Goal: Task Accomplishment & Management: Use online tool/utility

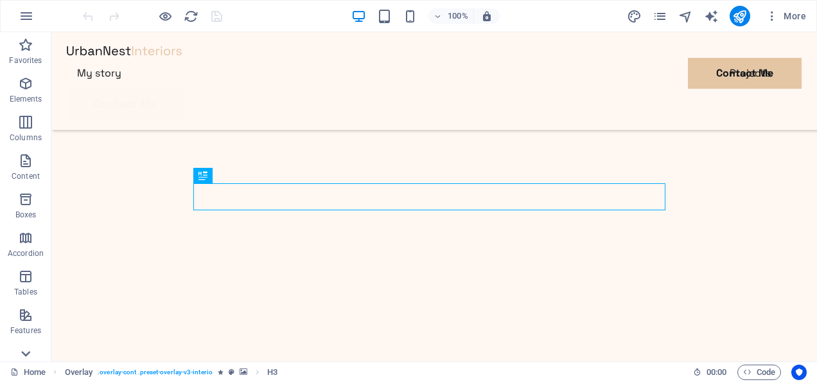
click at [26, 42] on icon at bounding box center [26, 40] width 9 height 6
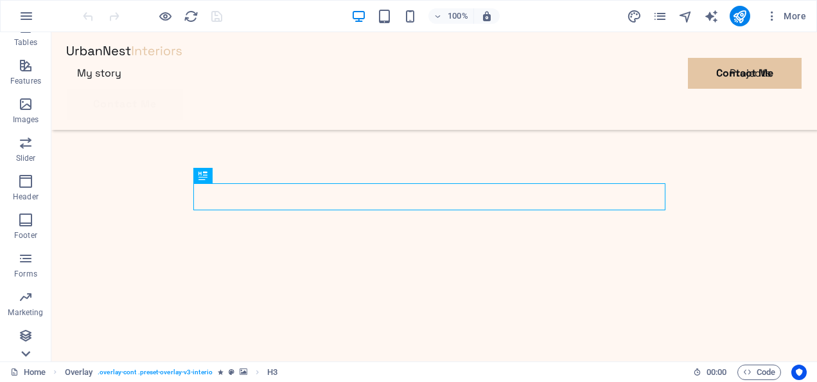
scroll to position [249, 0]
click at [25, 17] on icon "button" at bounding box center [26, 15] width 15 height 15
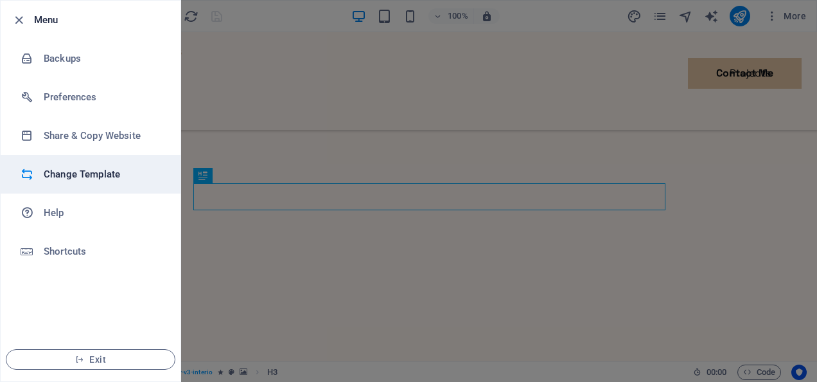
click at [85, 169] on h6 "Change Template" at bounding box center [103, 173] width 119 height 15
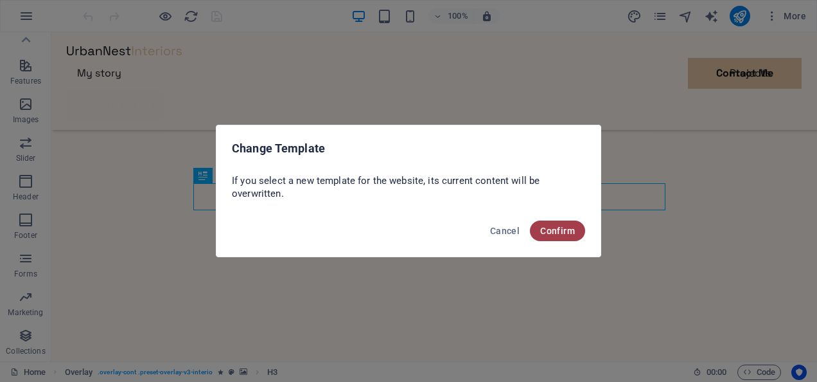
click at [553, 230] on span "Confirm" at bounding box center [557, 231] width 35 height 10
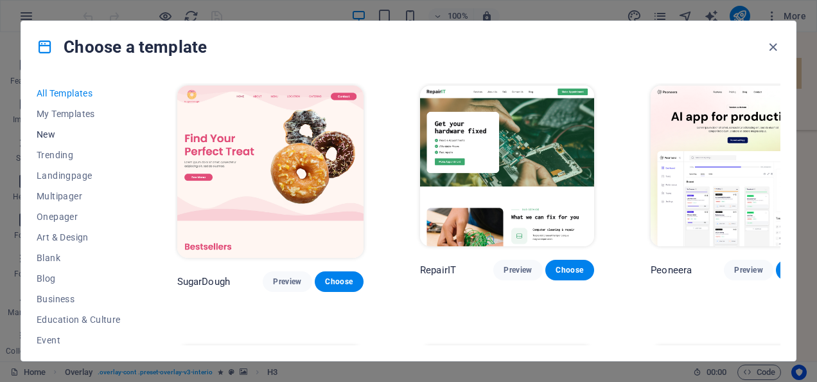
click at [51, 131] on span "New" at bounding box center [79, 134] width 84 height 10
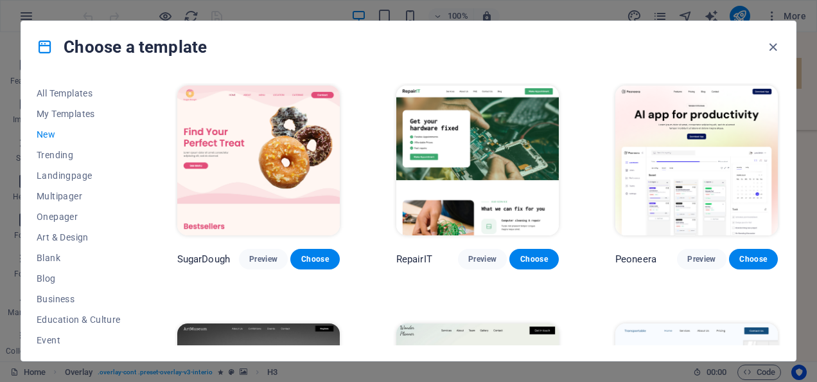
click at [48, 134] on span "New" at bounding box center [79, 134] width 84 height 10
click at [84, 114] on span "My Templates" at bounding box center [79, 114] width 84 height 10
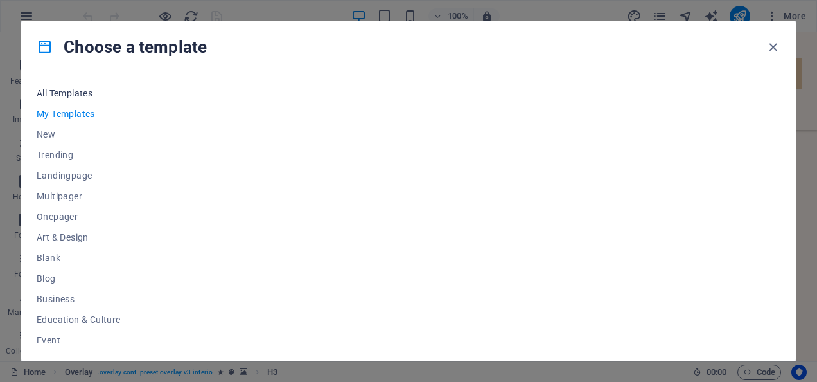
click at [79, 93] on span "All Templates" at bounding box center [79, 93] width 84 height 10
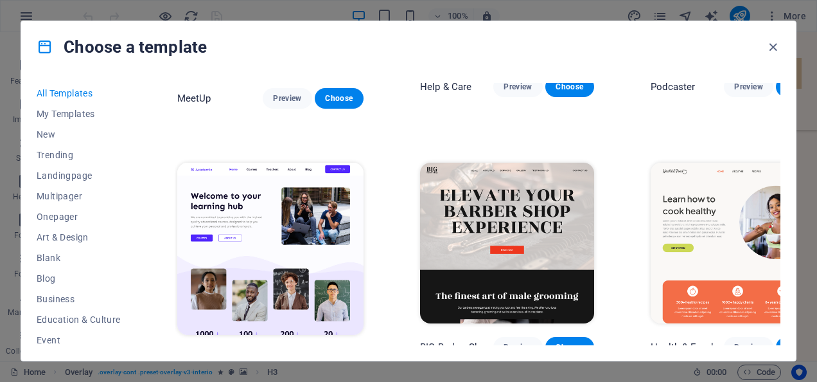
scroll to position [967, 0]
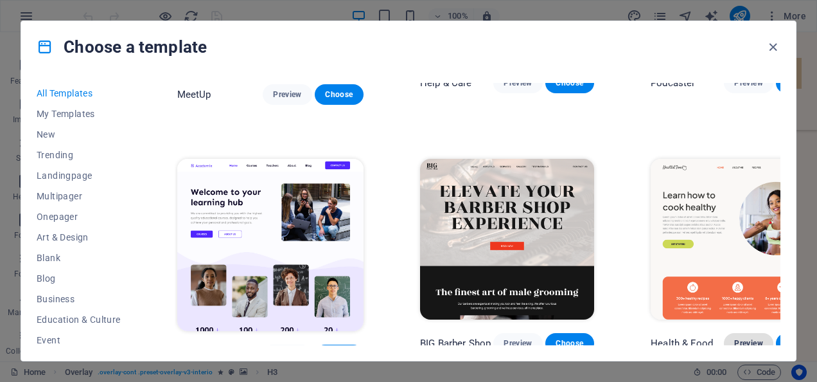
click at [724, 333] on button "Preview" at bounding box center [748, 343] width 49 height 21
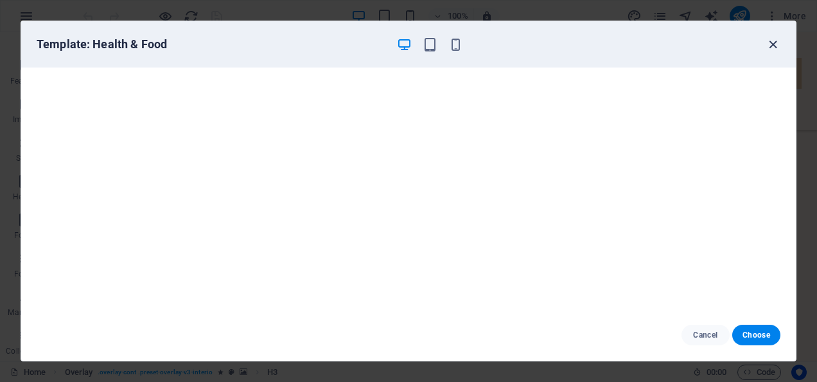
click at [771, 40] on icon "button" at bounding box center [773, 44] width 15 height 15
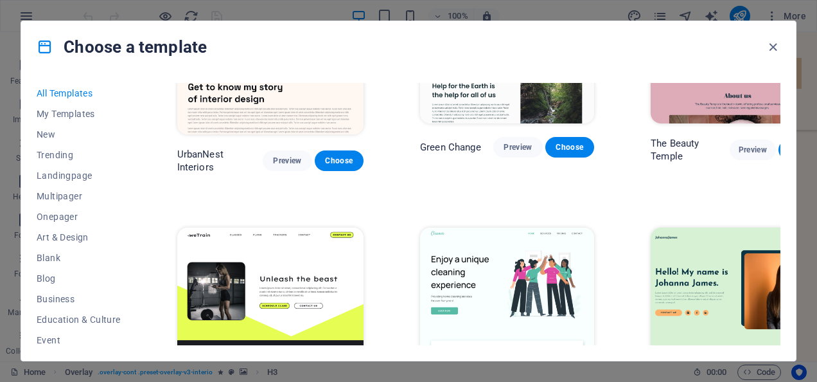
scroll to position [1427, 0]
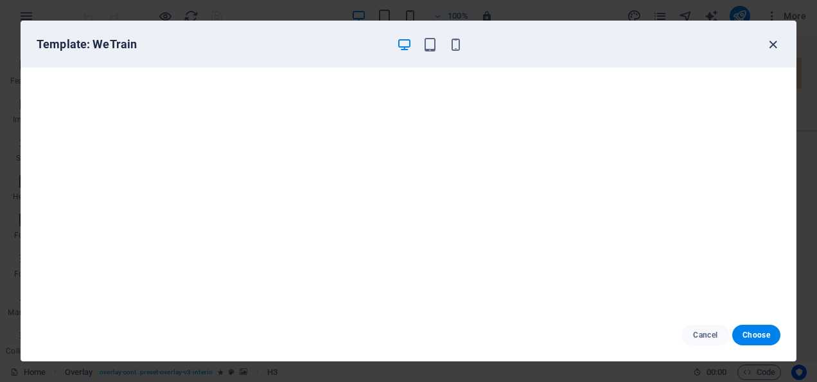
click at [771, 37] on icon "button" at bounding box center [773, 44] width 15 height 15
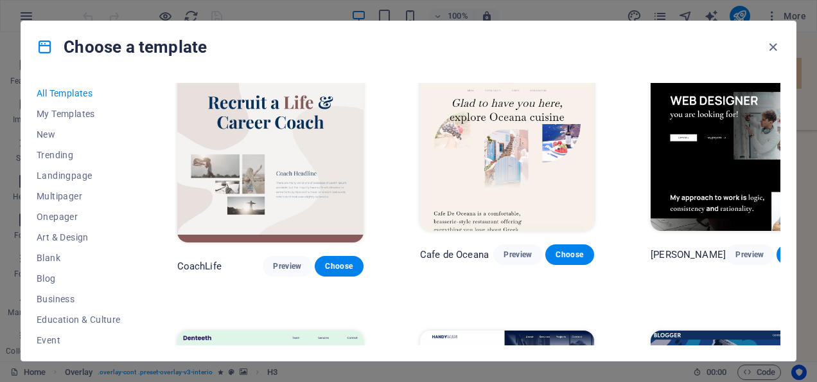
scroll to position [3145, 0]
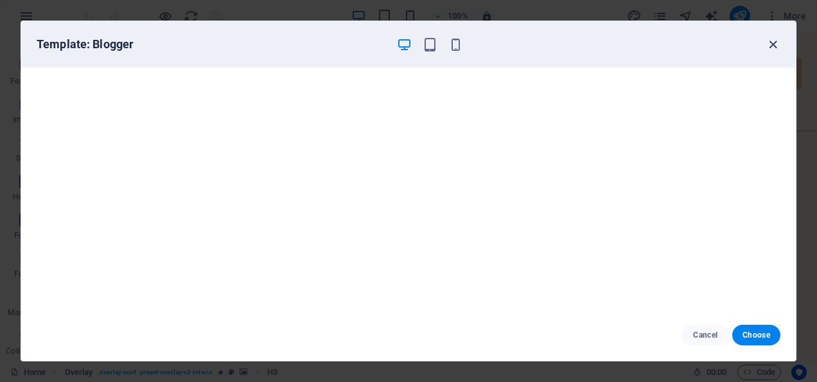
click at [772, 47] on icon "button" at bounding box center [773, 44] width 15 height 15
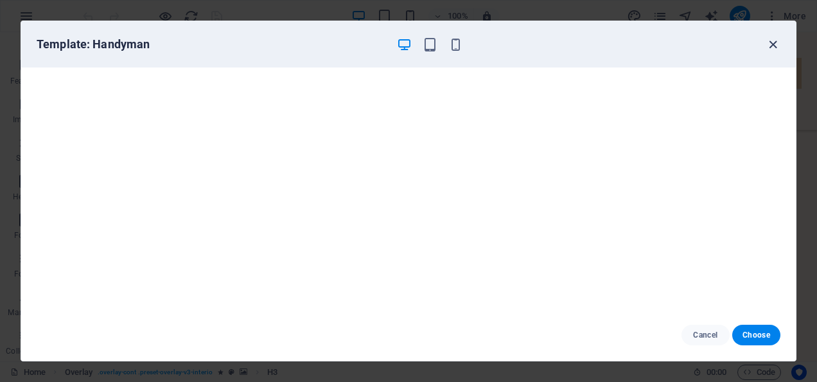
click at [779, 40] on icon "button" at bounding box center [773, 44] width 15 height 15
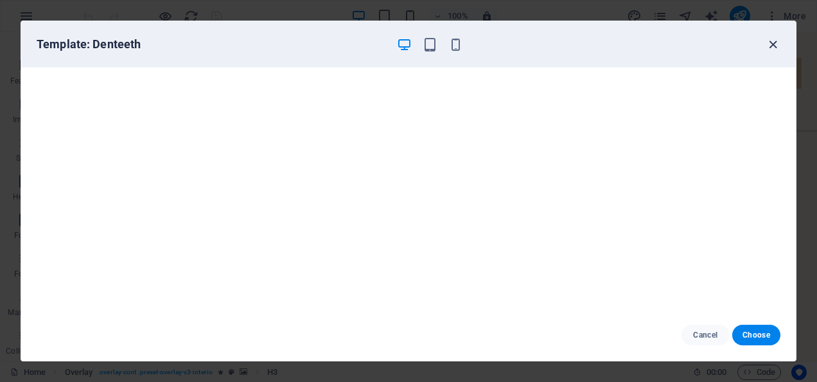
click at [770, 39] on icon "button" at bounding box center [773, 44] width 15 height 15
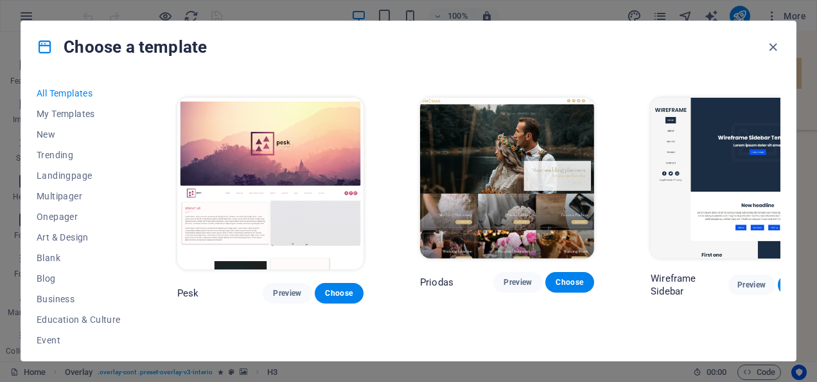
scroll to position [4151, 0]
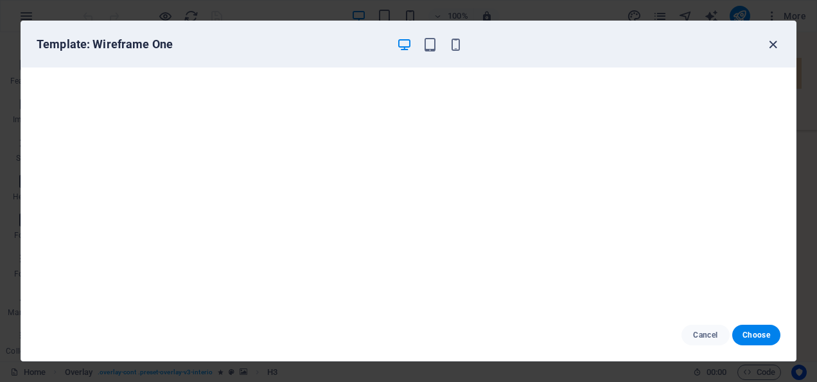
click at [775, 37] on icon "button" at bounding box center [773, 44] width 15 height 15
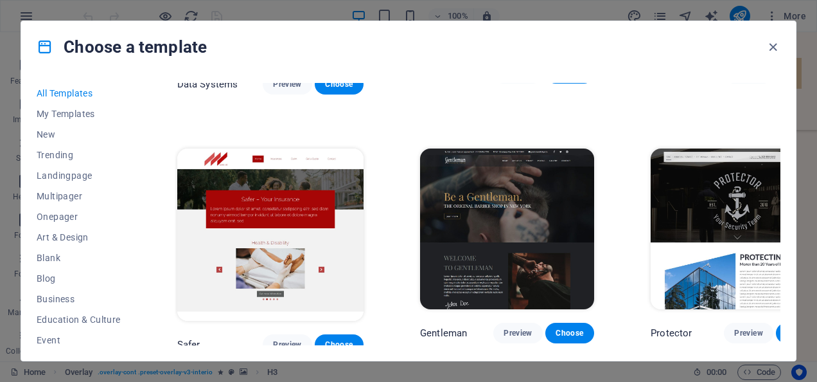
scroll to position [4892, 0]
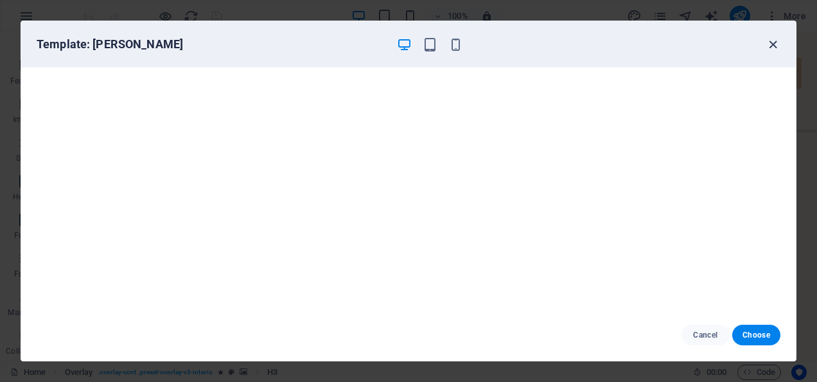
click at [778, 46] on icon "button" at bounding box center [773, 44] width 15 height 15
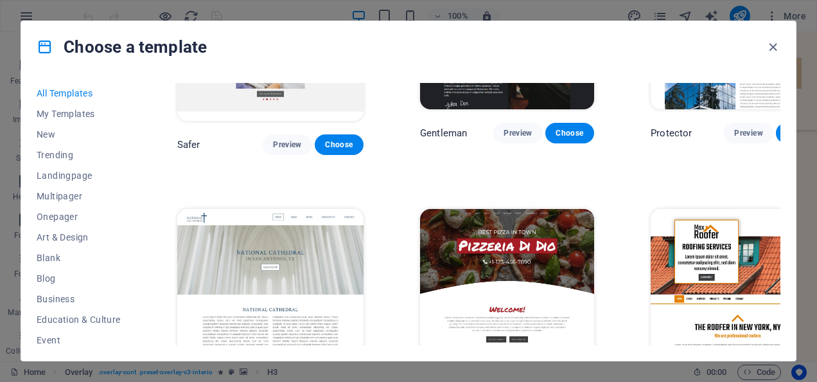
scroll to position [5106, 0]
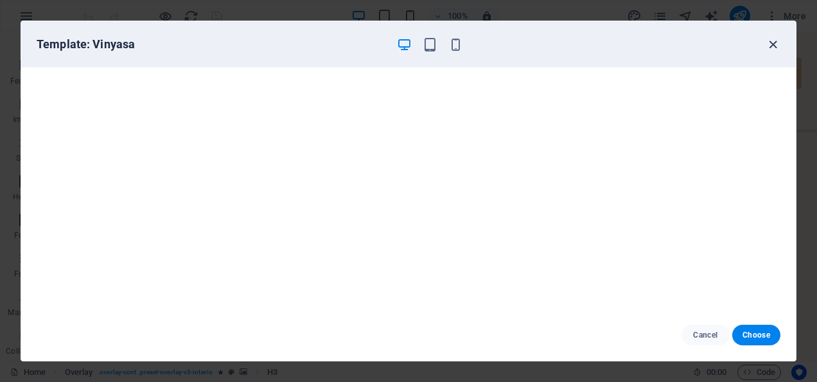
click at [780, 37] on icon "button" at bounding box center [773, 44] width 15 height 15
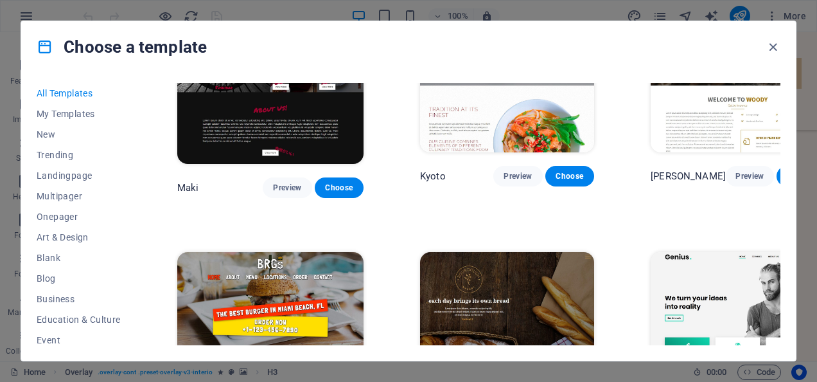
scroll to position [5824, 0]
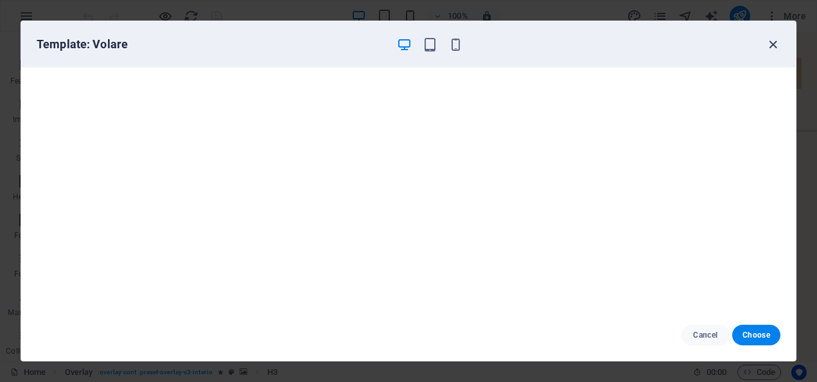
click at [774, 39] on icon "button" at bounding box center [773, 44] width 15 height 15
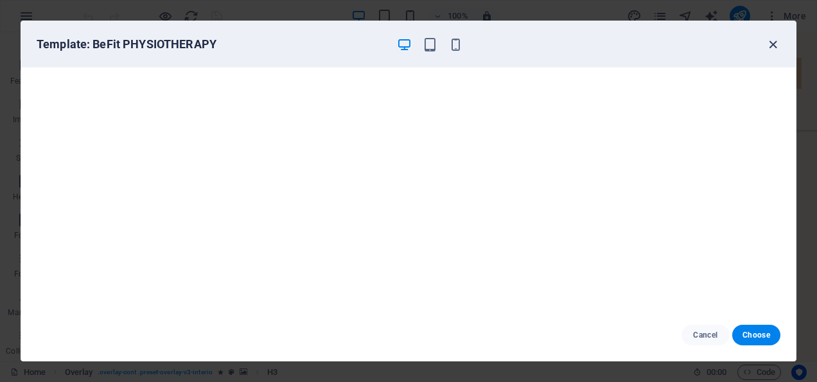
click at [776, 42] on icon "button" at bounding box center [773, 44] width 15 height 15
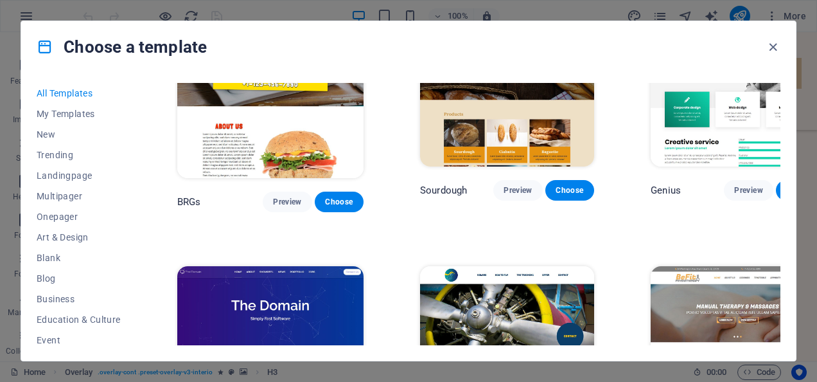
scroll to position [6064, 0]
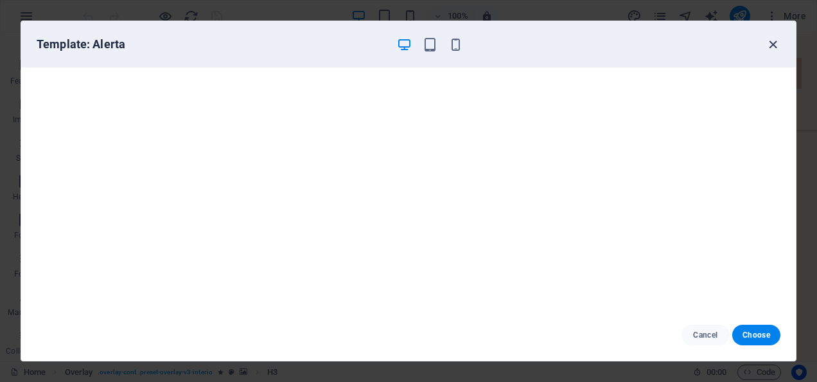
click at [776, 37] on icon "button" at bounding box center [773, 44] width 15 height 15
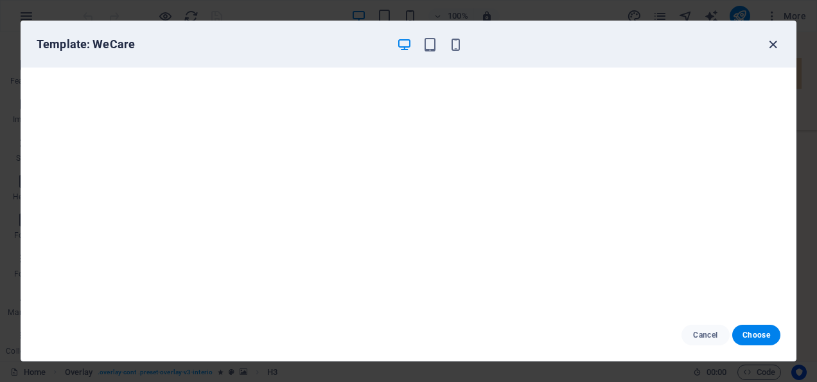
click at [774, 37] on icon "button" at bounding box center [773, 44] width 15 height 15
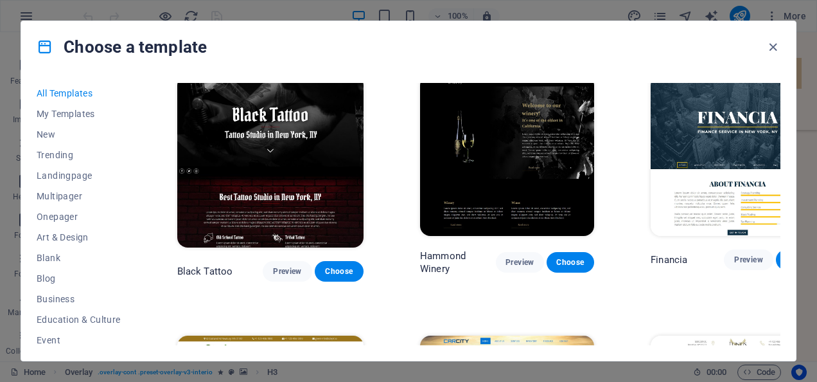
scroll to position [7308, 0]
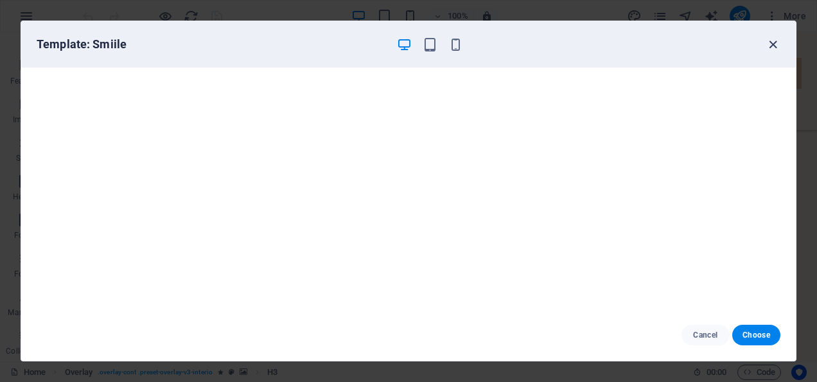
click at [777, 39] on icon "button" at bounding box center [773, 44] width 15 height 15
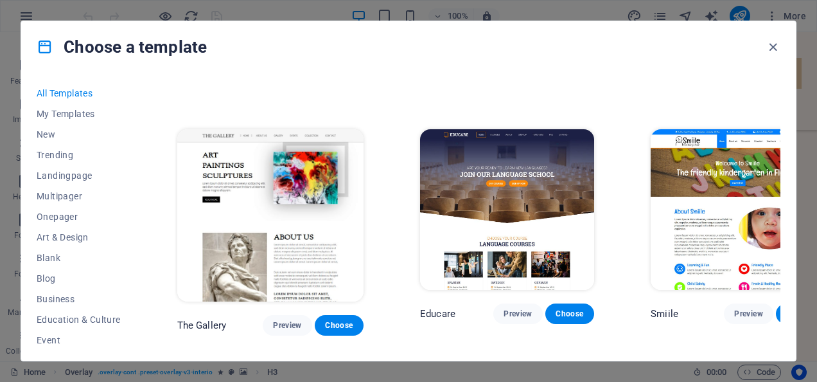
scroll to position [7770, 0]
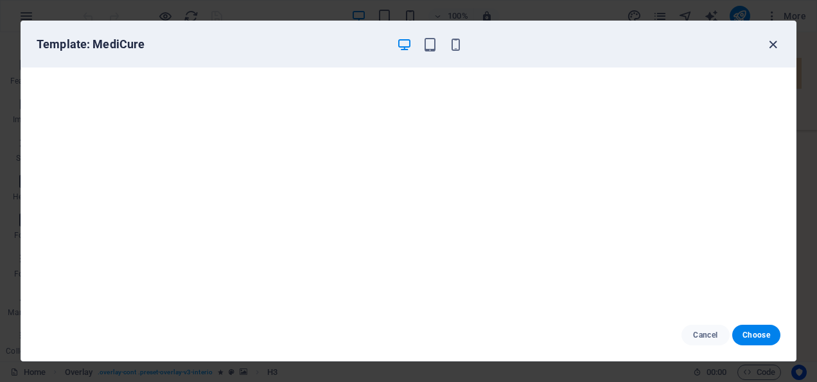
click at [772, 40] on icon "button" at bounding box center [773, 44] width 15 height 15
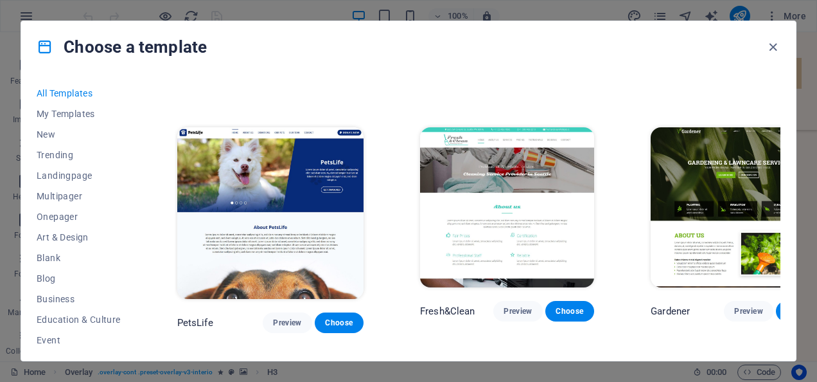
scroll to position [8802, 0]
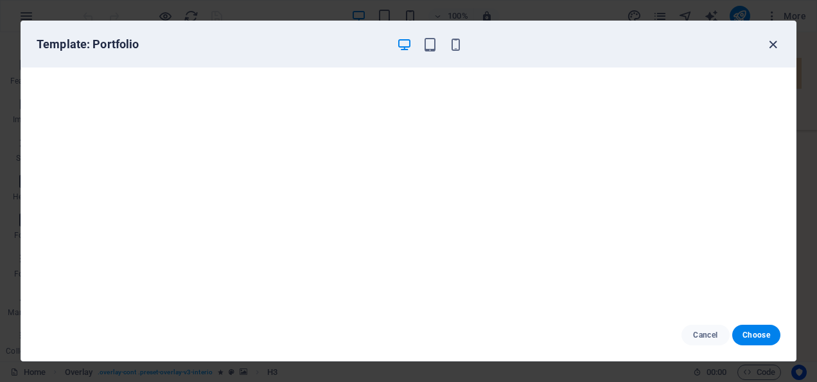
click at [777, 47] on icon "button" at bounding box center [773, 44] width 15 height 15
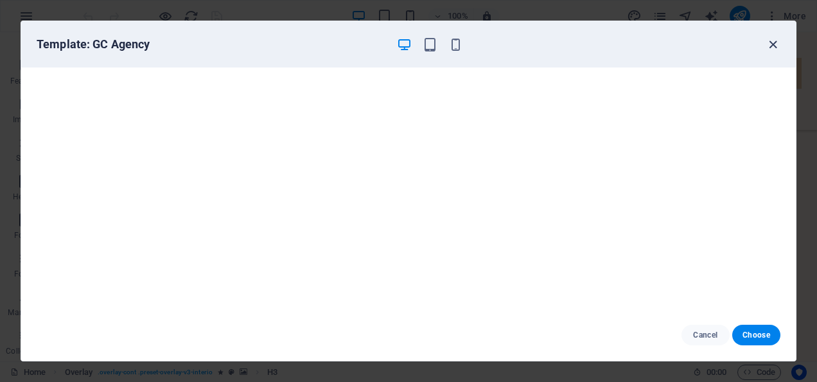
click at [777, 44] on icon "button" at bounding box center [773, 44] width 15 height 15
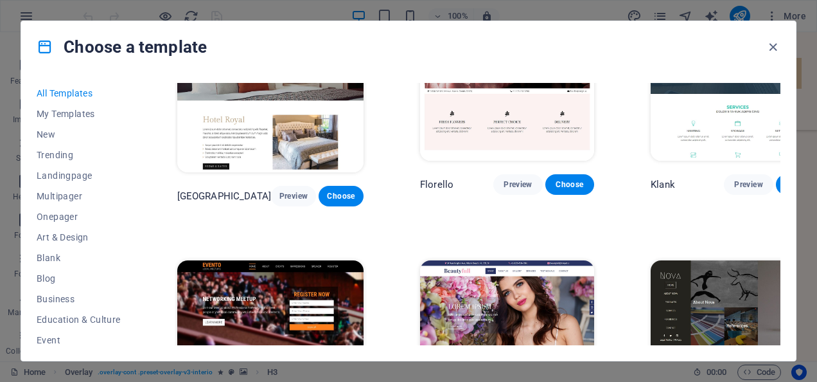
scroll to position [9732, 0]
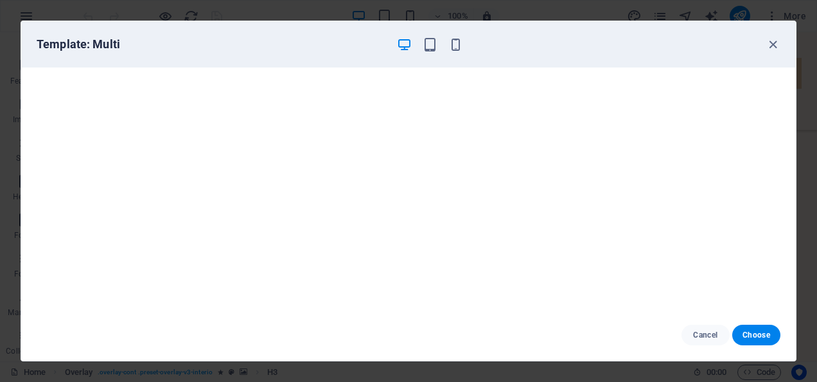
scroll to position [3, 0]
click at [777, 40] on icon "button" at bounding box center [773, 44] width 15 height 15
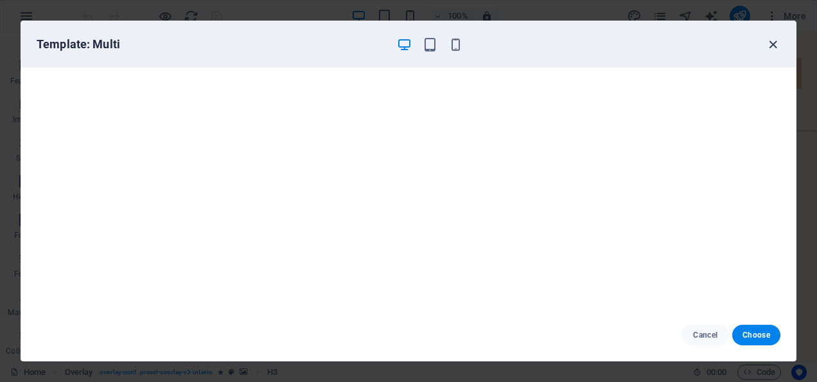
click at [775, 40] on icon "button" at bounding box center [773, 44] width 15 height 15
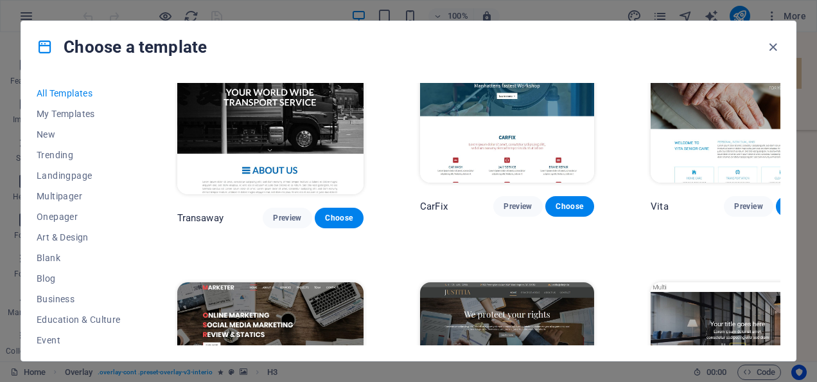
scroll to position [10224, 0]
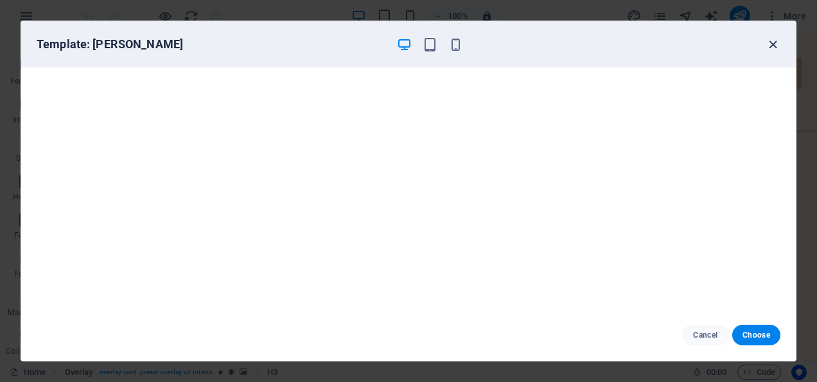
click at [775, 42] on icon "button" at bounding box center [773, 44] width 15 height 15
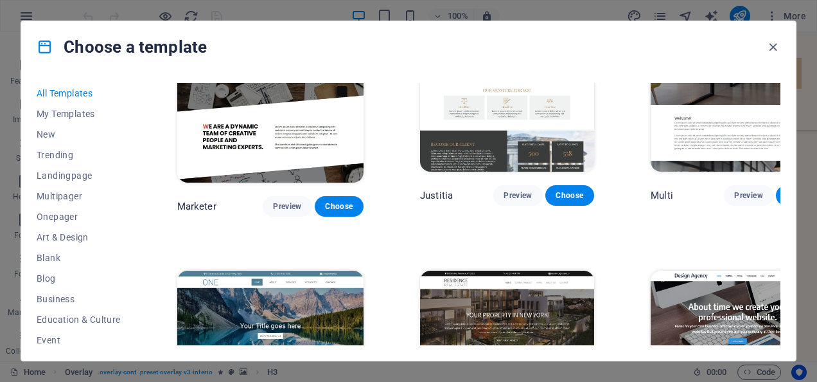
scroll to position [10480, 0]
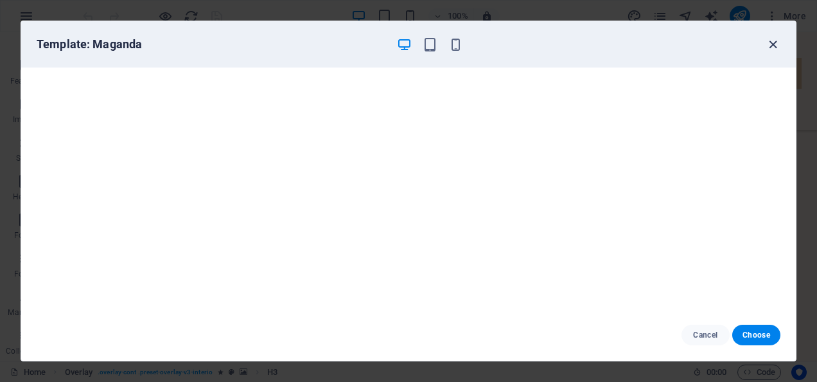
click at [772, 38] on icon "button" at bounding box center [773, 44] width 15 height 15
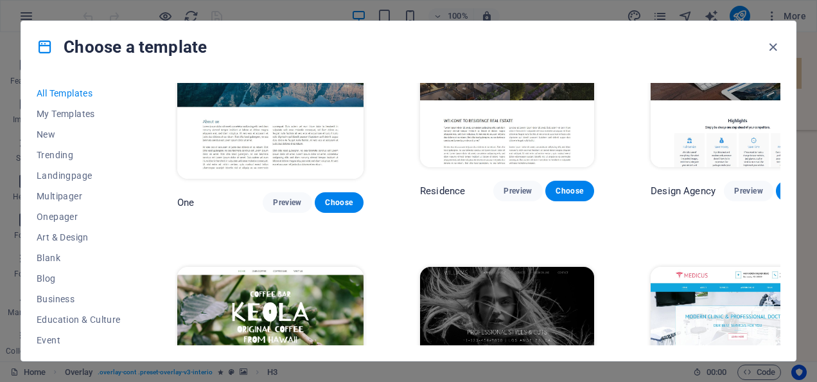
scroll to position [10752, 0]
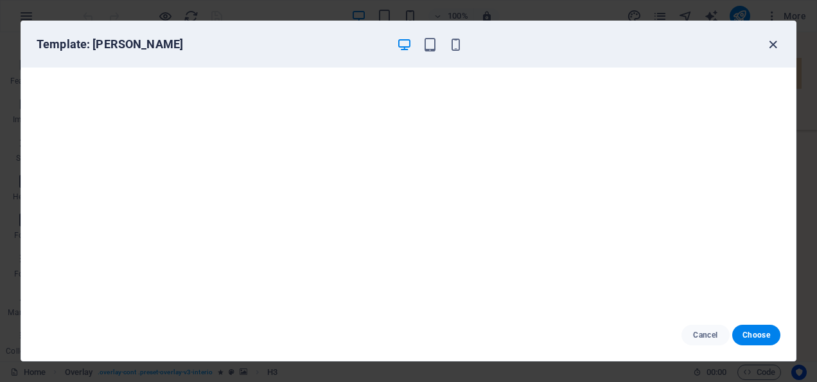
click at [780, 37] on icon "button" at bounding box center [773, 44] width 15 height 15
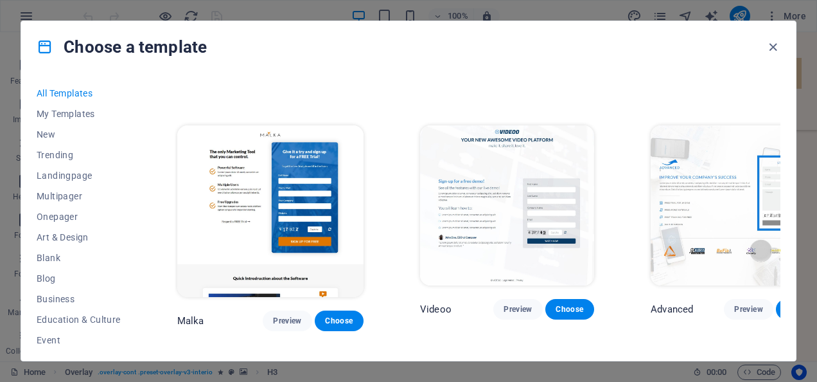
scroll to position [12195, 0]
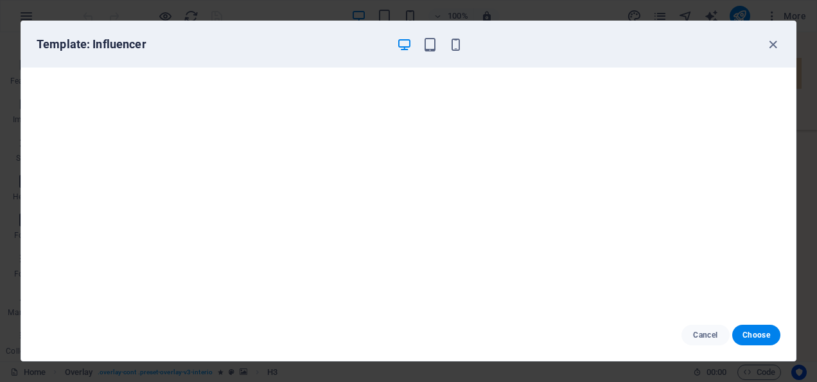
scroll to position [3, 0]
click at [780, 39] on icon "button" at bounding box center [773, 44] width 15 height 15
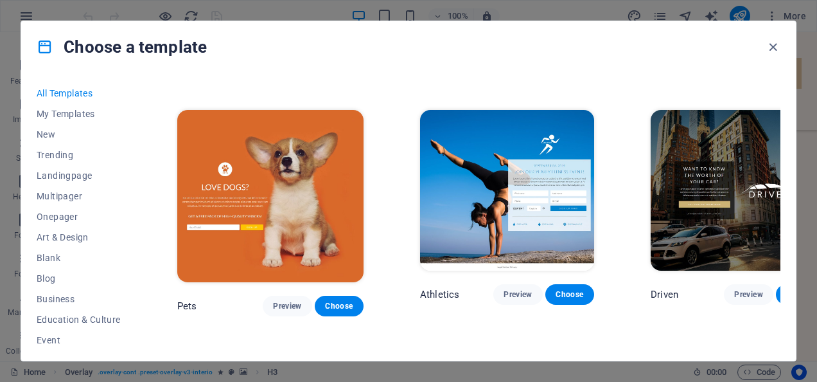
scroll to position [12445, 0]
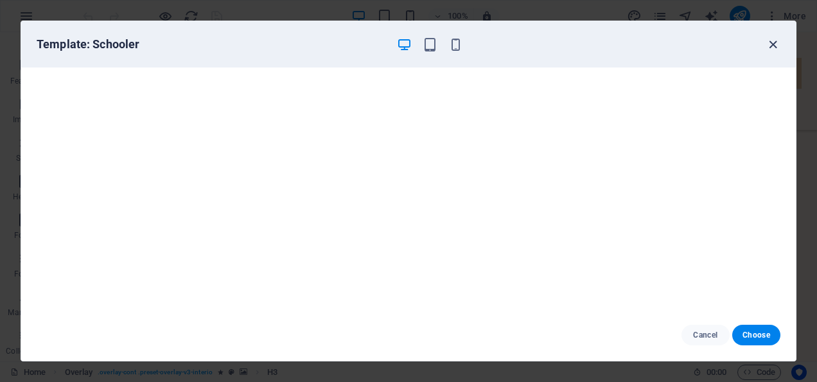
click at [774, 39] on icon "button" at bounding box center [773, 44] width 15 height 15
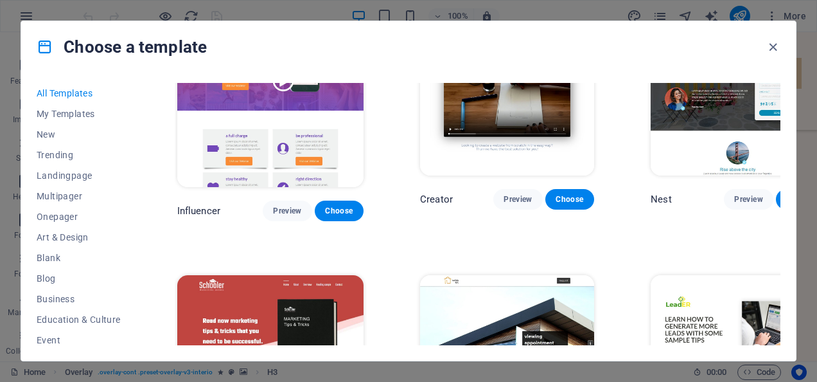
scroll to position [13120, 0]
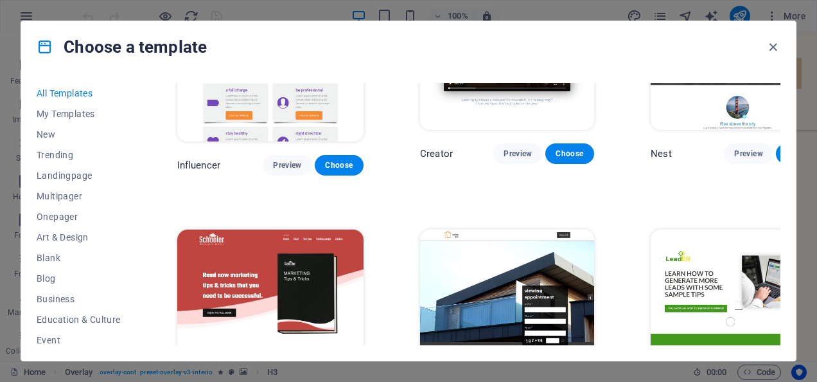
click at [718, 4] on div "Choose a template All Templates My Templates New Trending Landingpage Multipage…" at bounding box center [408, 191] width 817 height 382
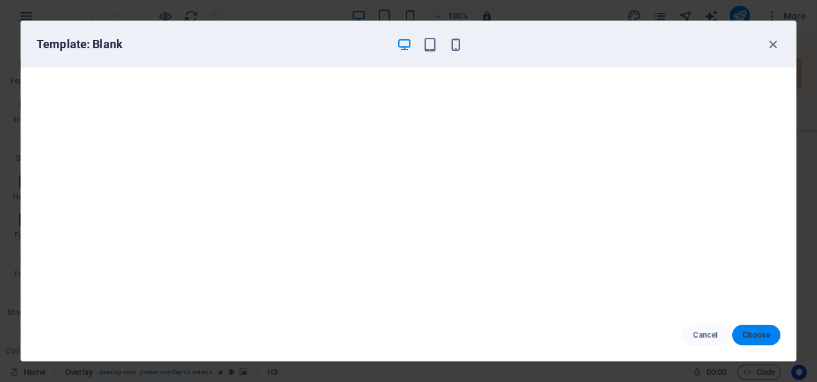
click at [757, 334] on span "Choose" at bounding box center [757, 335] width 28 height 10
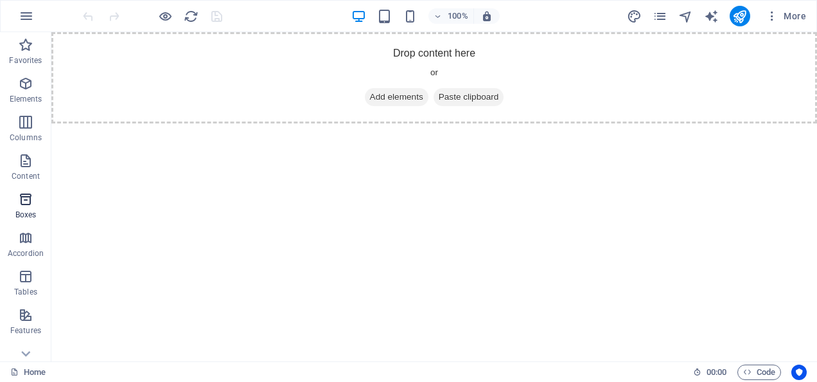
click at [23, 201] on icon "button" at bounding box center [25, 199] width 15 height 15
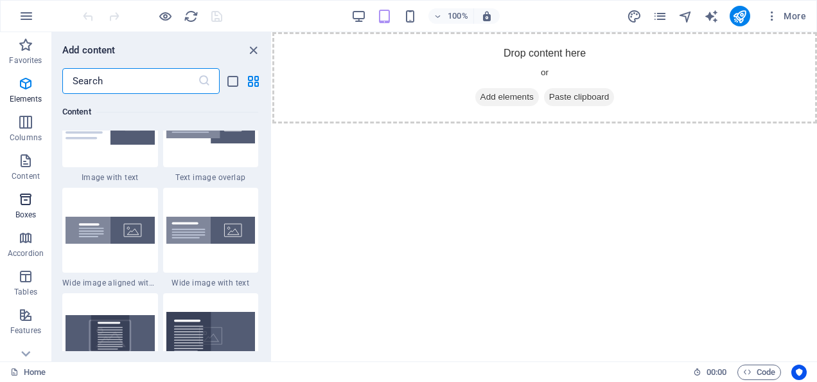
scroll to position [3545, 0]
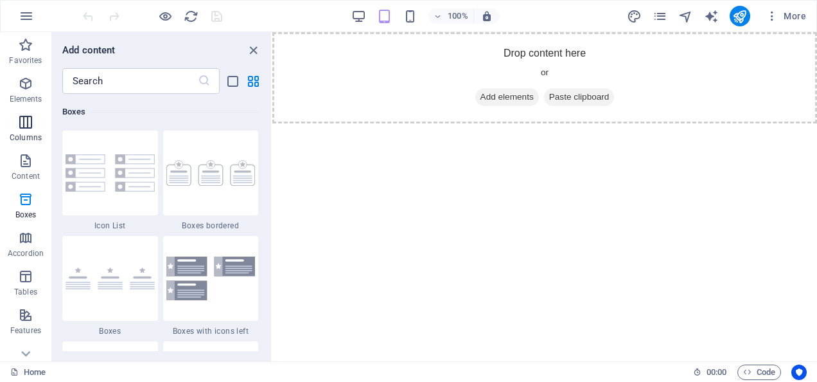
click at [20, 126] on icon "button" at bounding box center [25, 121] width 15 height 15
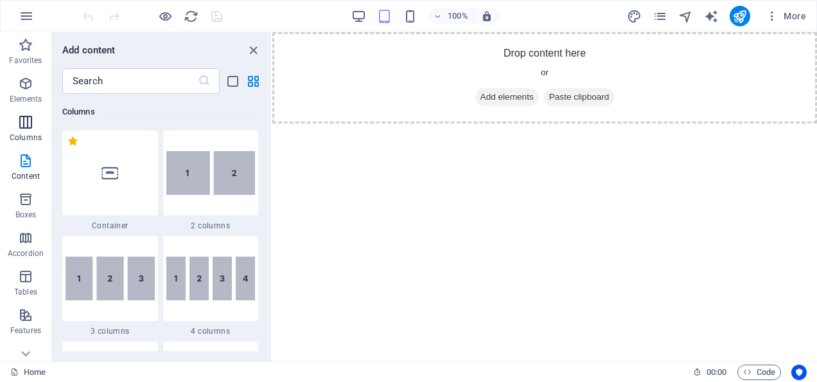
scroll to position [636, 0]
click at [21, 91] on span "Elements" at bounding box center [25, 91] width 51 height 31
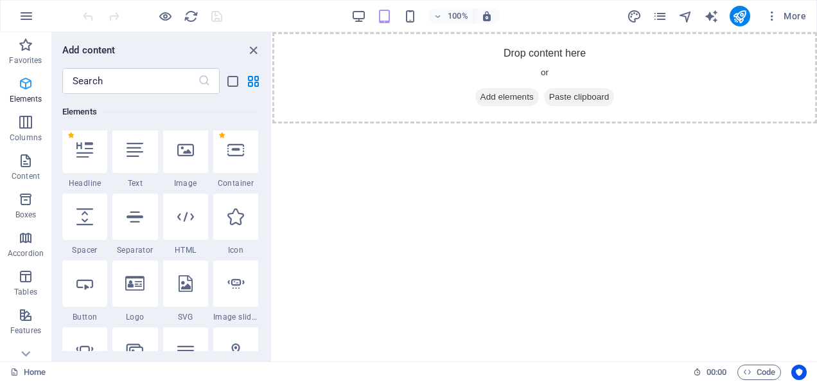
scroll to position [137, 0]
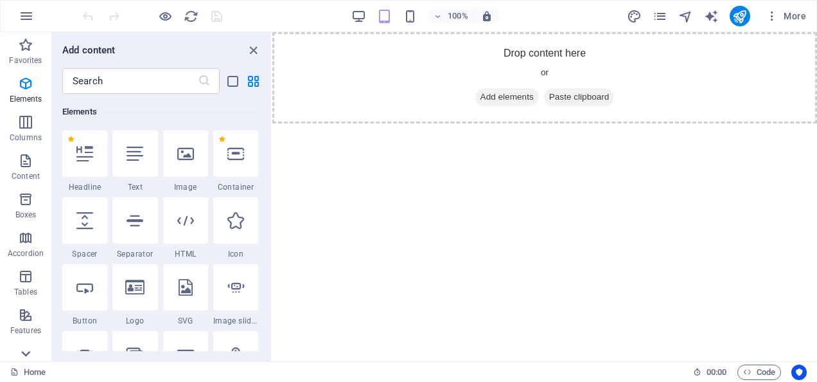
click at [28, 42] on icon at bounding box center [26, 40] width 9 height 6
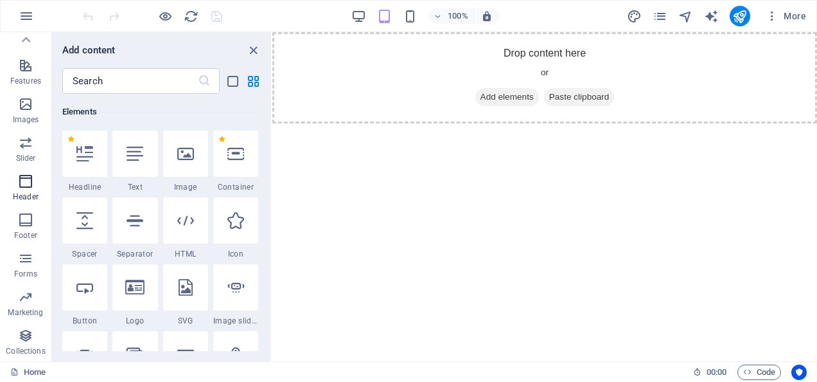
click at [30, 186] on icon "button" at bounding box center [25, 181] width 15 height 15
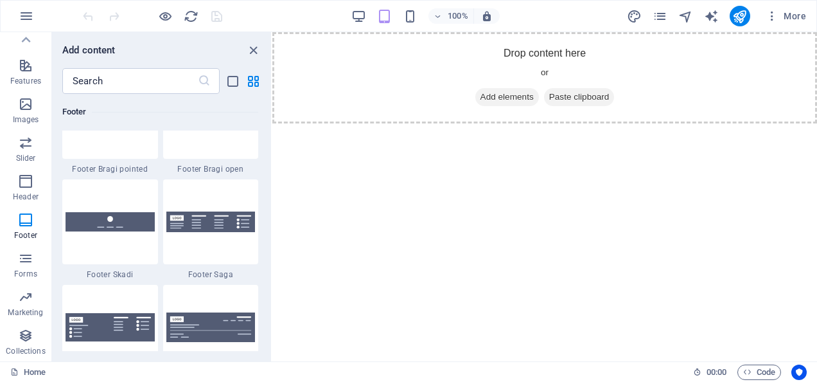
scroll to position [8980, 0]
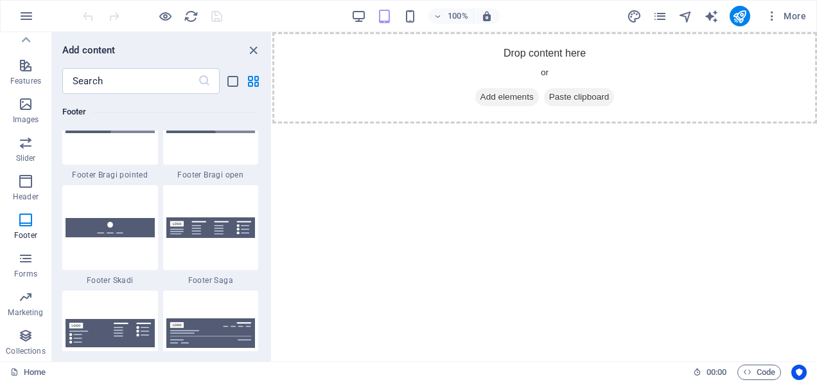
click at [483, 123] on html "Skip to main content Drop content here or Add elements Paste clipboard" at bounding box center [544, 77] width 545 height 91
click at [29, 181] on icon "button" at bounding box center [25, 181] width 15 height 15
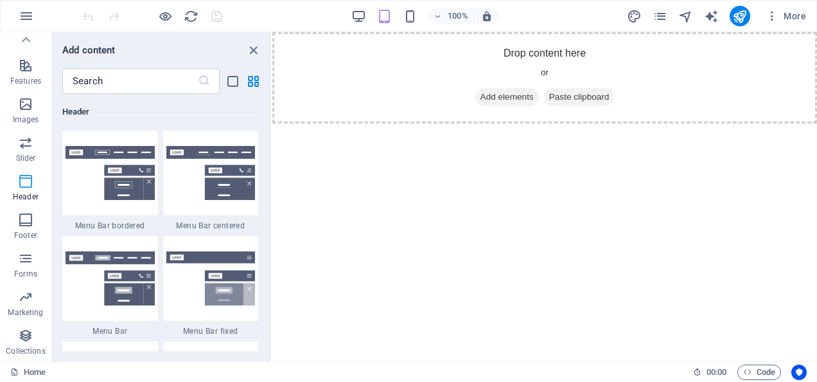
scroll to position [7739, 0]
drag, startPoint x: 267, startPoint y: 249, endPoint x: 268, endPoint y: 273, distance: 23.8
click at [268, 273] on div "Favorites 1 Star Headline 1 Star Container Elements 1 Star Headline 1 Star Text…" at bounding box center [161, 222] width 219 height 257
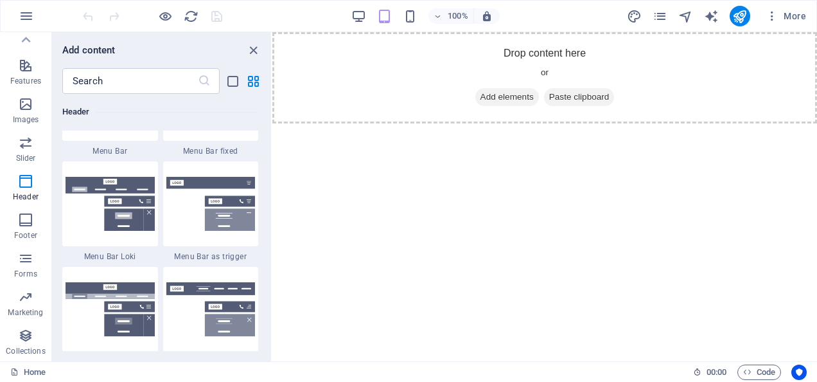
scroll to position [8090, 0]
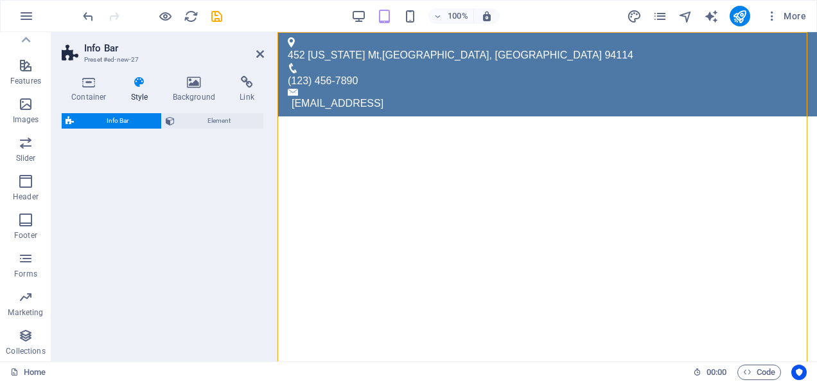
select select "rem"
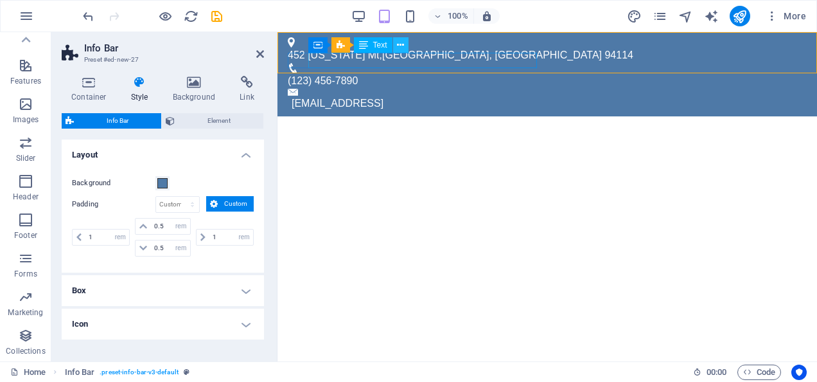
click at [403, 47] on icon at bounding box center [400, 45] width 7 height 13
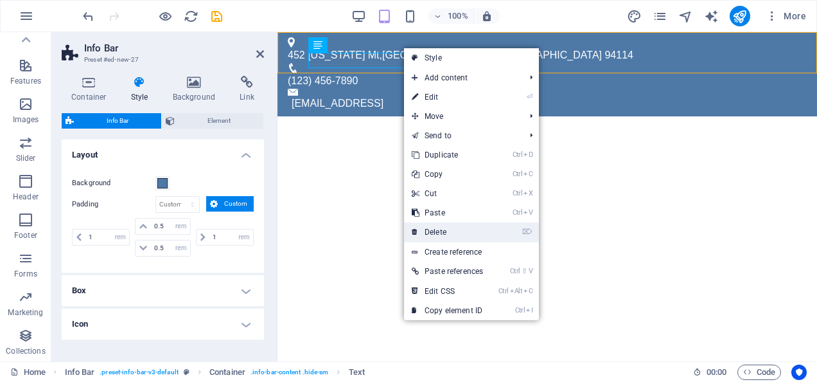
click at [450, 230] on link "⌦ Delete" at bounding box center [447, 231] width 87 height 19
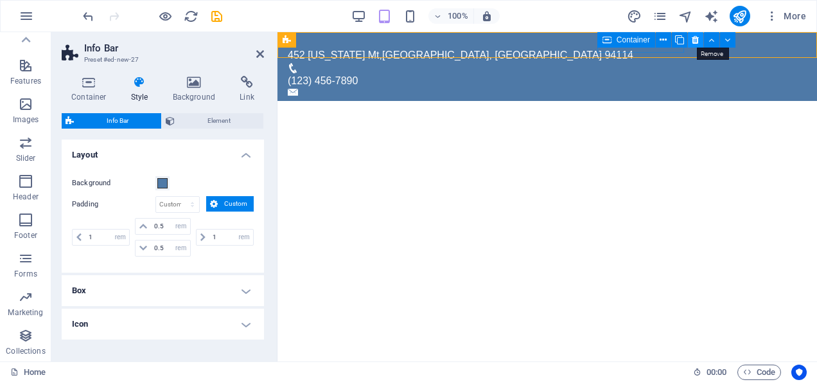
click at [695, 43] on icon at bounding box center [695, 39] width 7 height 13
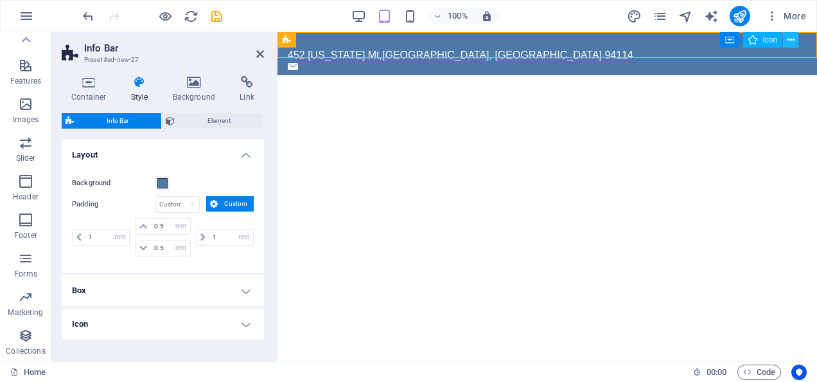
click at [789, 38] on icon at bounding box center [791, 39] width 7 height 13
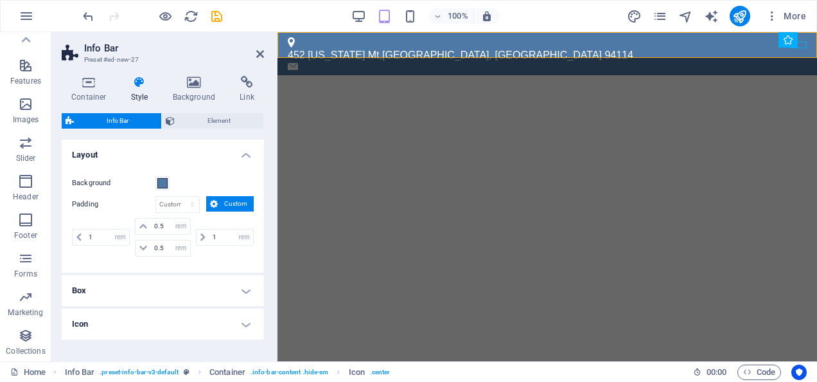
click at [395, 75] on html "Skip to main content 452 [US_STATE][GEOGRAPHIC_DATA]" at bounding box center [548, 53] width 540 height 43
click at [260, 53] on icon at bounding box center [260, 54] width 8 height 10
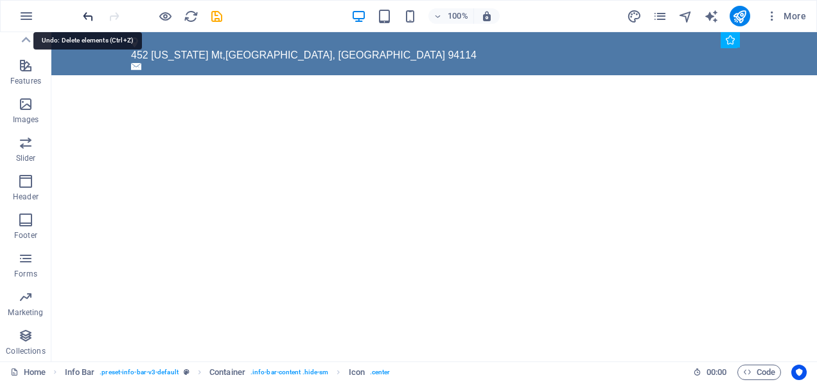
click at [85, 10] on icon "undo" at bounding box center [88, 16] width 15 height 15
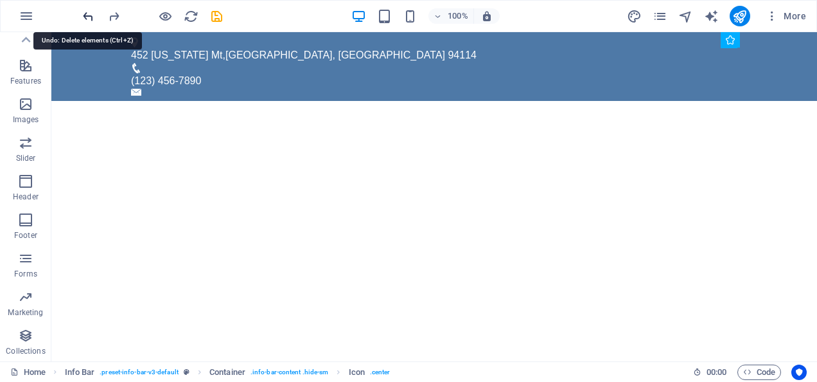
click at [85, 10] on icon "undo" at bounding box center [88, 16] width 15 height 15
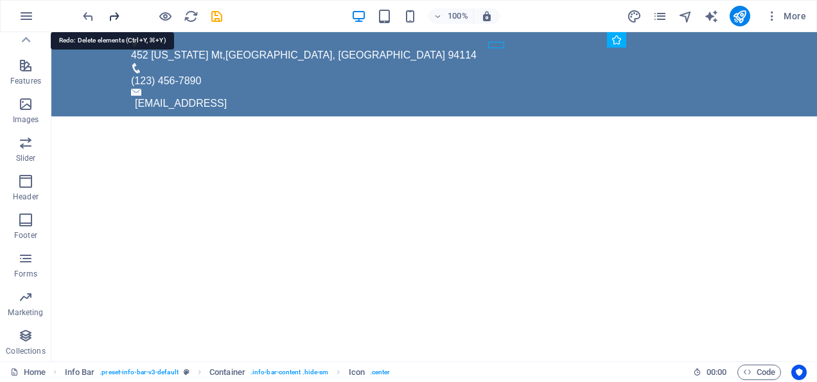
click at [114, 14] on icon "redo" at bounding box center [114, 16] width 15 height 15
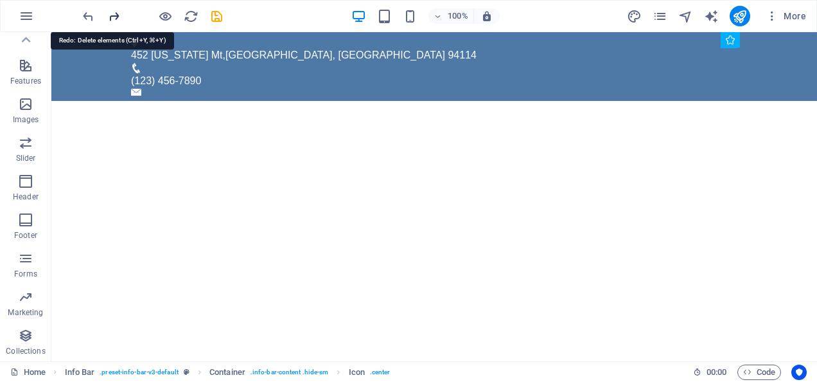
click at [114, 14] on icon "redo" at bounding box center [114, 16] width 15 height 15
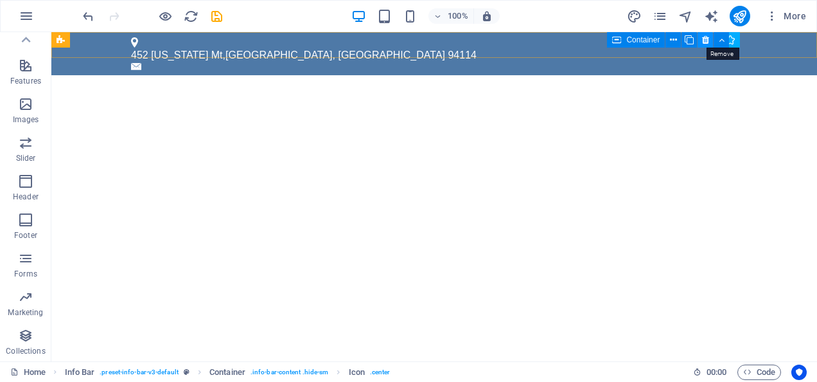
click at [707, 38] on icon at bounding box center [705, 39] width 7 height 13
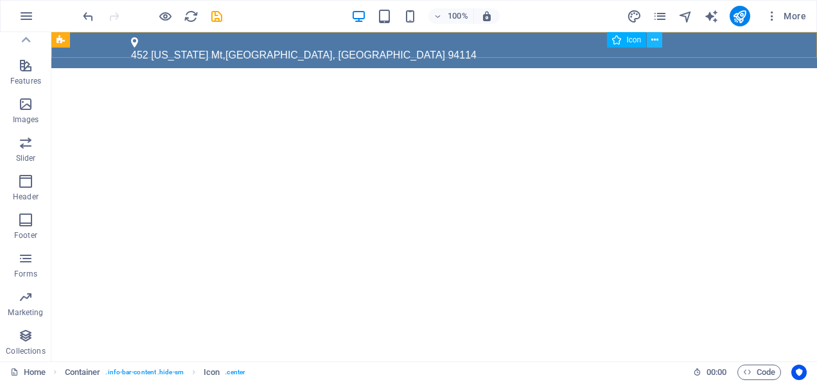
click at [654, 39] on icon at bounding box center [655, 39] width 7 height 13
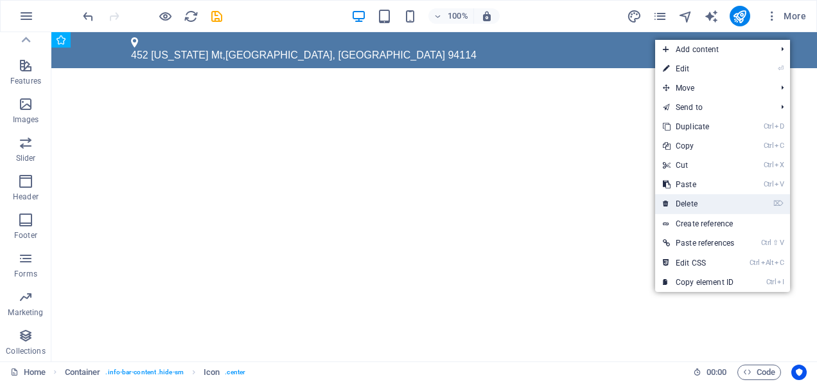
click at [686, 197] on link "⌦ Delete" at bounding box center [698, 203] width 87 height 19
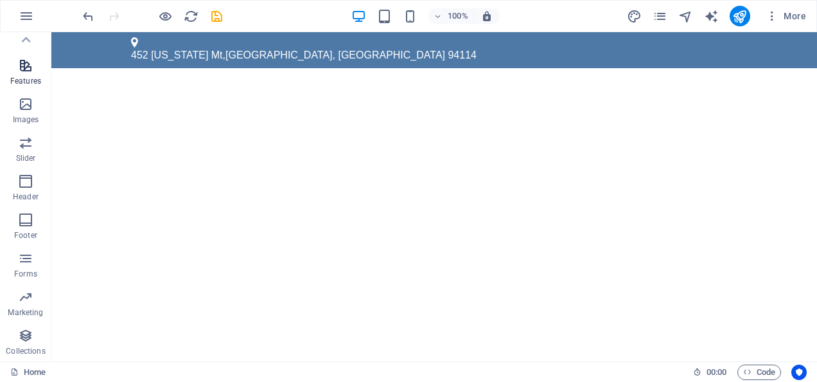
click at [22, 62] on icon "button" at bounding box center [25, 65] width 15 height 15
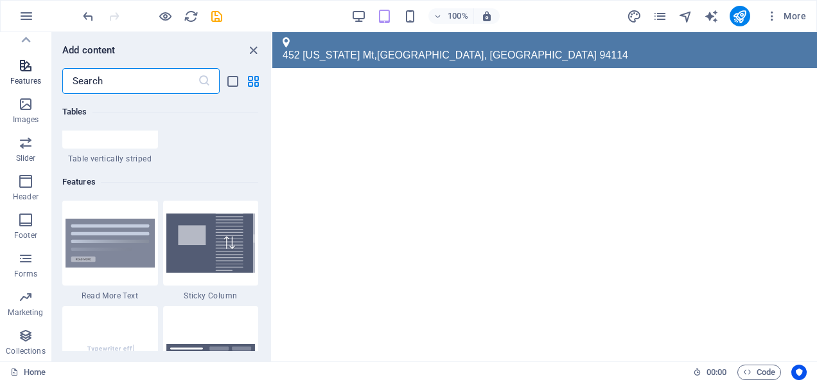
scroll to position [5009, 0]
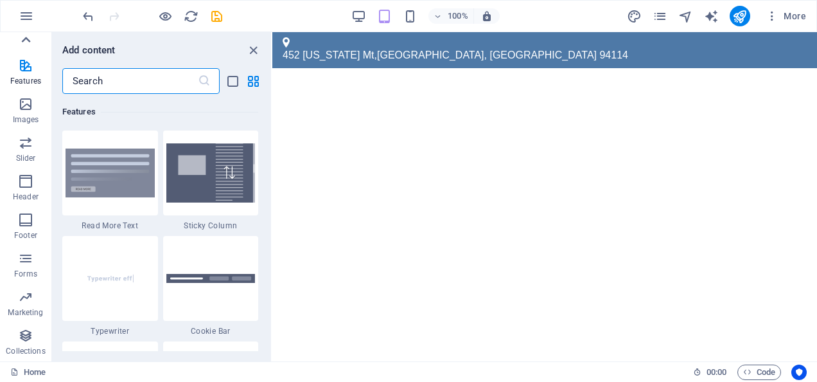
click at [28, 36] on icon at bounding box center [26, 40] width 18 height 18
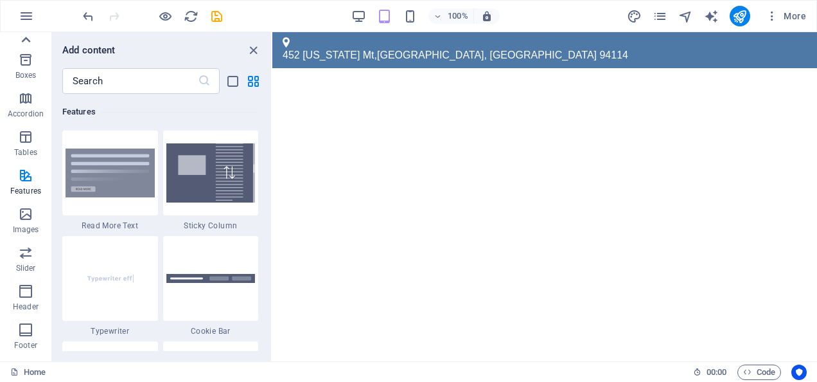
scroll to position [7, 0]
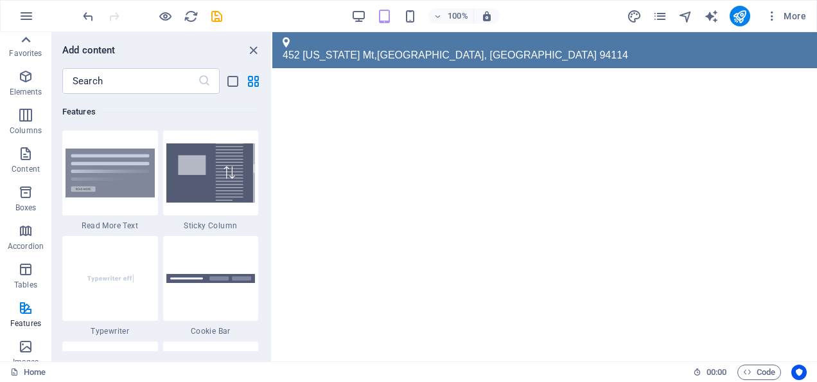
click at [28, 36] on icon at bounding box center [26, 40] width 18 height 18
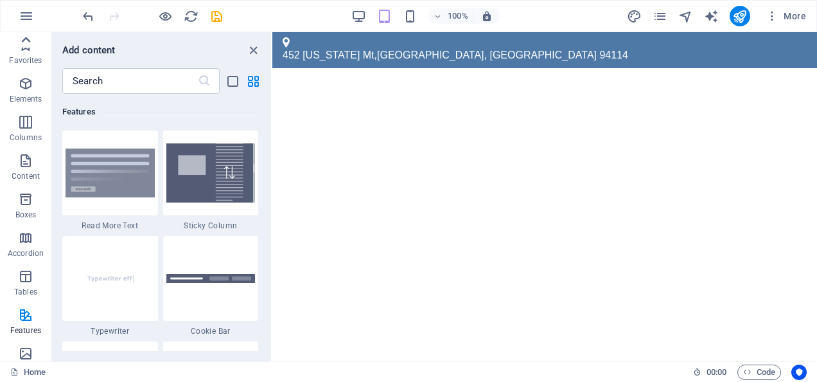
click at [28, 36] on icon at bounding box center [26, 40] width 18 height 18
click at [28, 36] on div "Favorites Elements Columns Content Boxes Accordion Tables Features Images Slide…" at bounding box center [25, 196] width 51 height 329
click at [28, 84] on icon "button" at bounding box center [25, 83] width 15 height 15
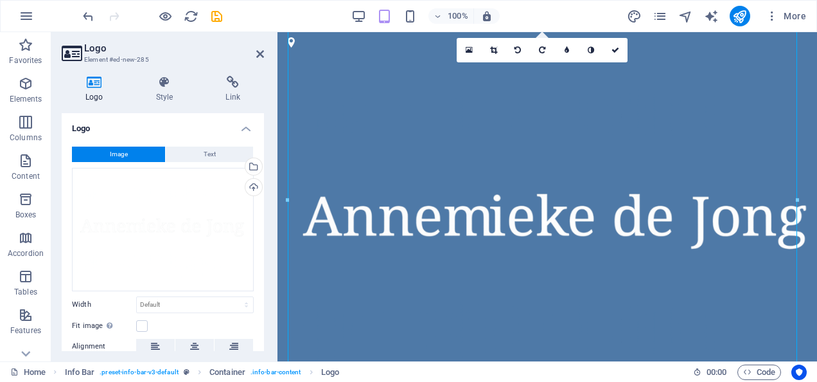
scroll to position [46, 0]
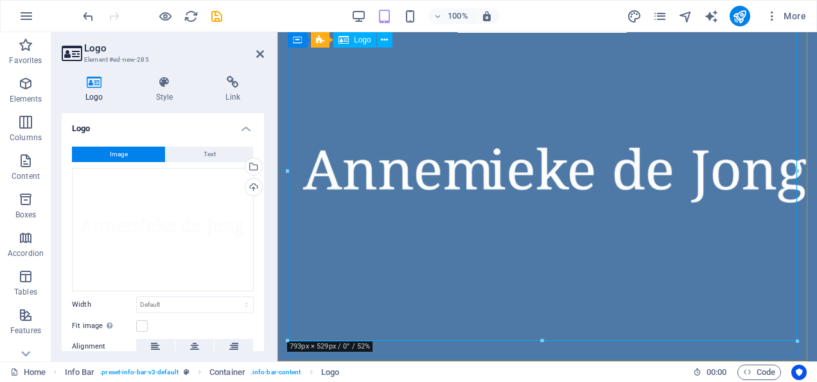
drag, startPoint x: 1074, startPoint y: 370, endPoint x: 594, endPoint y: 175, distance: 518.3
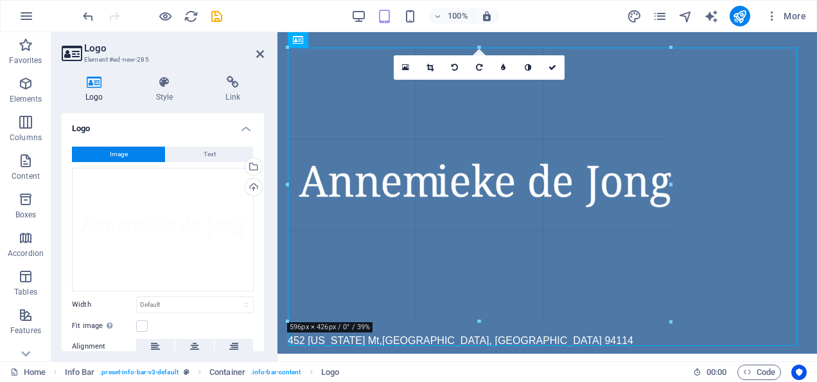
scroll to position [0, 0]
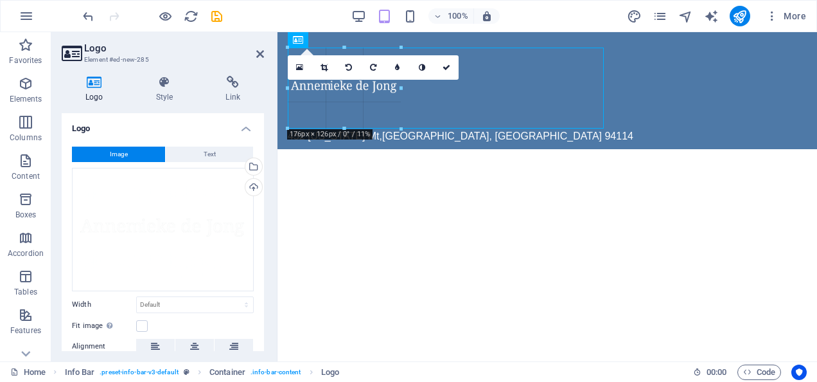
drag, startPoint x: 416, startPoint y: 146, endPoint x: 400, endPoint y: 7, distance: 139.7
type input "175"
select select "px"
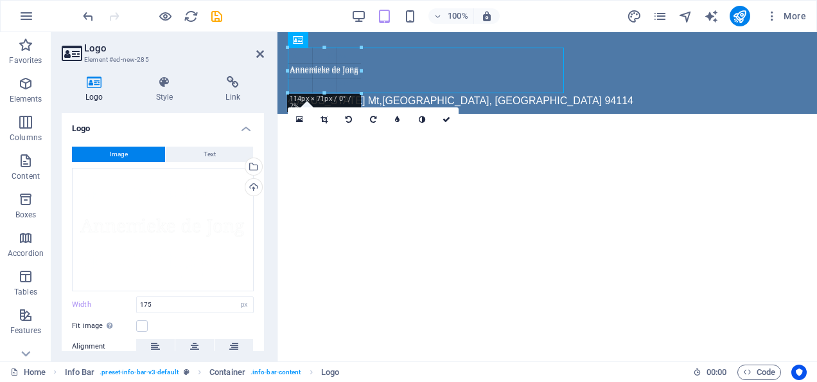
drag, startPoint x: 285, startPoint y: 121, endPoint x: 49, endPoint y: 53, distance: 245.3
type input "121"
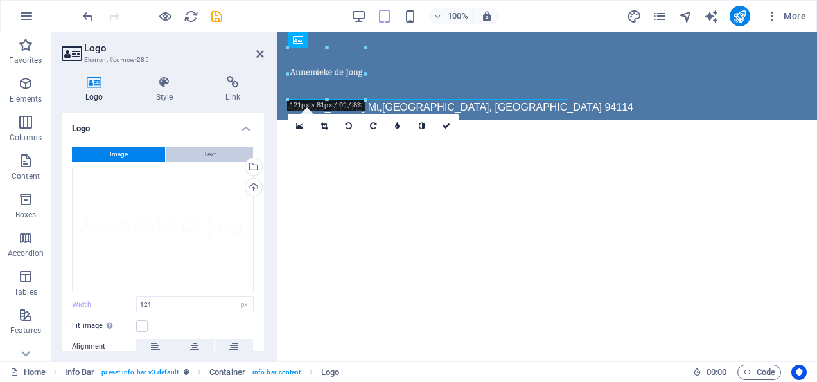
click at [213, 152] on span "Text" at bounding box center [210, 154] width 12 height 15
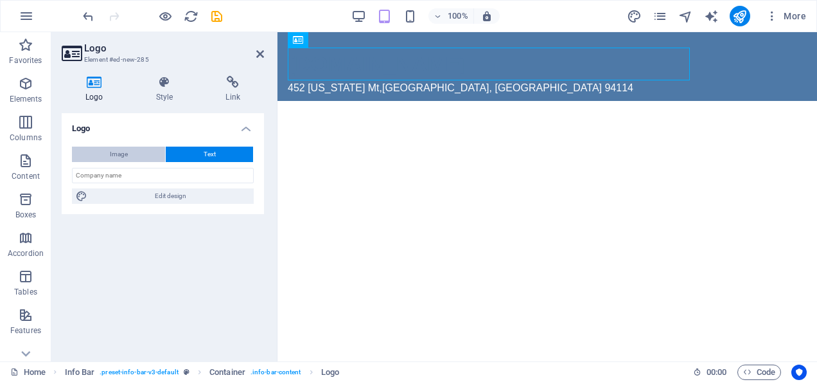
click at [136, 150] on button "Image" at bounding box center [118, 154] width 93 height 15
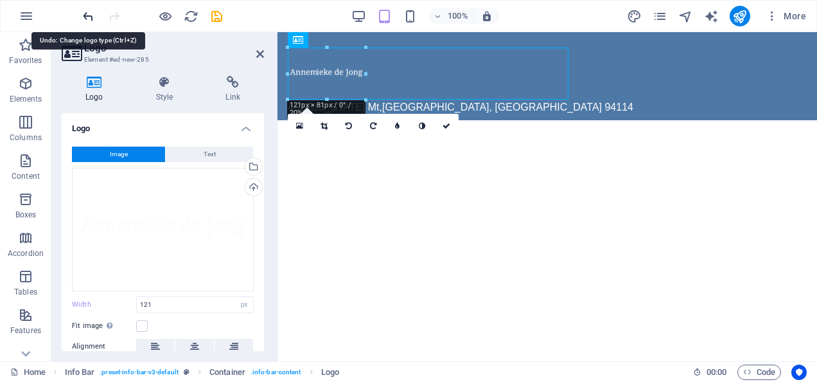
click at [84, 10] on icon "undo" at bounding box center [88, 16] width 15 height 15
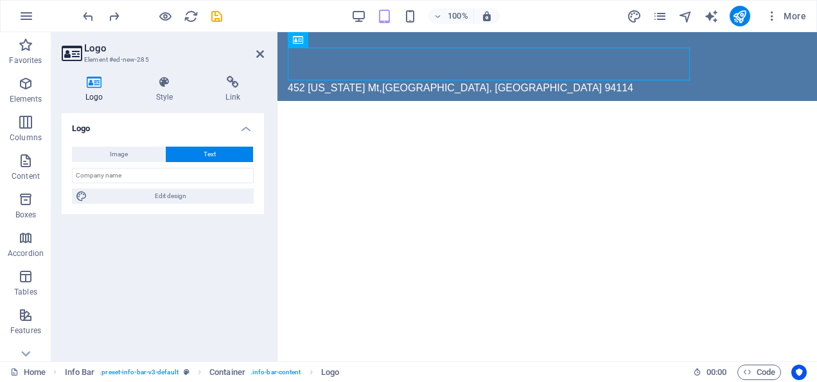
click at [213, 148] on span "Text" at bounding box center [210, 154] width 12 height 15
click at [207, 174] on input "text" at bounding box center [163, 175] width 182 height 15
type input "[PERSON_NAME]"
click at [330, 68] on div "[PERSON_NAME]" at bounding box center [547, 64] width 519 height 33
click at [249, 126] on h4 "Logo" at bounding box center [163, 124] width 202 height 23
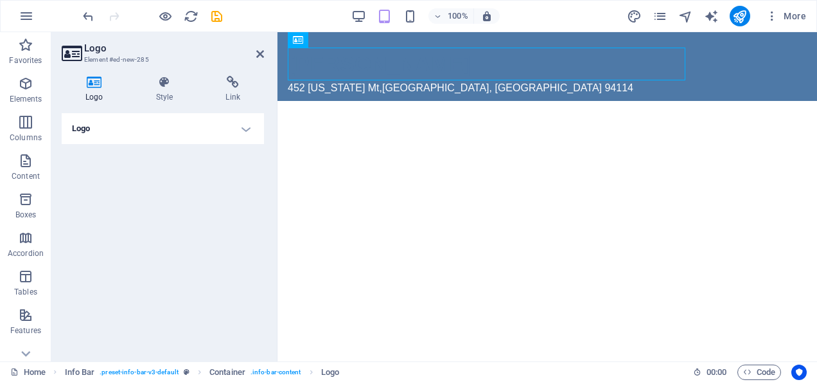
click at [249, 126] on h4 "Logo" at bounding box center [163, 128] width 202 height 31
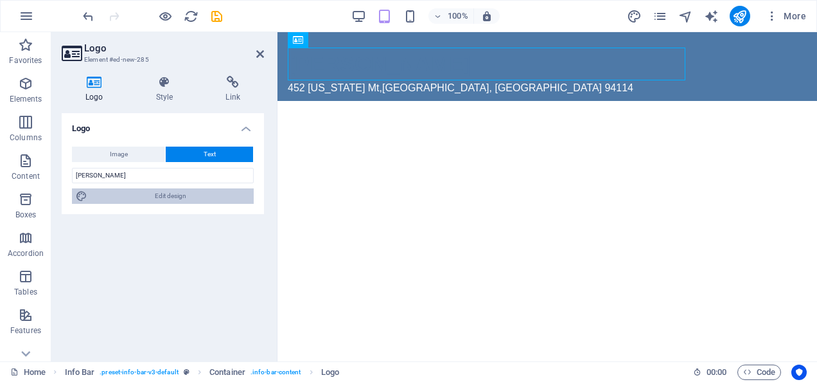
click at [183, 193] on span "Edit design" at bounding box center [170, 195] width 159 height 15
select select "px"
select select "700"
select select "px"
select select "rem"
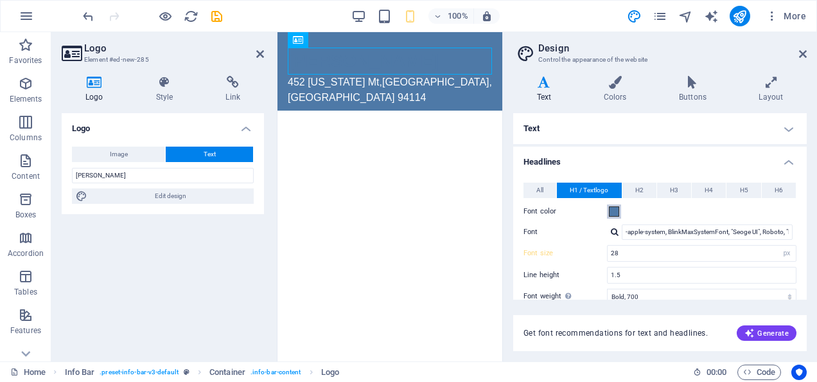
click at [615, 210] on span at bounding box center [614, 211] width 10 height 10
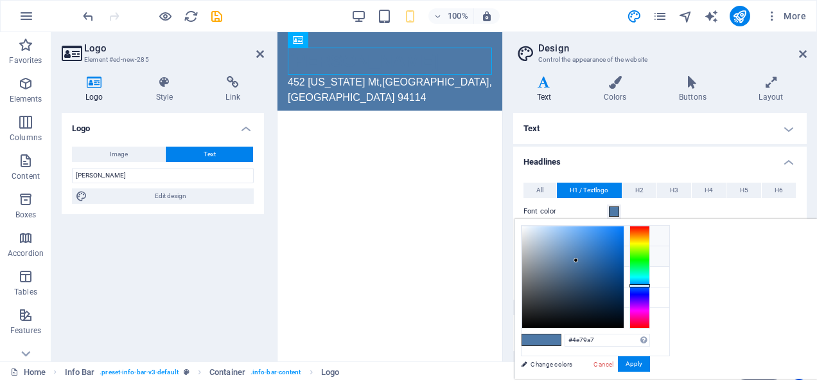
click at [532, 233] on icon at bounding box center [532, 235] width 9 height 9
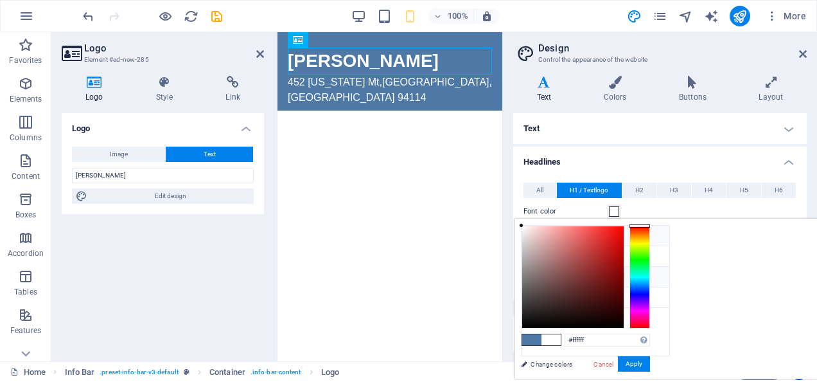
click at [533, 273] on icon at bounding box center [532, 276] width 9 height 9
type input "#3a3c3b"
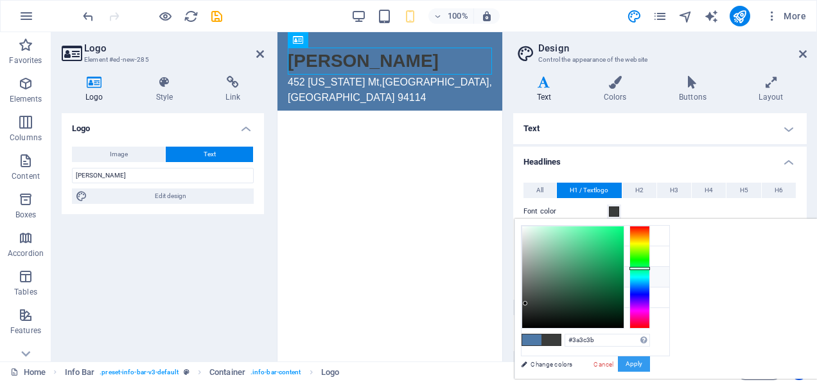
click at [650, 360] on button "Apply" at bounding box center [634, 363] width 32 height 15
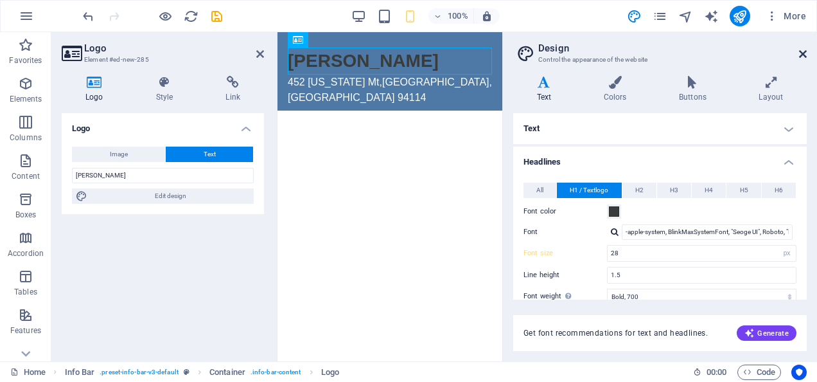
click at [805, 53] on icon at bounding box center [803, 54] width 8 height 10
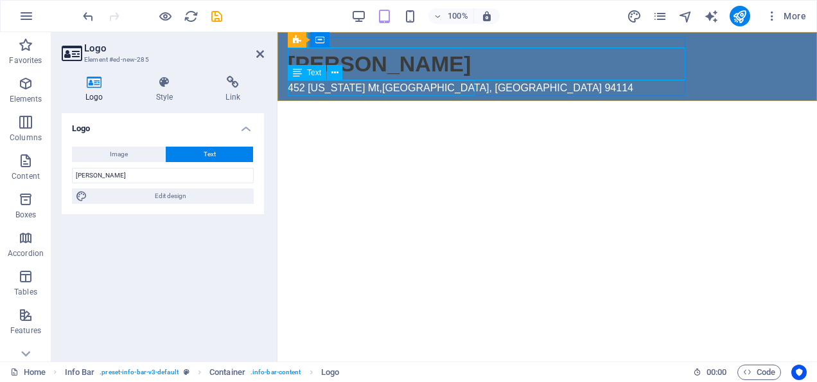
click at [605, 85] on span "94114" at bounding box center [619, 87] width 29 height 11
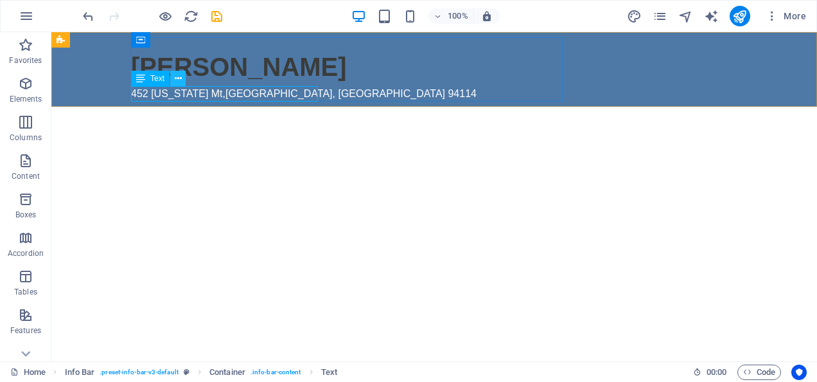
click at [179, 77] on icon at bounding box center [178, 78] width 7 height 13
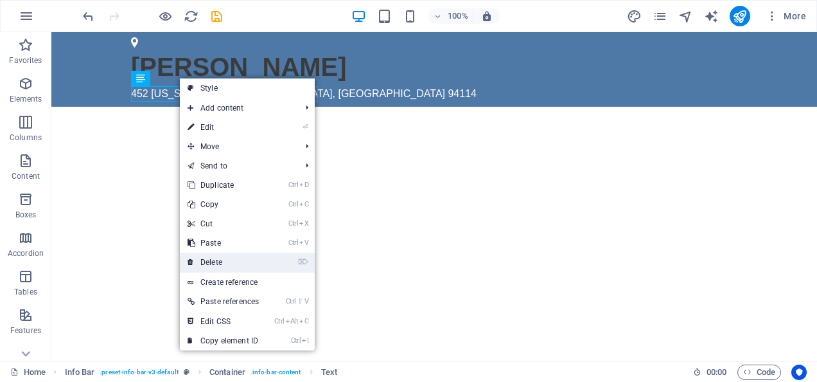
click at [236, 258] on link "⌦ Delete" at bounding box center [223, 262] width 87 height 19
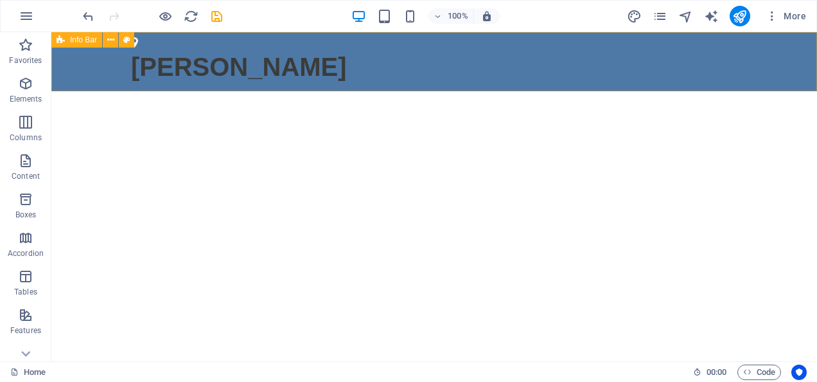
click at [135, 39] on div "Info Bar" at bounding box center [96, 40] width 91 height 16
click at [112, 39] on icon at bounding box center [110, 39] width 7 height 13
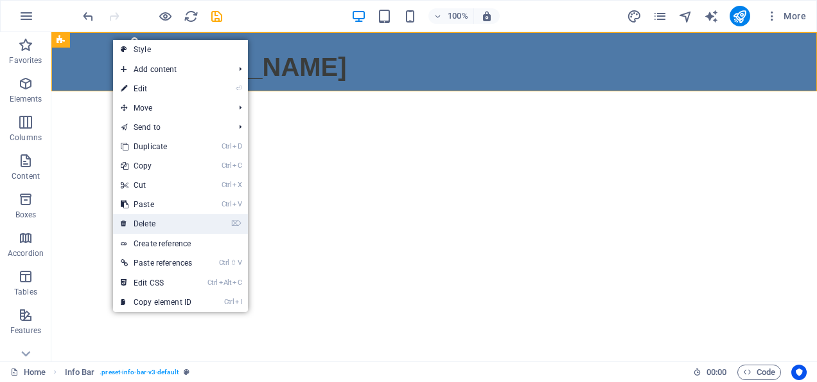
click at [171, 218] on link "⌦ Delete" at bounding box center [156, 223] width 87 height 19
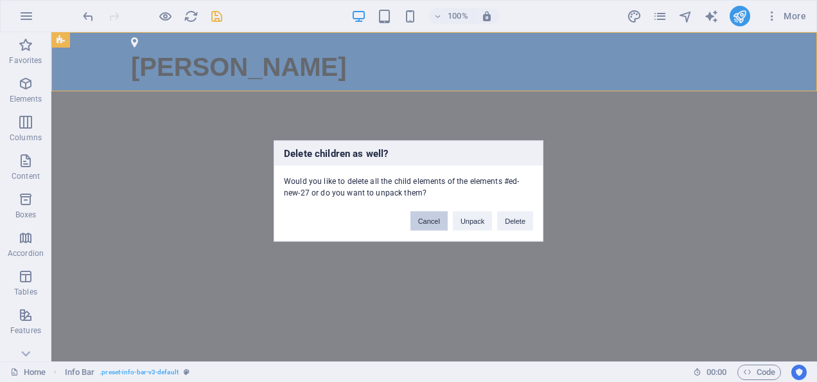
click at [427, 221] on button "Cancel" at bounding box center [429, 220] width 37 height 19
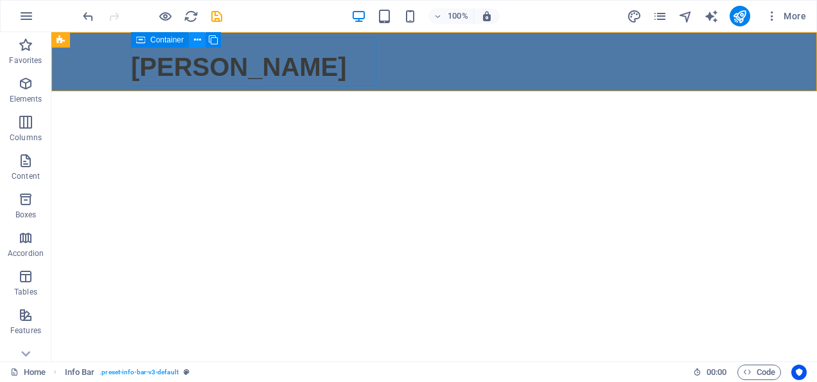
click at [199, 37] on icon at bounding box center [197, 39] width 7 height 13
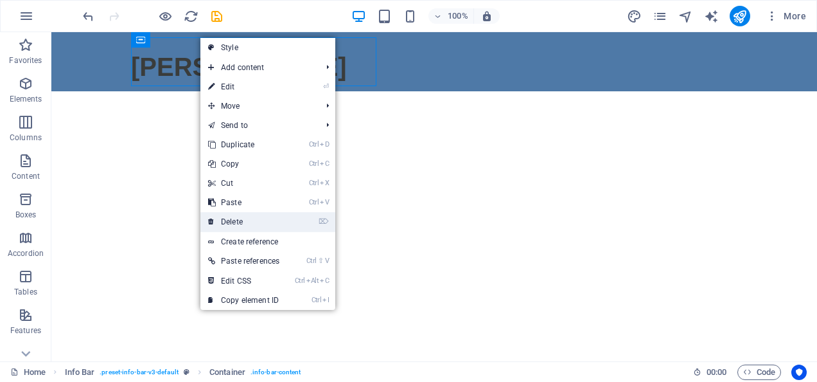
click at [241, 220] on link "⌦ Delete" at bounding box center [244, 221] width 87 height 19
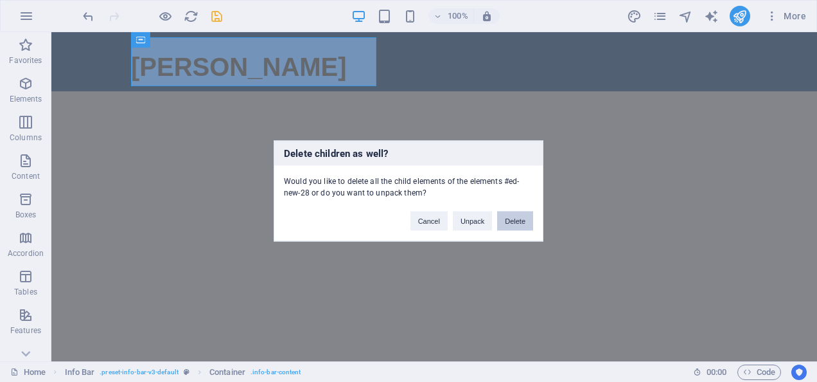
click at [513, 217] on button "Delete" at bounding box center [515, 220] width 36 height 19
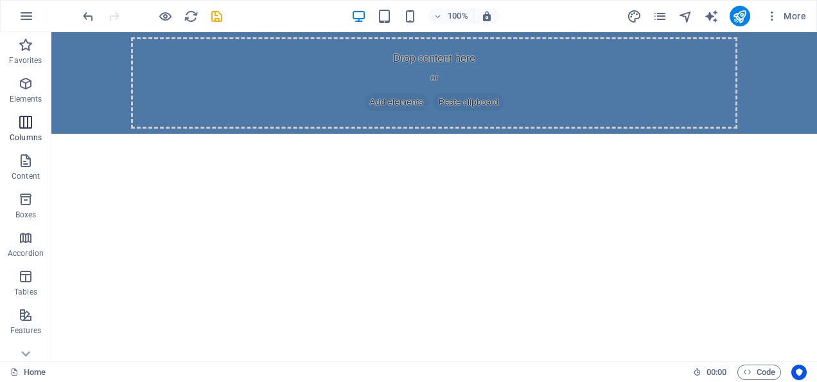
click at [28, 120] on icon "button" at bounding box center [25, 121] width 15 height 15
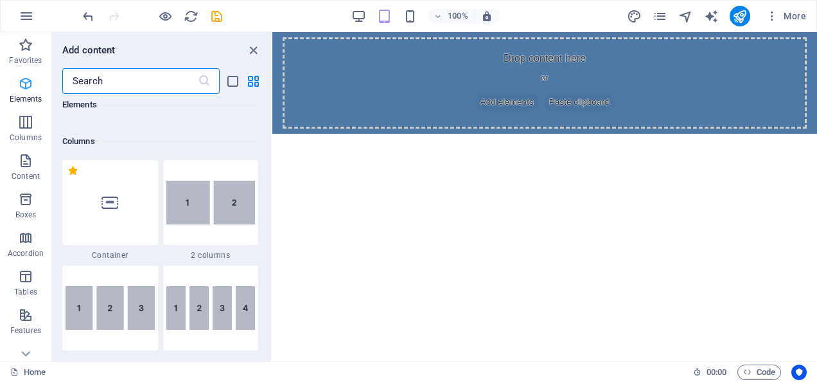
scroll to position [636, 0]
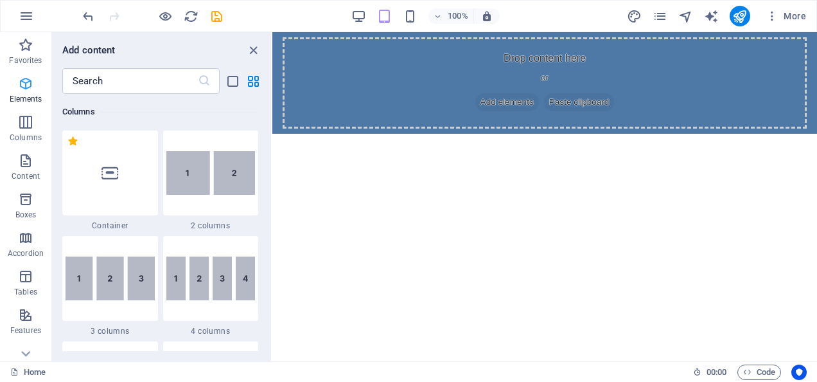
click at [26, 81] on icon "button" at bounding box center [25, 83] width 15 height 15
click at [25, 84] on icon "button" at bounding box center [25, 83] width 15 height 15
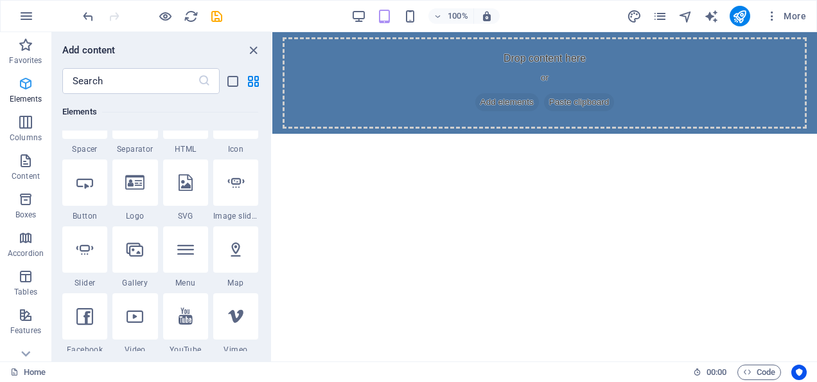
scroll to position [137, 0]
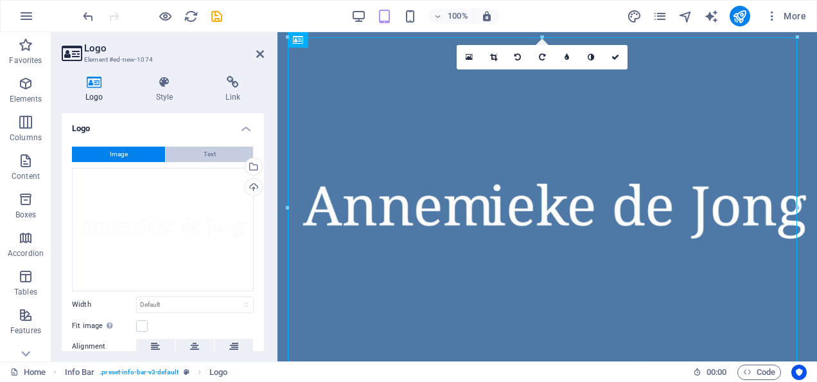
click at [209, 152] on span "Text" at bounding box center [210, 154] width 12 height 15
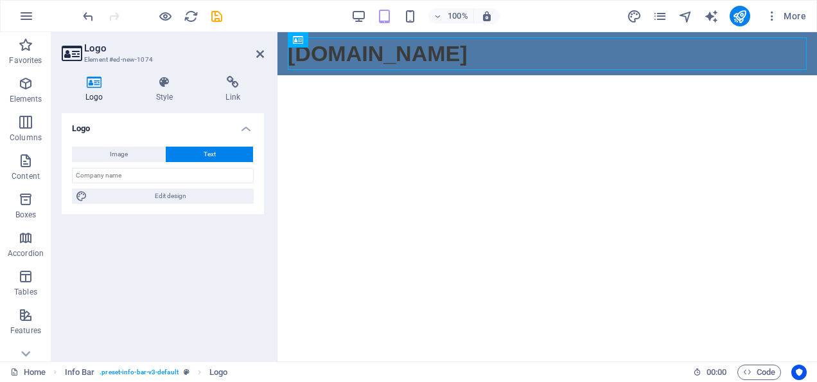
click at [428, 75] on html "Skip to main content [DOMAIN_NAME]" at bounding box center [548, 53] width 540 height 43
click at [22, 85] on icon "button" at bounding box center [25, 83] width 15 height 15
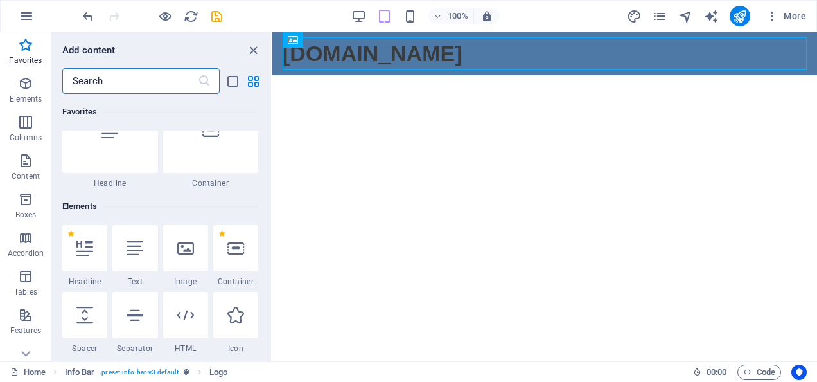
scroll to position [0, 0]
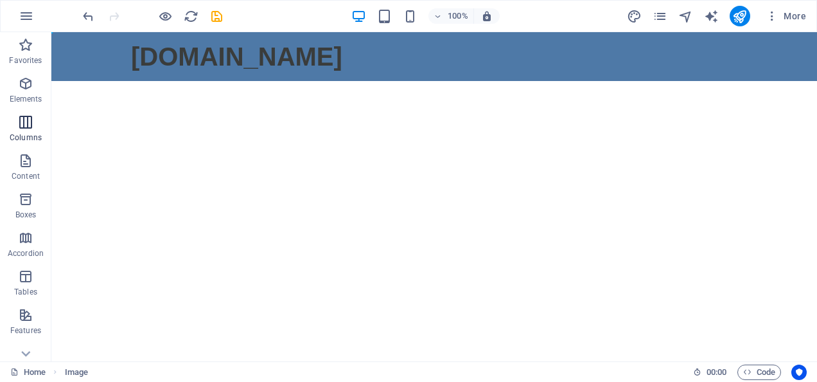
click at [21, 126] on icon "button" at bounding box center [25, 121] width 15 height 15
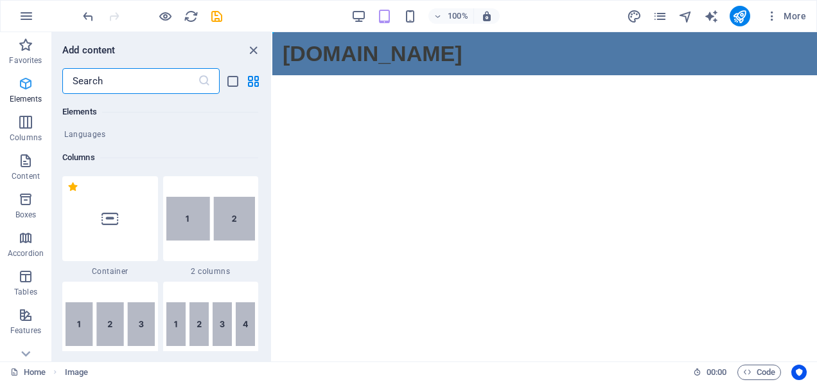
scroll to position [636, 0]
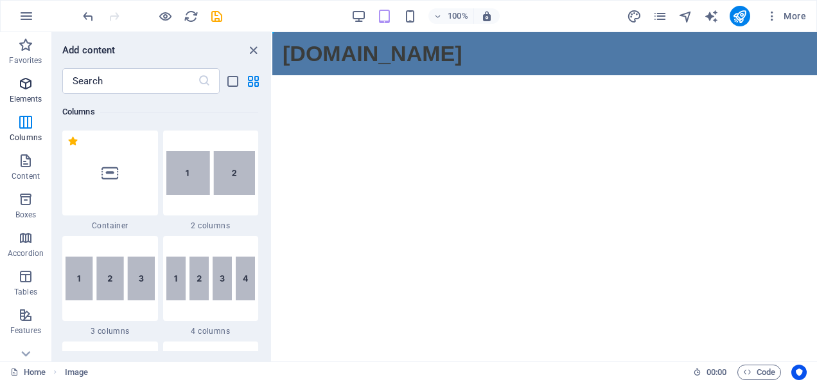
click at [30, 87] on icon "button" at bounding box center [25, 83] width 15 height 15
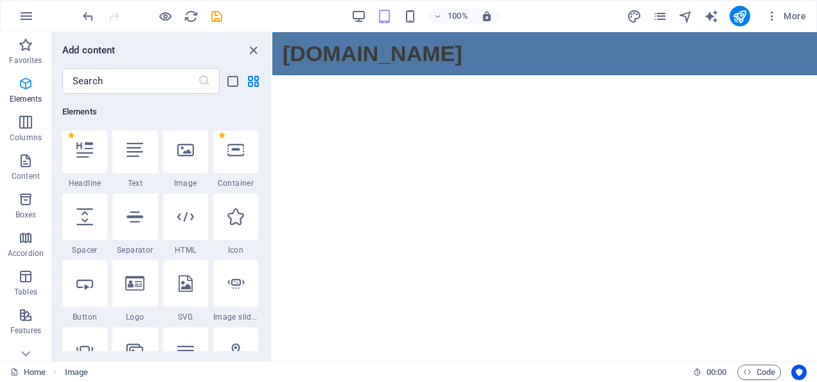
scroll to position [137, 0]
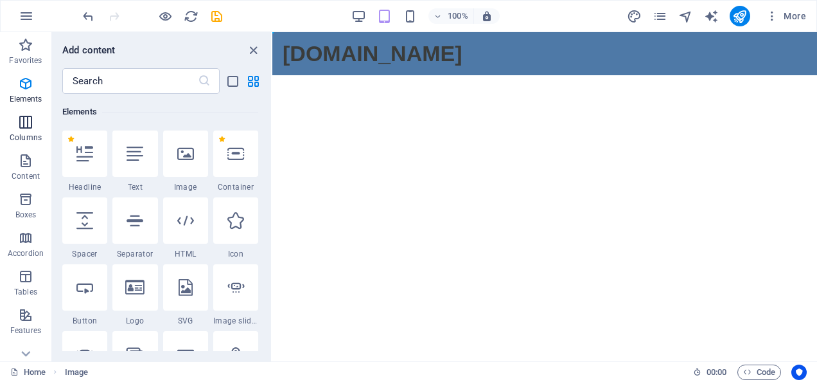
click at [25, 125] on icon "button" at bounding box center [25, 121] width 15 height 15
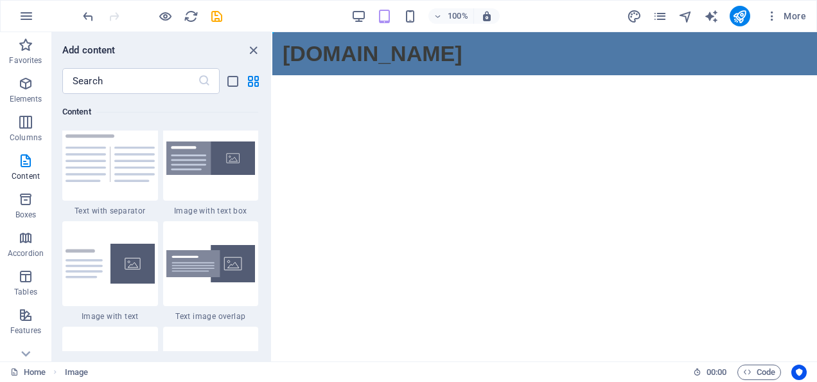
scroll to position [2391, 0]
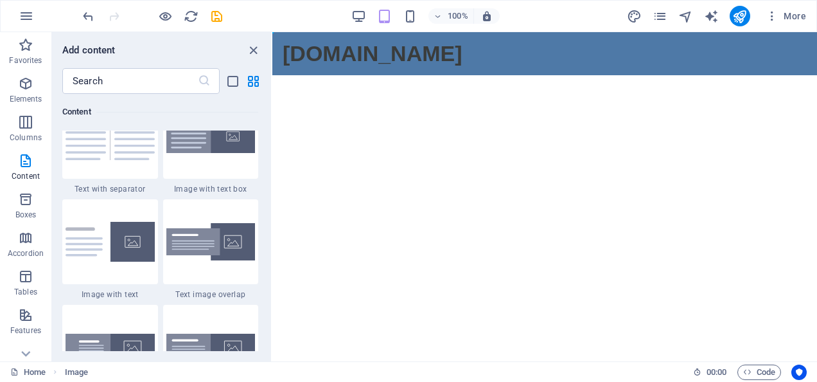
drag, startPoint x: 269, startPoint y: 114, endPoint x: 5, endPoint y: 117, distance: 263.5
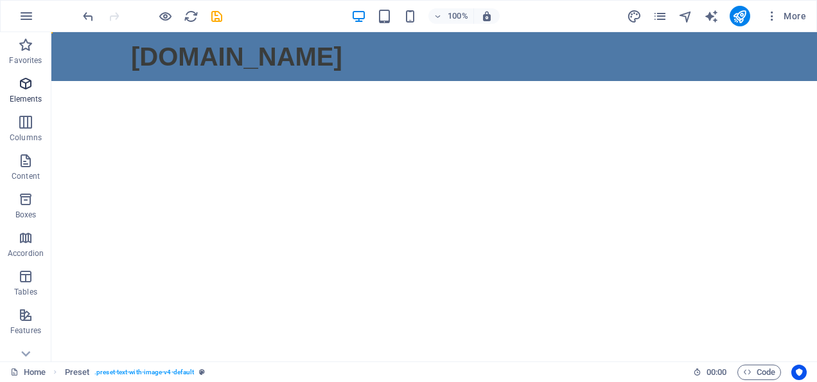
click at [26, 86] on icon "button" at bounding box center [25, 83] width 15 height 15
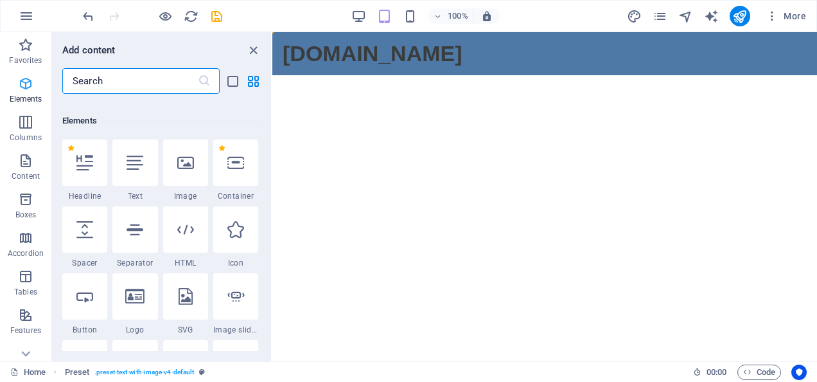
scroll to position [137, 0]
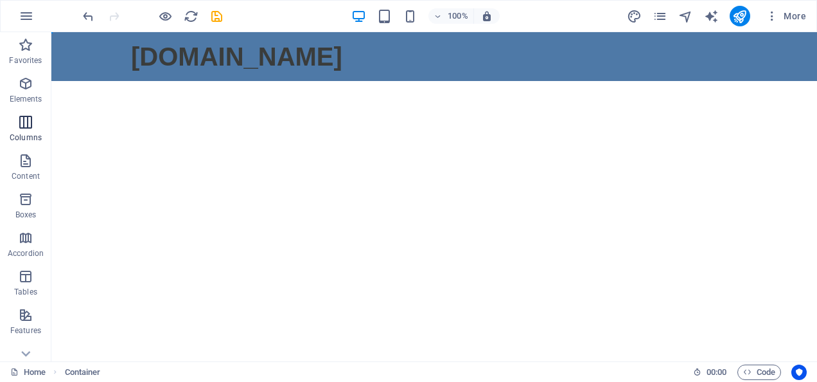
click at [27, 120] on icon "button" at bounding box center [25, 121] width 15 height 15
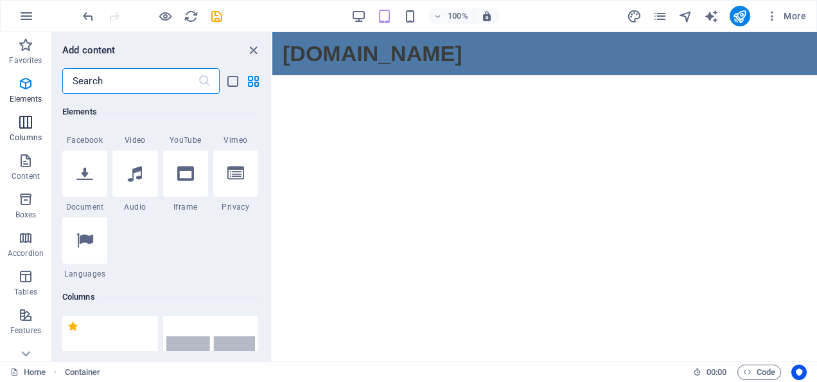
scroll to position [636, 0]
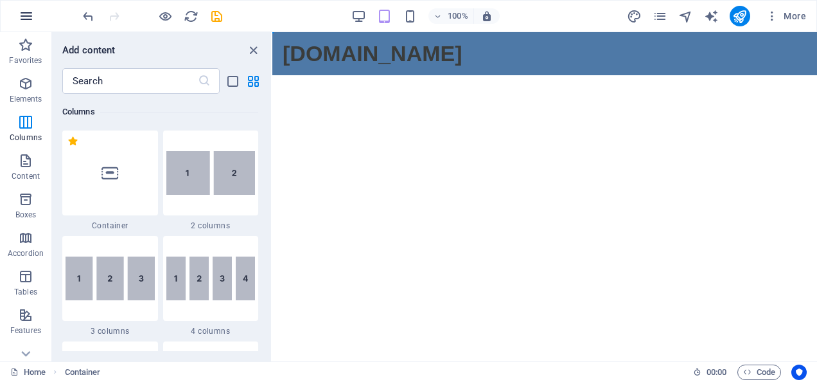
click at [22, 19] on icon "button" at bounding box center [26, 15] width 15 height 15
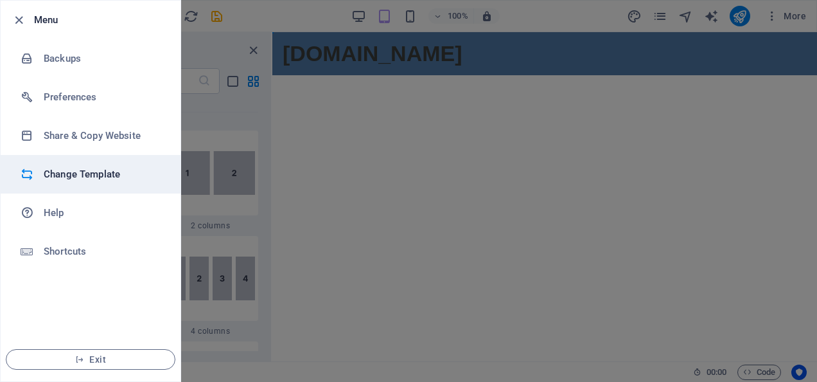
click at [84, 172] on h6 "Change Template" at bounding box center [103, 173] width 119 height 15
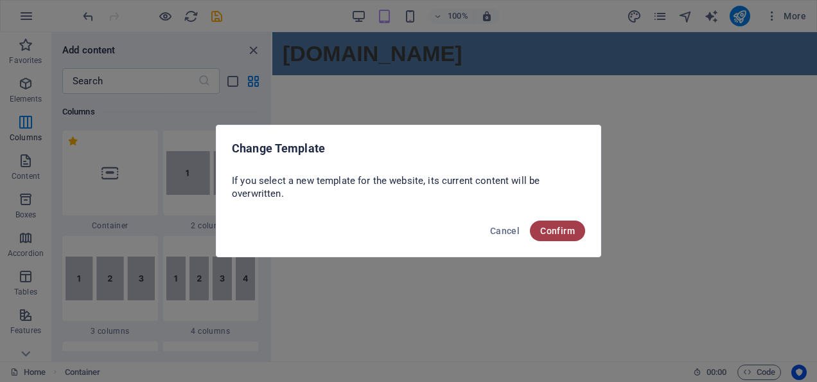
click at [564, 229] on span "Confirm" at bounding box center [557, 231] width 35 height 10
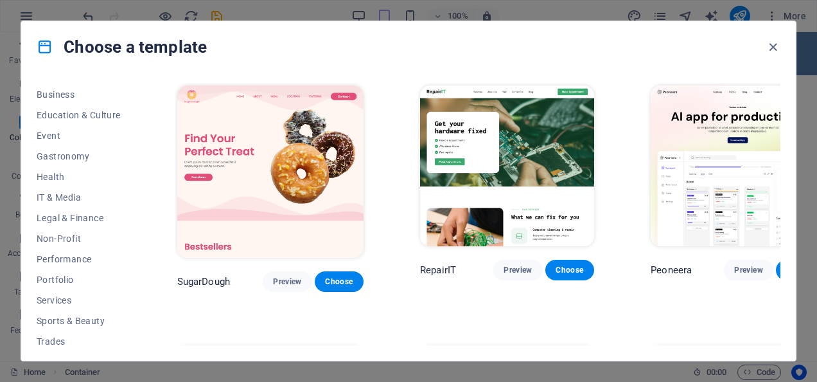
scroll to position [216, 0]
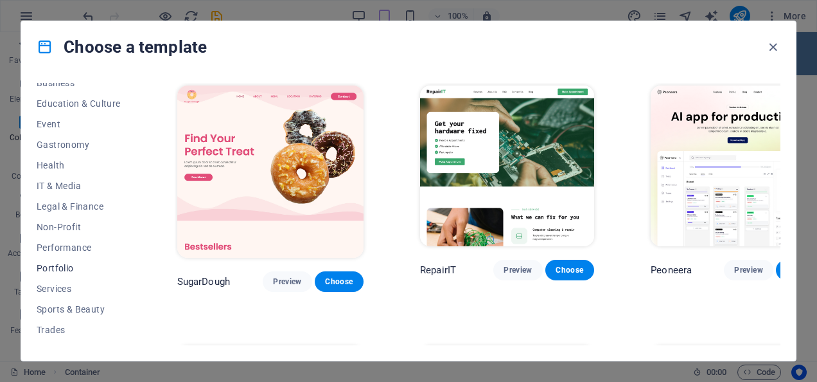
click at [65, 267] on span "Portfolio" at bounding box center [79, 268] width 84 height 10
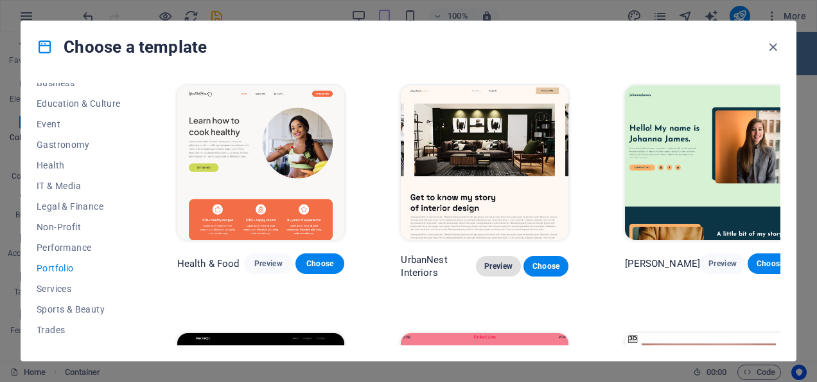
click at [486, 261] on span "Preview" at bounding box center [498, 266] width 24 height 10
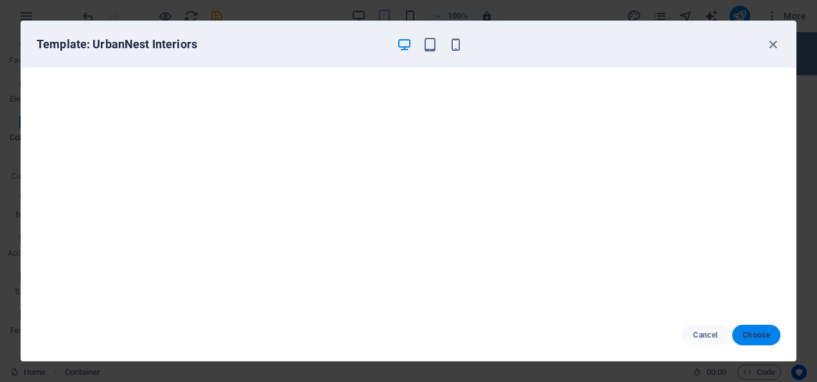
click at [750, 335] on span "Choose" at bounding box center [757, 335] width 28 height 10
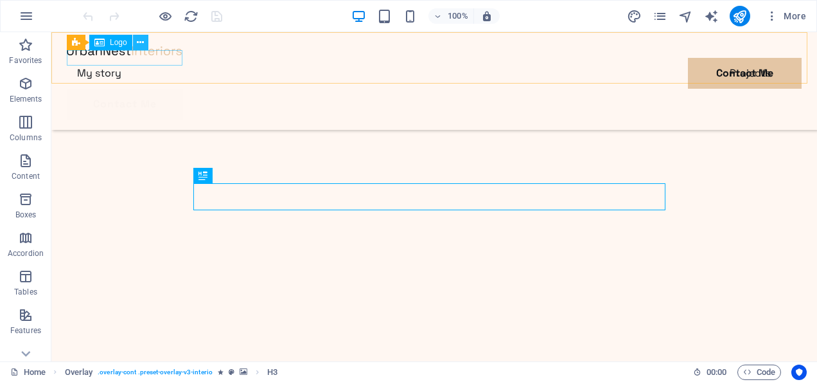
click at [141, 46] on icon at bounding box center [140, 42] width 7 height 13
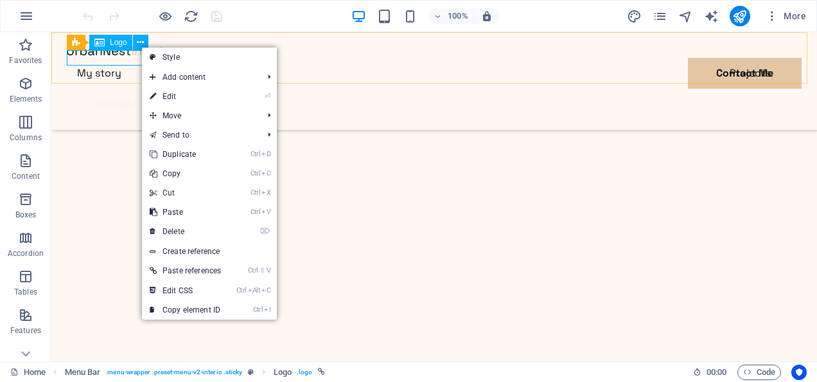
click at [125, 58] on div at bounding box center [434, 49] width 735 height 15
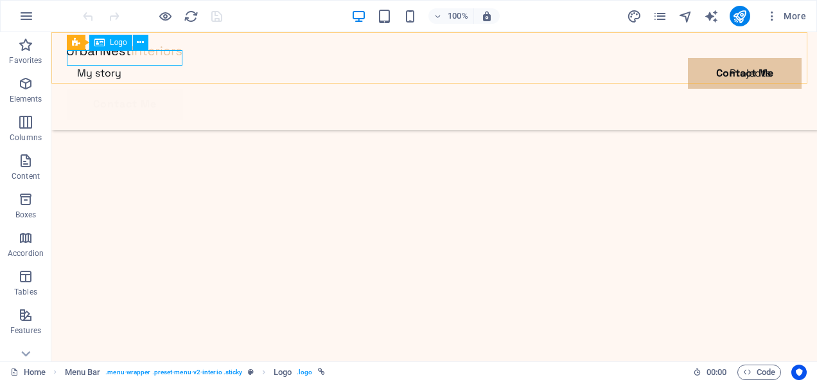
click at [111, 58] on div at bounding box center [434, 49] width 735 height 15
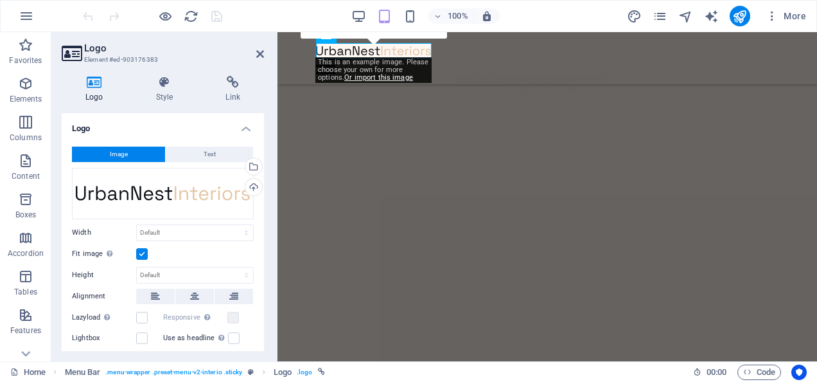
scroll to position [365, 0]
click at [189, 150] on button "Text" at bounding box center [209, 154] width 87 height 15
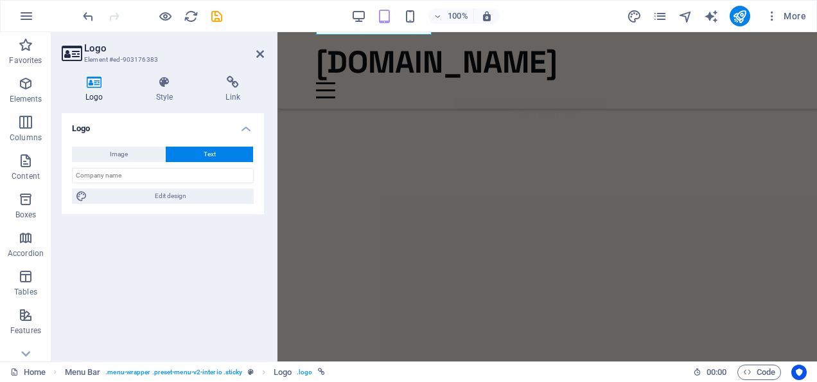
scroll to position [389, 0]
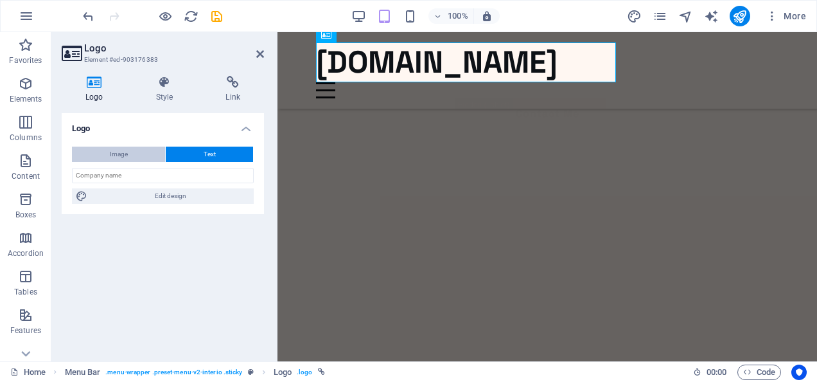
click at [140, 154] on button "Image" at bounding box center [118, 154] width 93 height 15
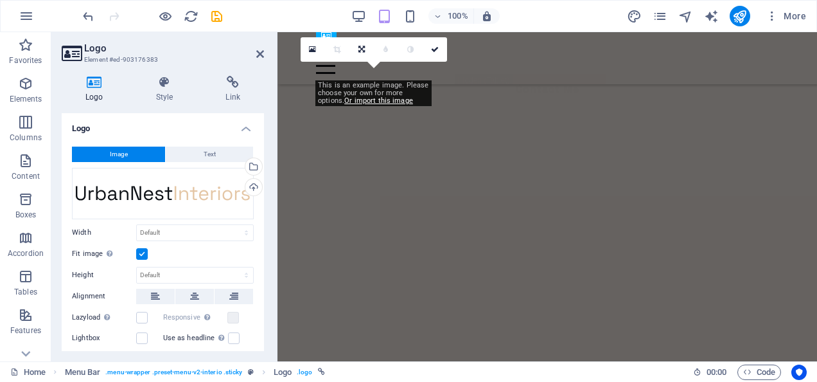
scroll to position [365, 0]
click at [204, 149] on span "Text" at bounding box center [210, 154] width 12 height 15
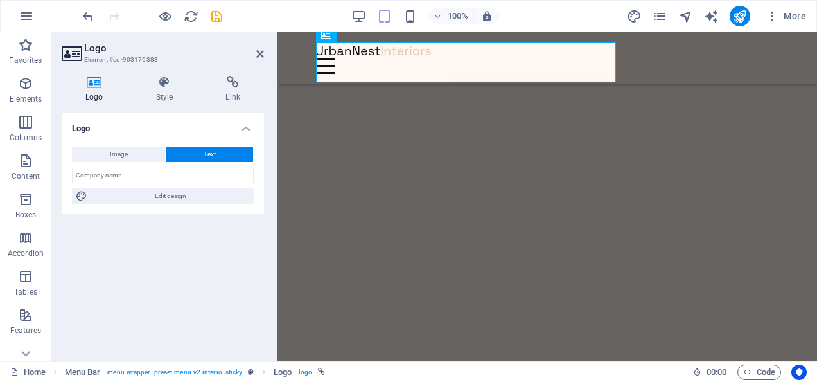
scroll to position [389, 0]
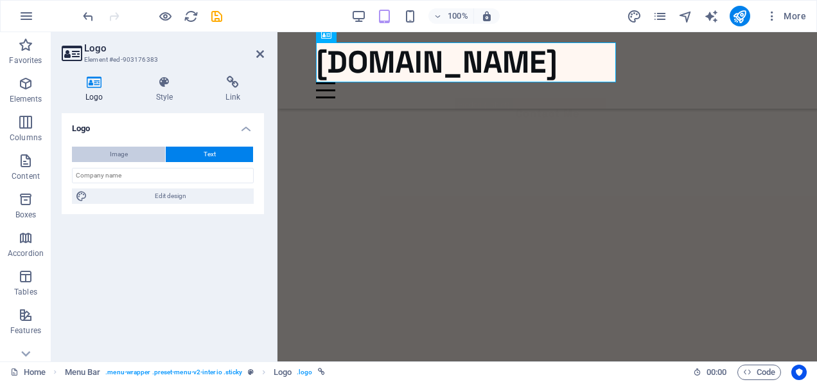
click at [144, 152] on button "Image" at bounding box center [118, 154] width 93 height 15
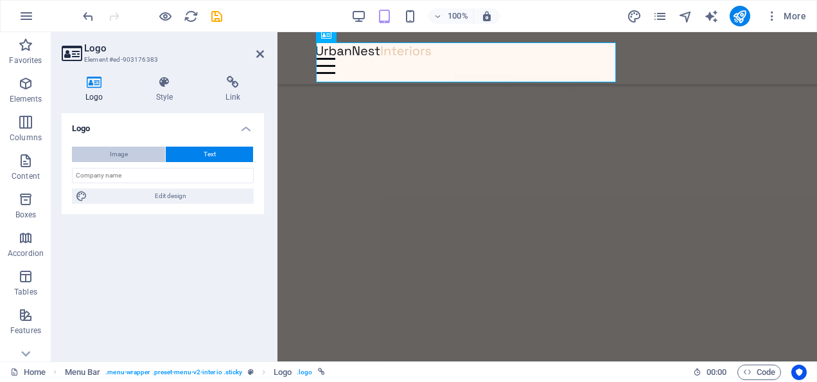
scroll to position [365, 0]
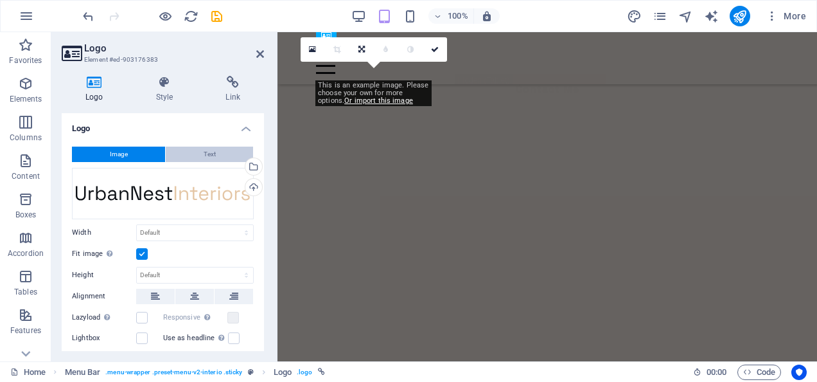
click at [201, 151] on button "Text" at bounding box center [209, 154] width 87 height 15
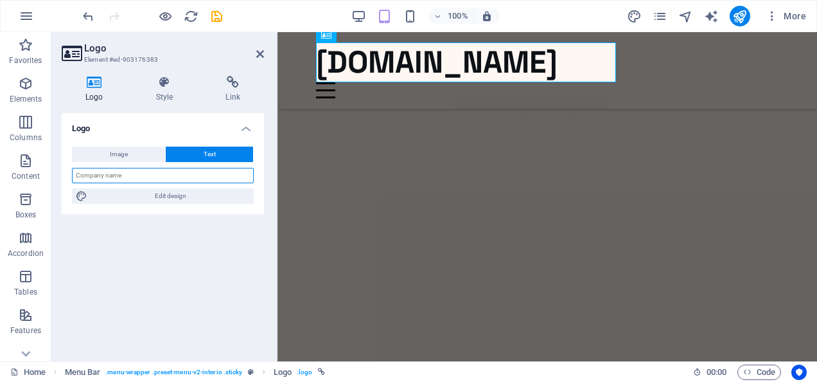
click at [170, 172] on input "text" at bounding box center [163, 175] width 182 height 15
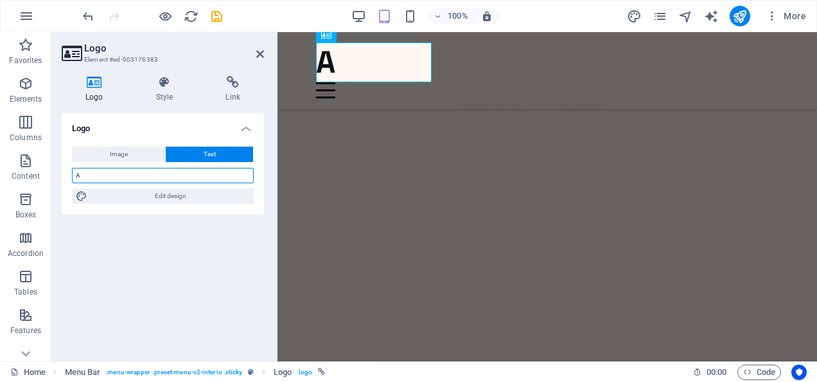
type input "[PERSON_NAME]"
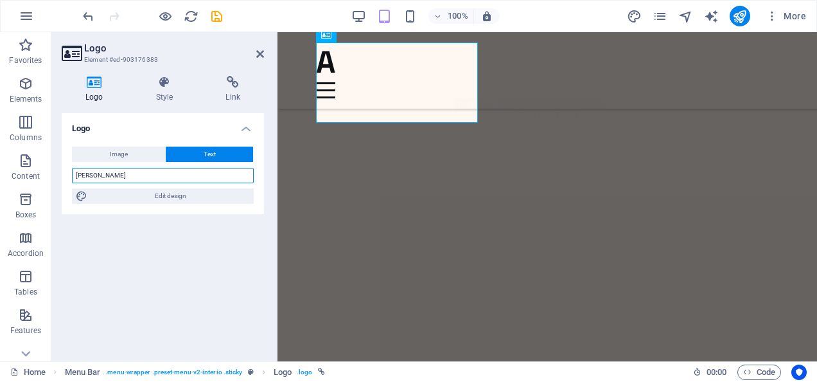
scroll to position [429, 0]
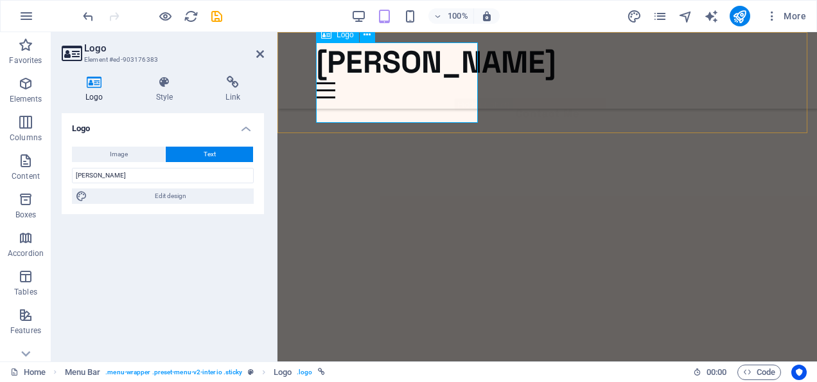
click at [440, 82] on div "[PERSON_NAME]" at bounding box center [547, 62] width 463 height 40
click at [198, 194] on span "Edit design" at bounding box center [170, 195] width 159 height 15
select select "px"
select select "700"
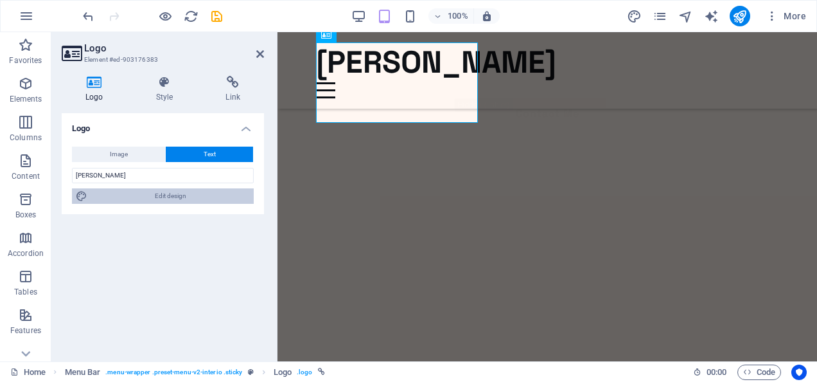
select select "px"
select select "rem"
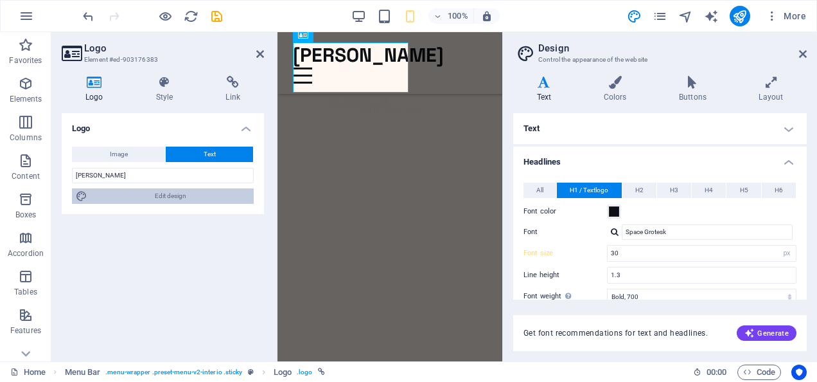
scroll to position [245, 0]
click at [545, 88] on icon at bounding box center [544, 82] width 62 height 13
click at [540, 125] on h4 "Text" at bounding box center [660, 128] width 294 height 31
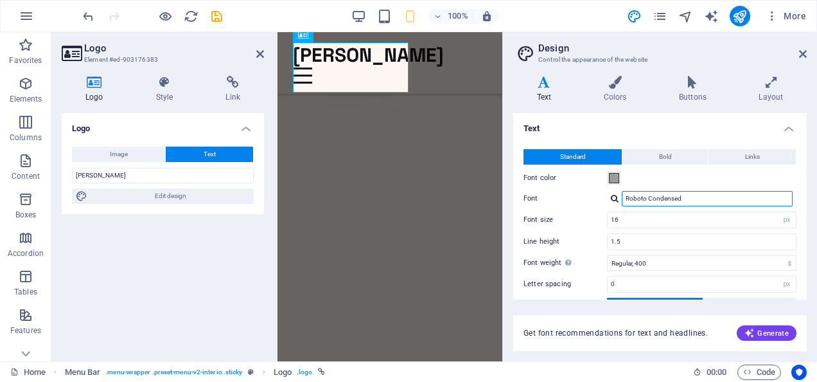
click at [647, 199] on input "Roboto Condensed" at bounding box center [707, 198] width 171 height 15
click at [616, 199] on div at bounding box center [615, 198] width 8 height 8
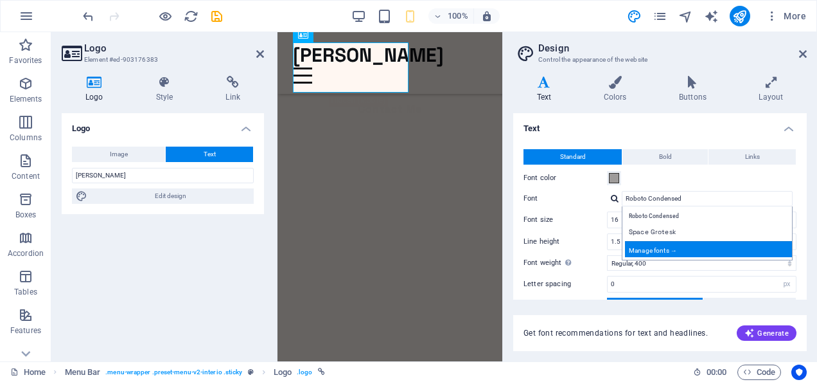
click at [653, 249] on div "Manage fonts →" at bounding box center [710, 249] width 170 height 16
select select "popularity"
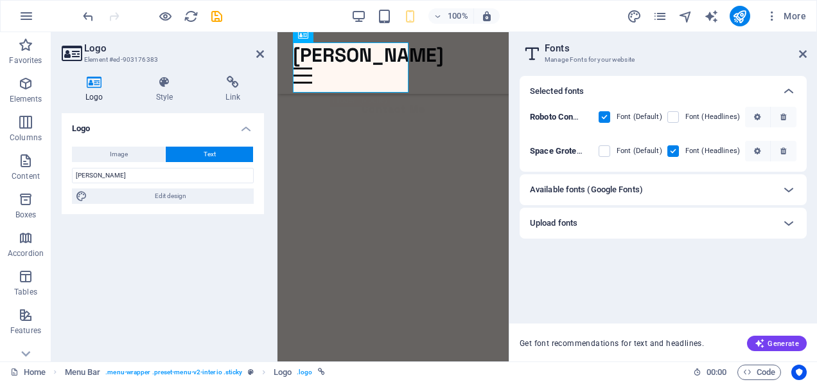
scroll to position [248, 0]
click at [802, 49] on icon at bounding box center [803, 54] width 8 height 10
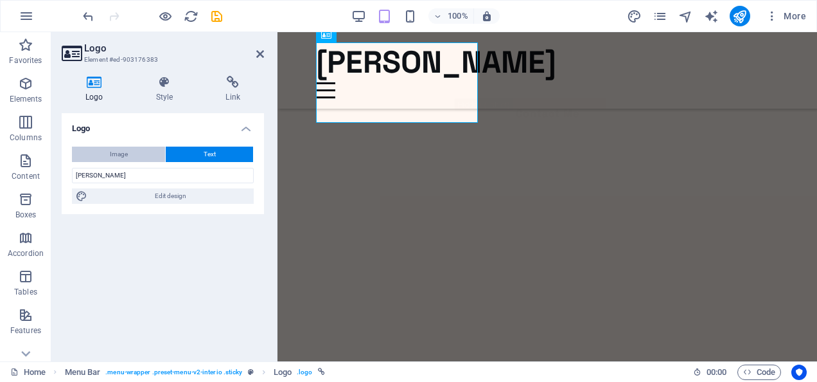
click at [146, 154] on button "Image" at bounding box center [118, 154] width 93 height 15
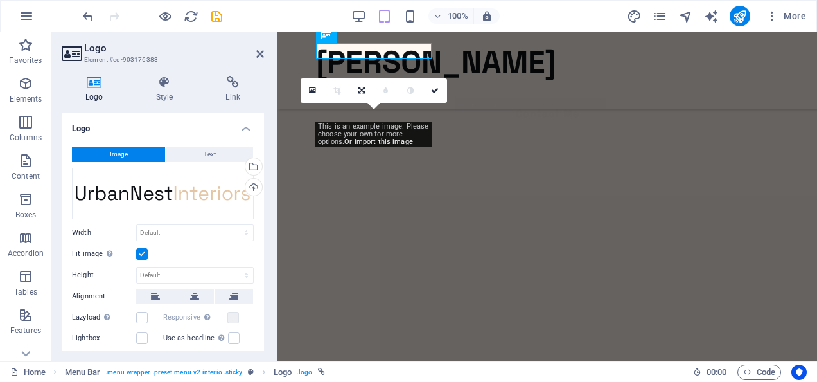
scroll to position [214, 0]
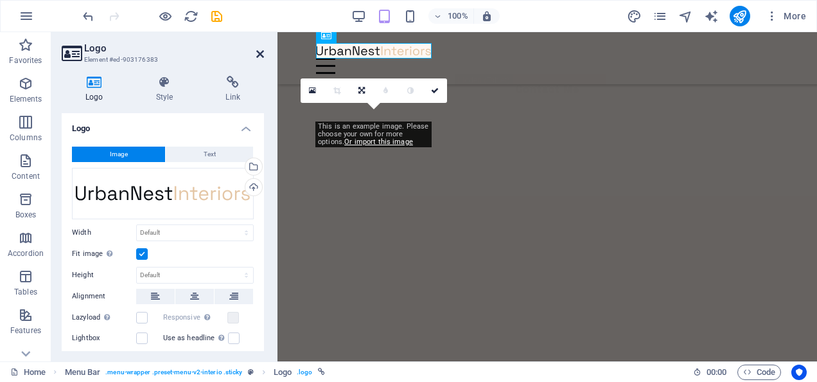
click at [260, 54] on icon at bounding box center [260, 54] width 8 height 10
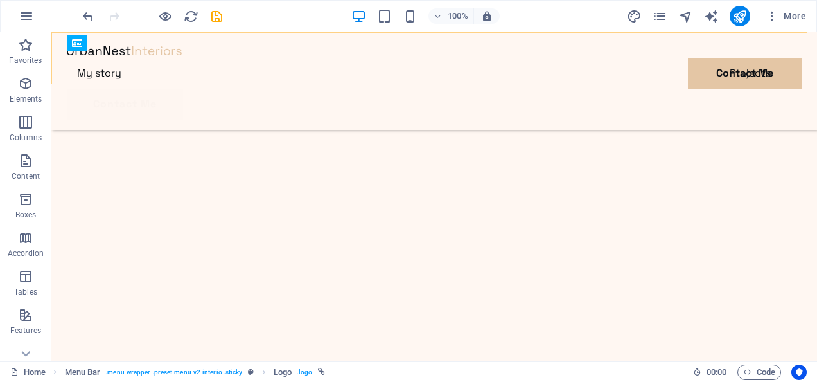
scroll to position [229, 0]
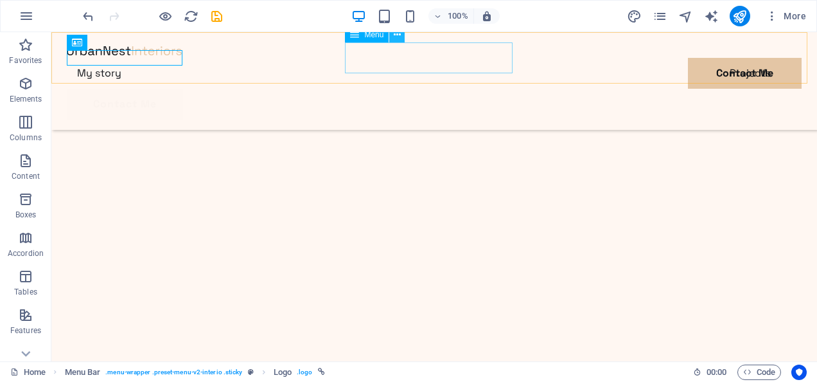
click at [395, 38] on icon at bounding box center [397, 34] width 7 height 13
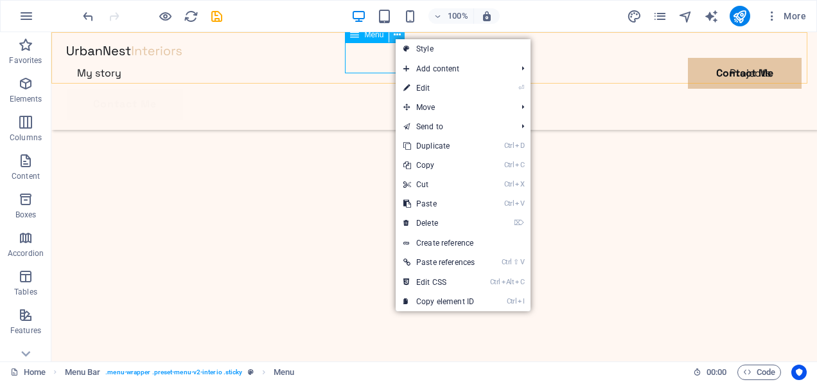
click at [395, 33] on icon at bounding box center [397, 34] width 7 height 13
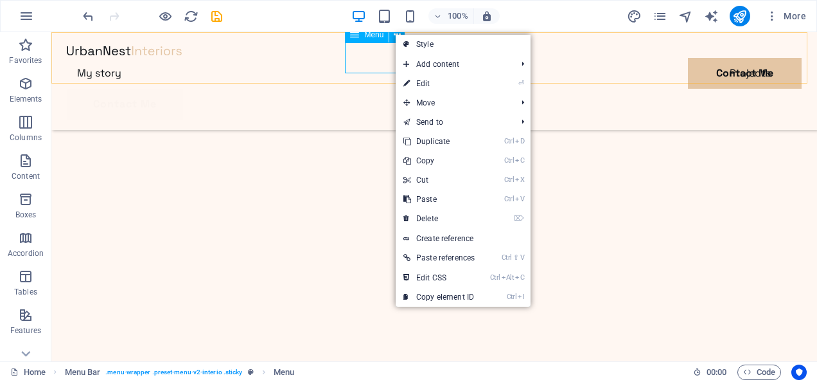
click at [373, 58] on nav "My story Projects Contact Me" at bounding box center [434, 73] width 735 height 31
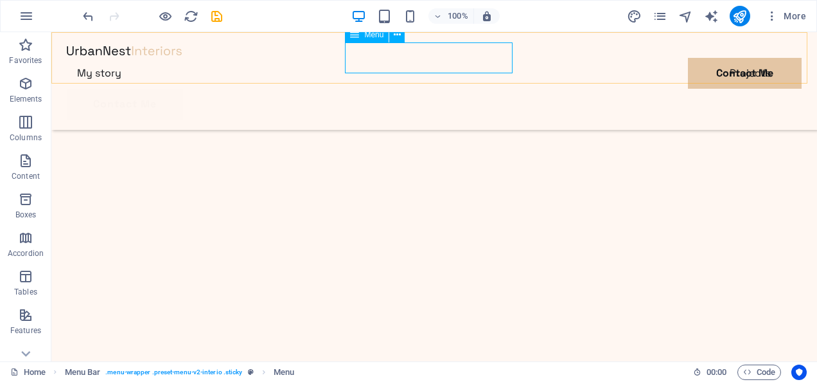
click at [373, 58] on nav "My story Projects Contact Me" at bounding box center [434, 73] width 735 height 31
select select
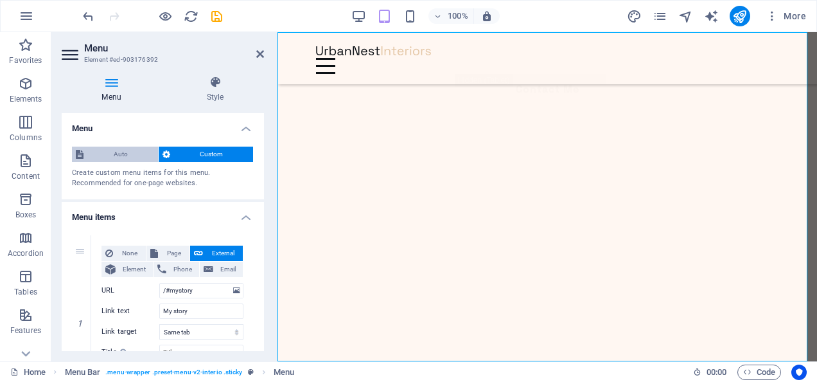
click at [131, 150] on span "Auto" at bounding box center [120, 154] width 67 height 15
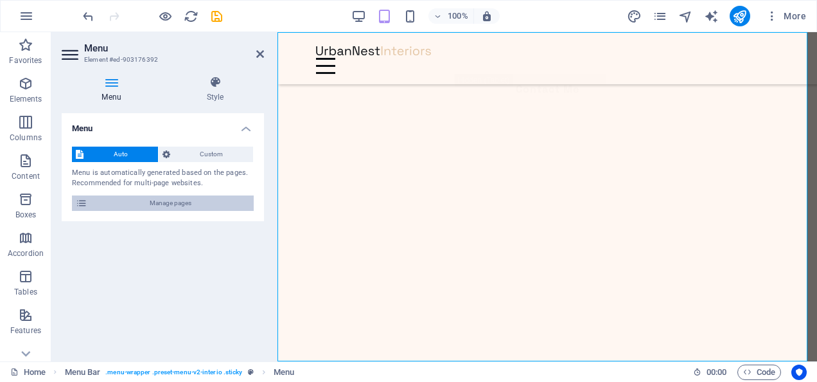
click at [144, 201] on span "Manage pages" at bounding box center [170, 202] width 159 height 15
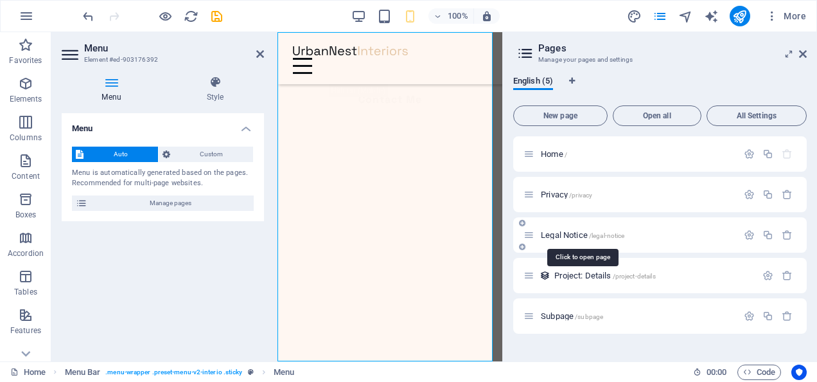
click at [562, 236] on span "Legal Notice /legal-notice" at bounding box center [583, 235] width 84 height 10
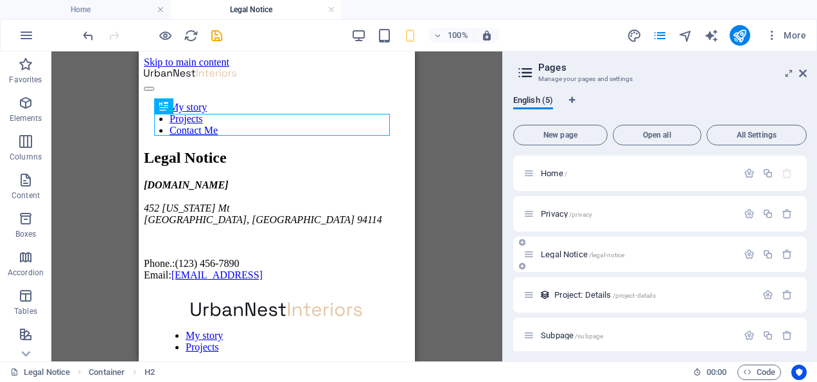
scroll to position [0, 0]
click at [558, 213] on span "Privacy /privacy" at bounding box center [566, 214] width 51 height 10
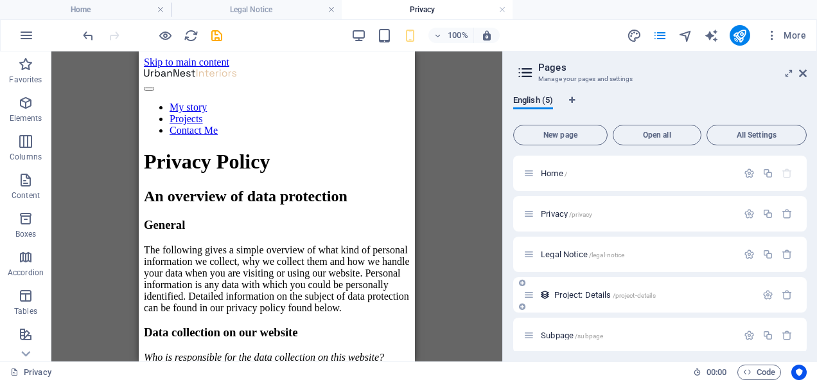
click at [566, 290] on div "Project: Details /project-details" at bounding box center [640, 294] width 233 height 15
click at [567, 296] on span "Project: Details /project-details" at bounding box center [605, 295] width 101 height 10
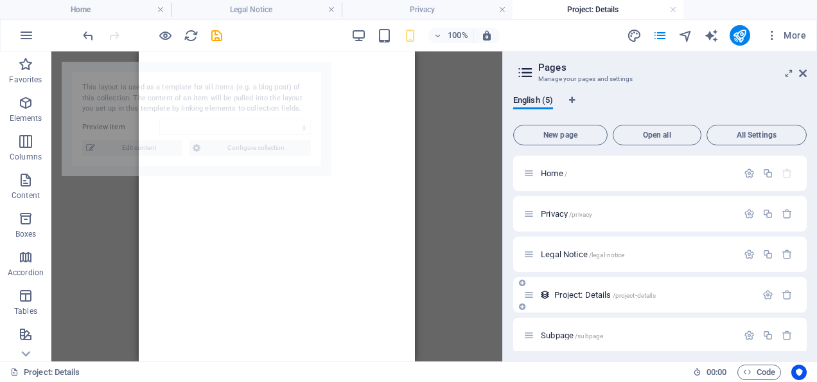
select select "68b87dc52b639bacdc04fbd5"
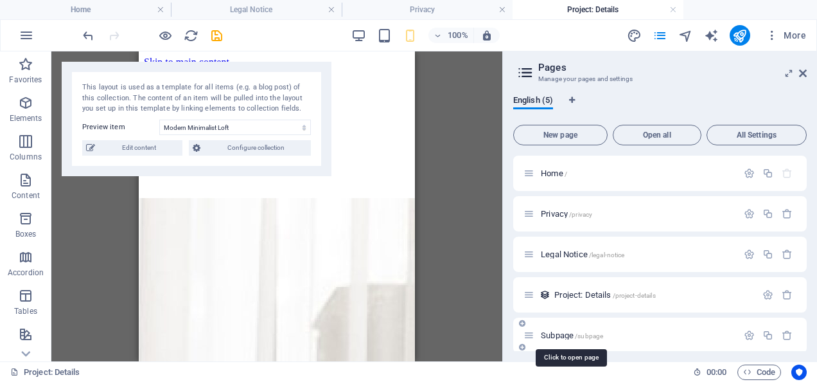
click at [562, 336] on span "Subpage /subpage" at bounding box center [572, 335] width 62 height 10
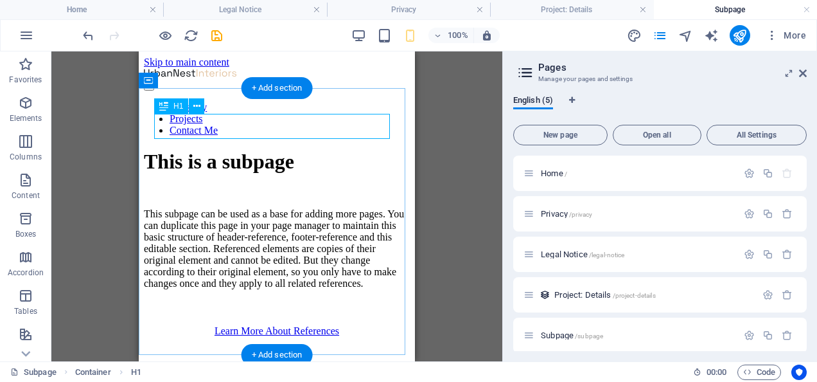
click at [325, 150] on div "This is a subpage" at bounding box center [277, 162] width 266 height 24
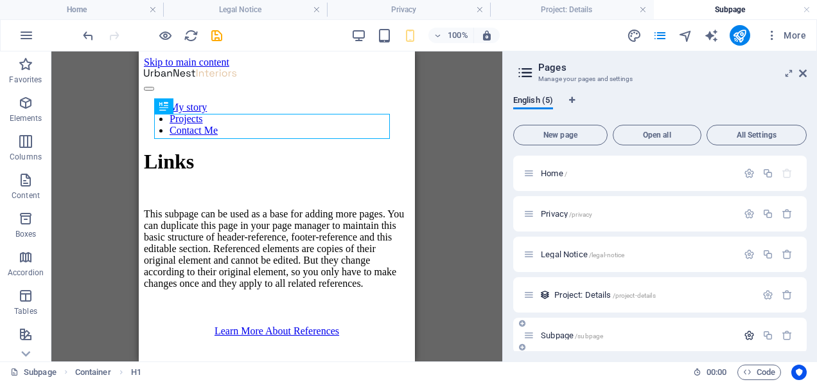
click at [744, 334] on icon "button" at bounding box center [749, 335] width 11 height 11
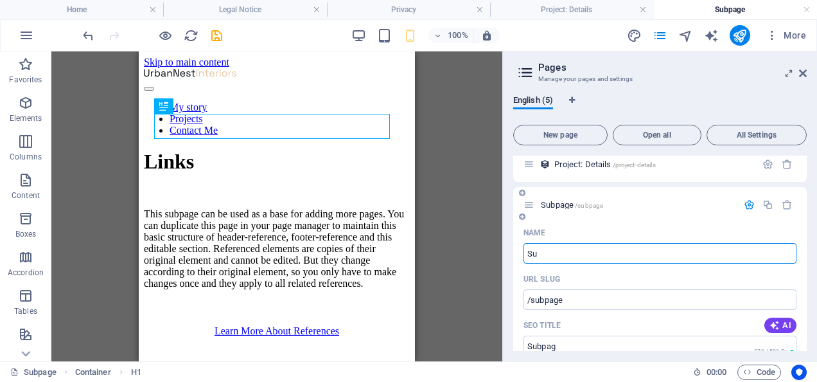
type input "S"
type input "/subpag"
type input "/"
type input "Links"
type input "/links"
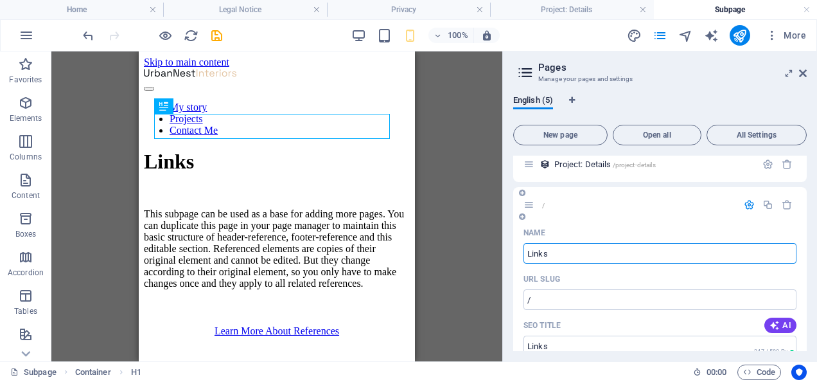
type input "Links"
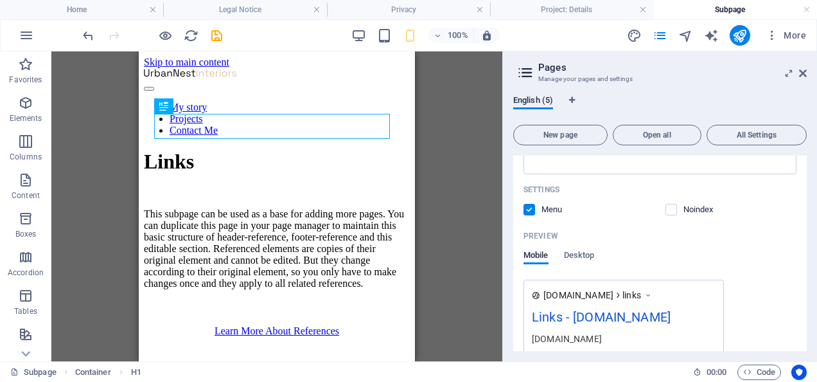
scroll to position [431, 0]
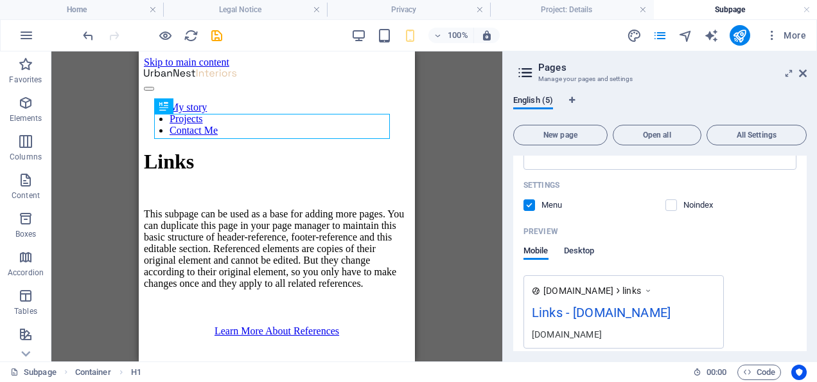
type input "Links"
click at [585, 249] on span "Desktop" at bounding box center [579, 252] width 31 height 18
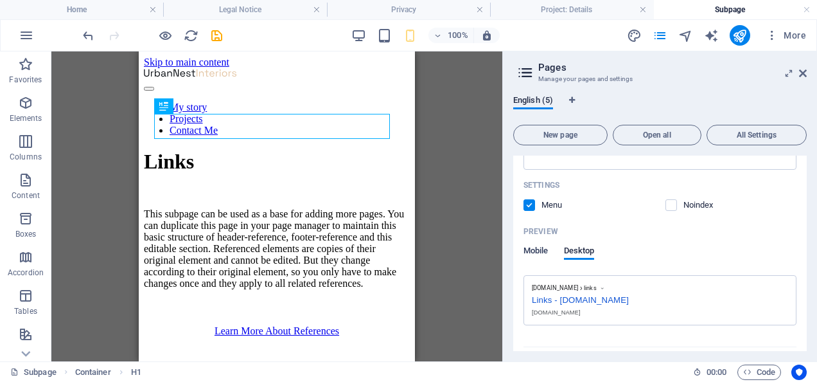
click at [542, 249] on span "Mobile" at bounding box center [536, 252] width 25 height 18
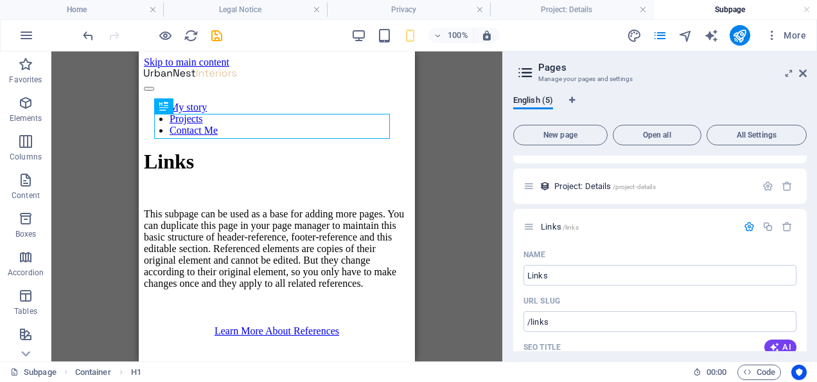
scroll to position [80, 0]
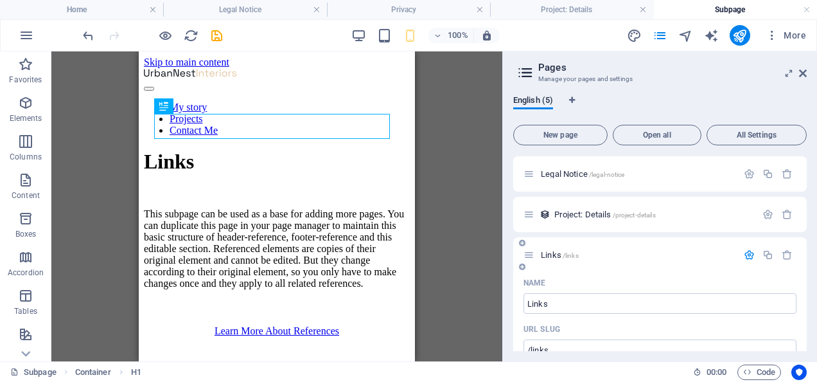
click at [747, 254] on icon "button" at bounding box center [749, 254] width 11 height 11
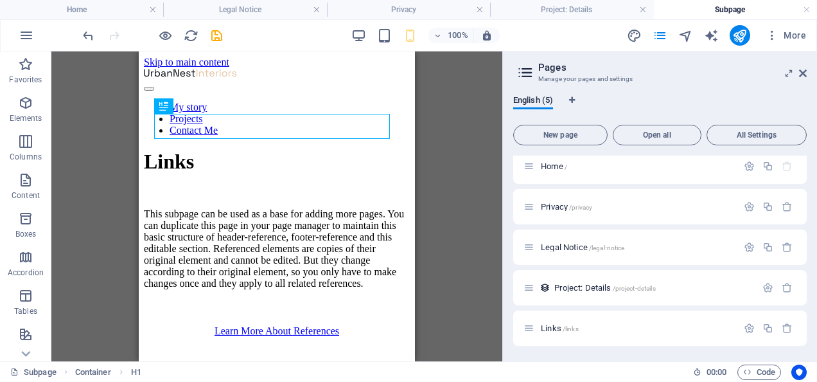
scroll to position [0, 0]
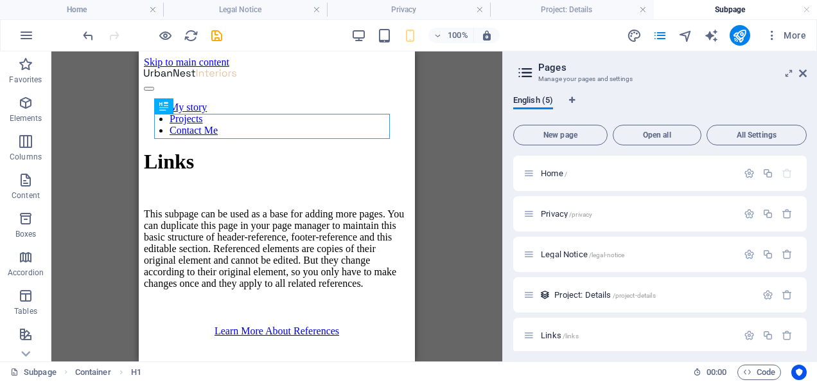
drag, startPoint x: 580, startPoint y: 335, endPoint x: 550, endPoint y: 235, distance: 104.1
click at [550, 235] on div "Home / Privacy /privacy Legal Notice /legal-notice Project: Details /project-de…" at bounding box center [660, 254] width 294 height 197
click at [521, 322] on icon at bounding box center [522, 323] width 6 height 8
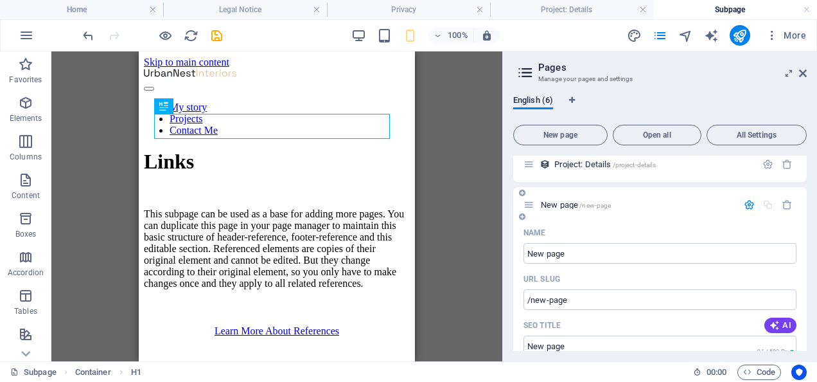
click at [744, 204] on icon "button" at bounding box center [749, 204] width 11 height 11
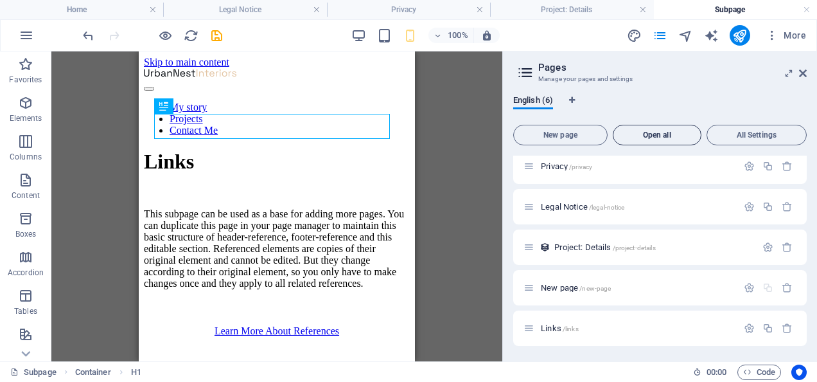
click at [670, 138] on span "Open all" at bounding box center [657, 135] width 77 height 8
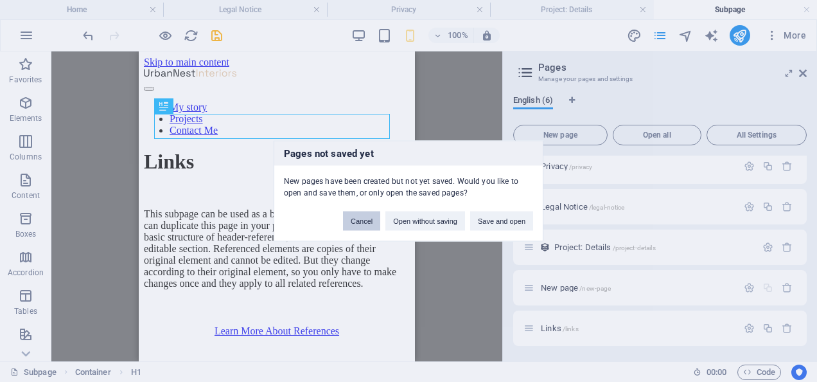
click at [361, 224] on button "Cancel" at bounding box center [361, 220] width 37 height 19
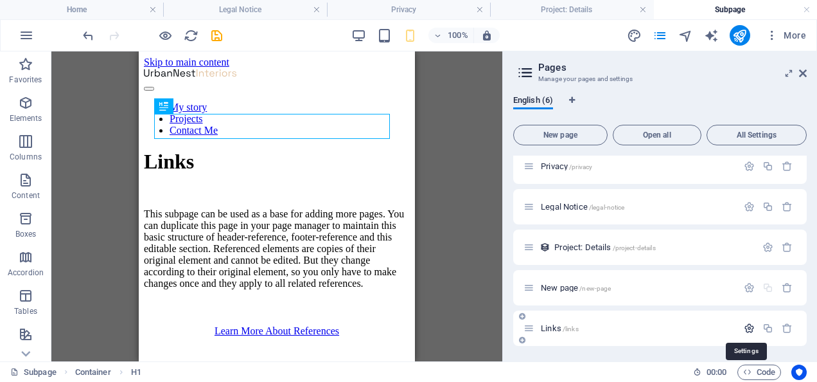
click at [745, 330] on icon "button" at bounding box center [749, 328] width 11 height 11
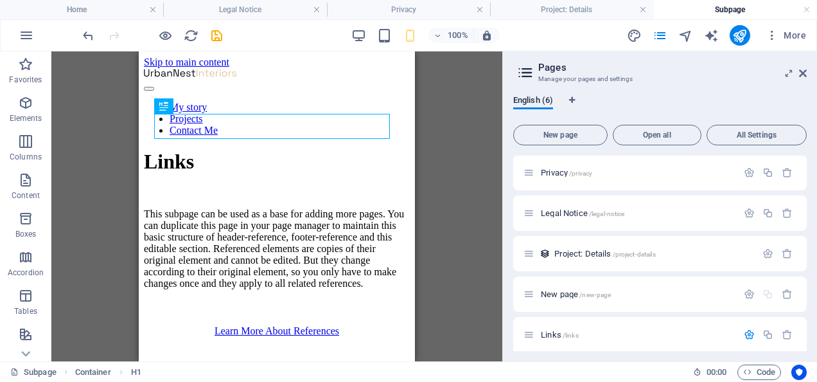
scroll to position [36, 0]
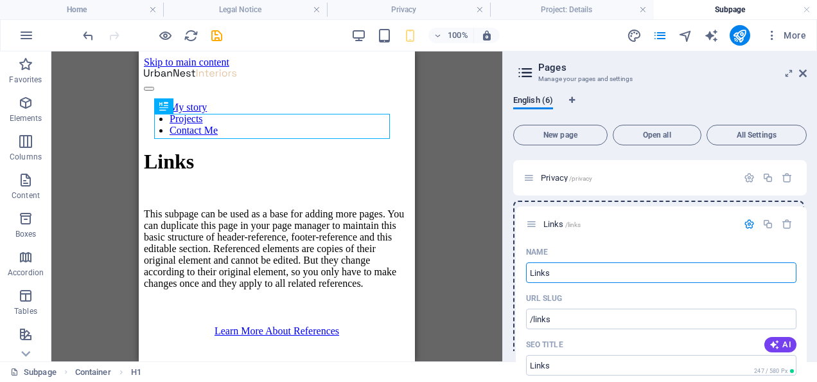
drag, startPoint x: 531, startPoint y: 334, endPoint x: 535, endPoint y: 215, distance: 119.0
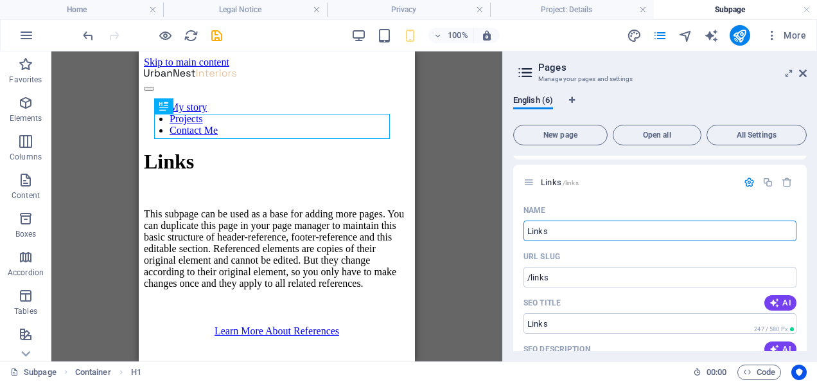
scroll to position [63, 0]
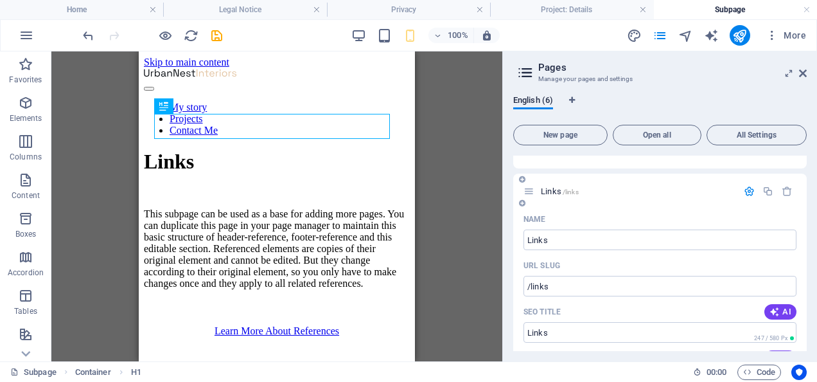
click at [745, 188] on icon "button" at bounding box center [749, 191] width 11 height 11
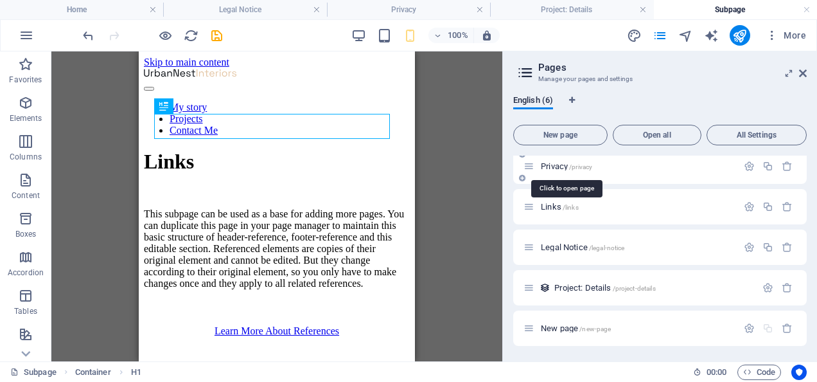
click at [556, 162] on span "Privacy /privacy" at bounding box center [566, 166] width 51 height 10
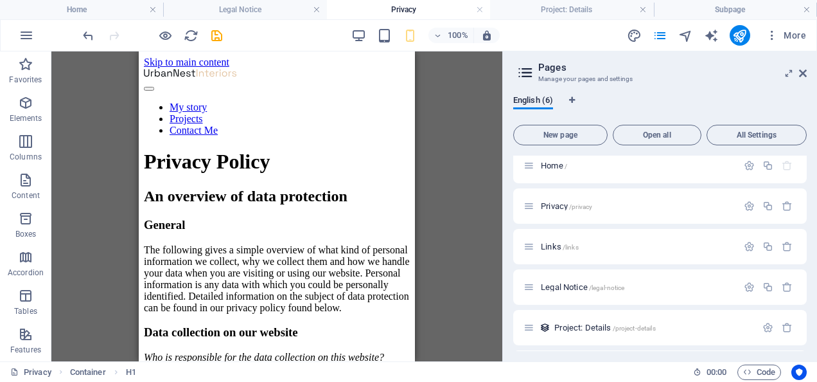
scroll to position [0, 0]
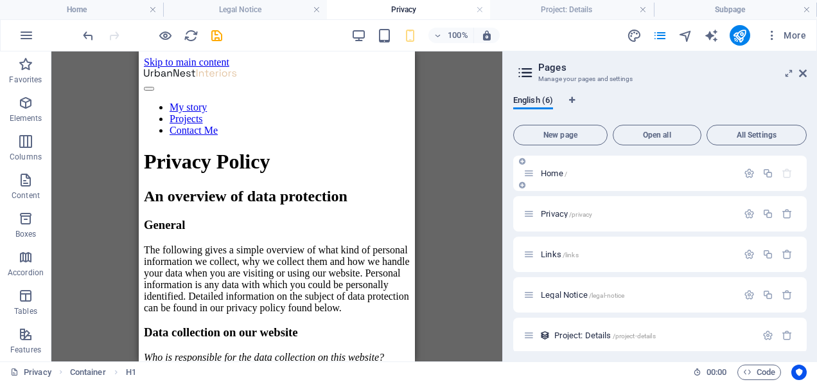
click at [554, 172] on span "Home /" at bounding box center [554, 173] width 26 height 10
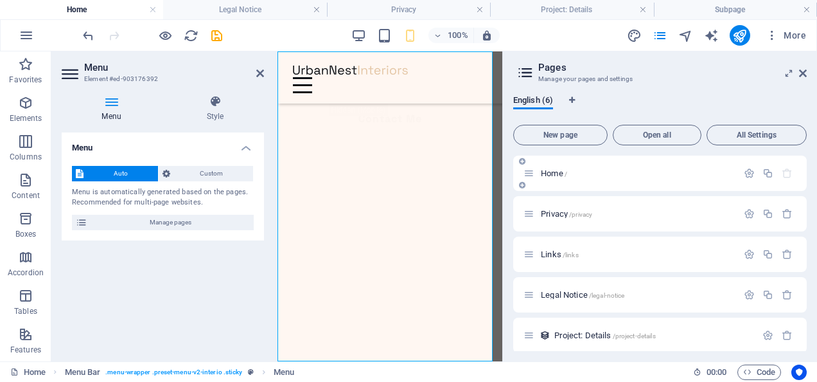
scroll to position [229, 0]
click at [747, 292] on icon "button" at bounding box center [749, 294] width 11 height 11
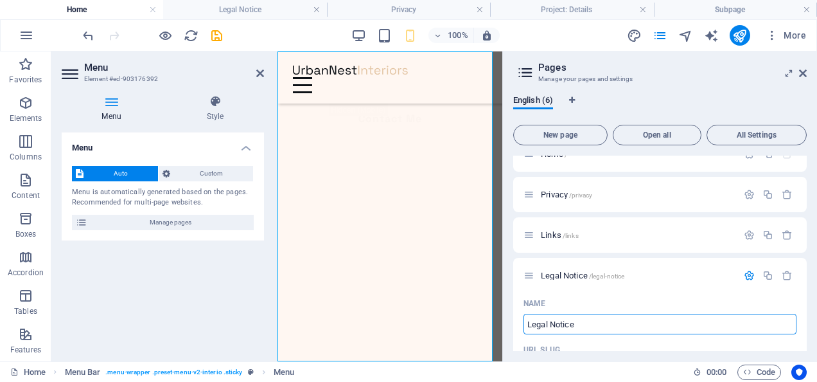
scroll to position [0, 0]
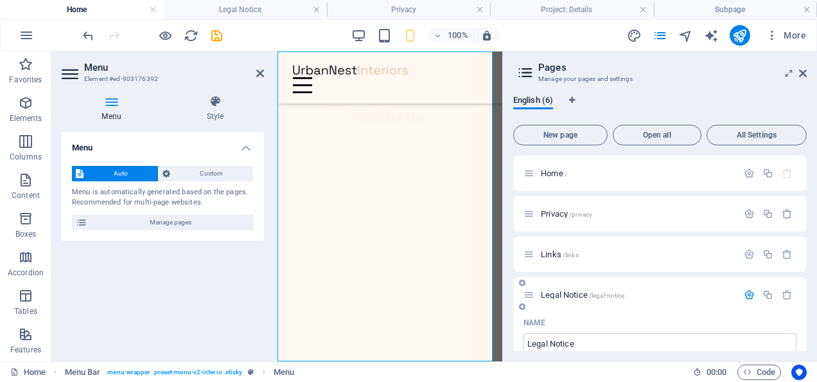
click at [744, 292] on icon "button" at bounding box center [749, 294] width 11 height 11
click at [746, 211] on icon "button" at bounding box center [749, 213] width 11 height 11
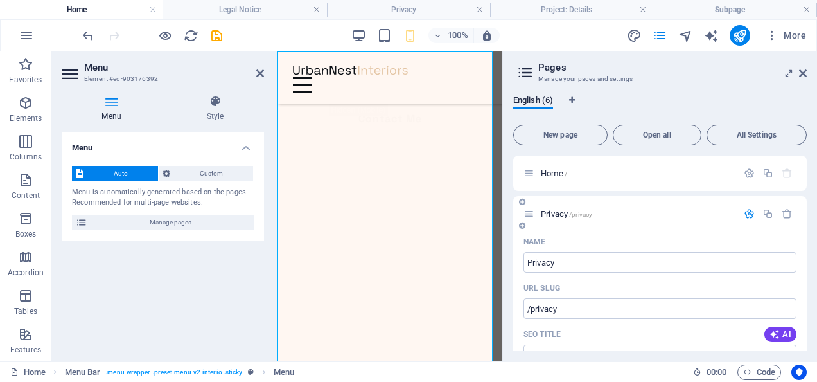
click at [752, 211] on icon "button" at bounding box center [749, 213] width 11 height 11
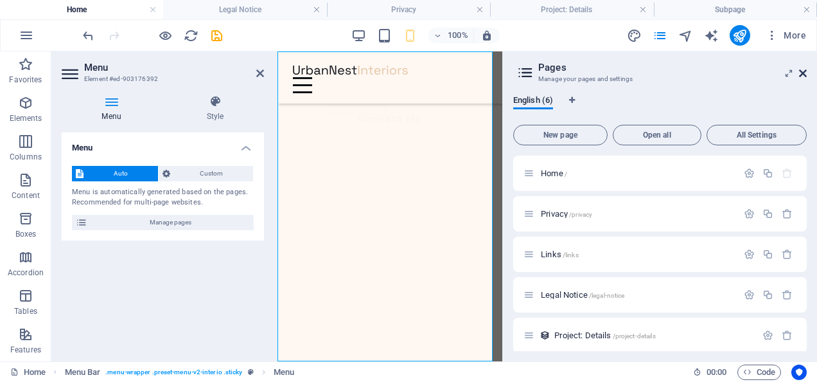
click at [805, 75] on icon at bounding box center [803, 73] width 8 height 10
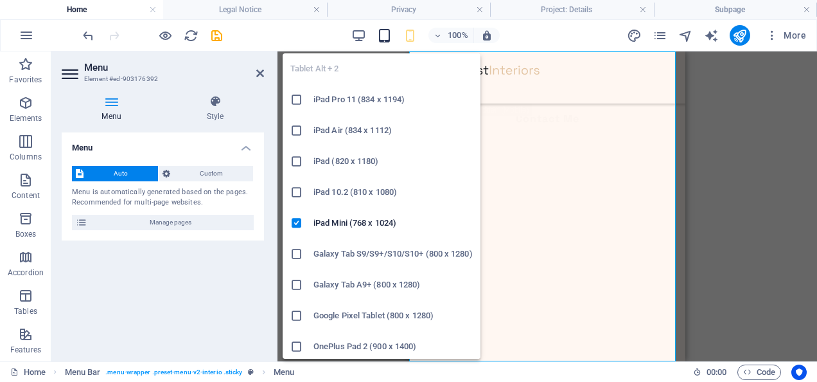
click at [384, 38] on icon "button" at bounding box center [384, 35] width 15 height 15
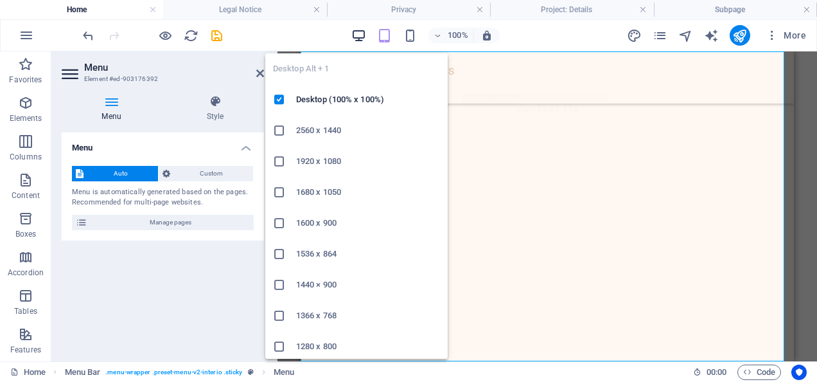
click at [356, 29] on icon "button" at bounding box center [359, 35] width 15 height 15
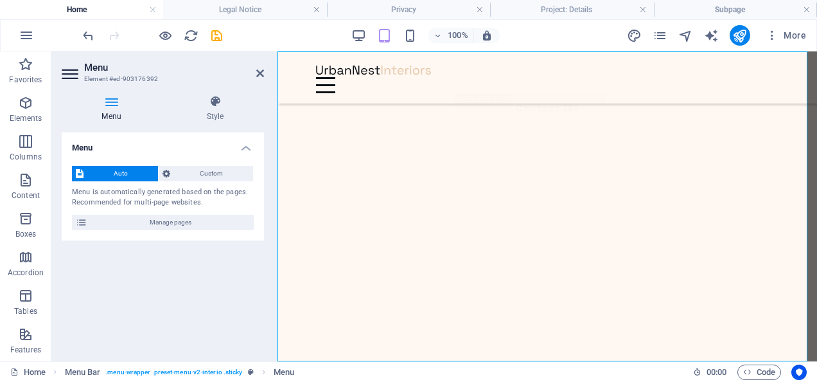
click at [301, 33] on div "100% More" at bounding box center [445, 35] width 731 height 21
click at [257, 72] on icon at bounding box center [260, 73] width 8 height 10
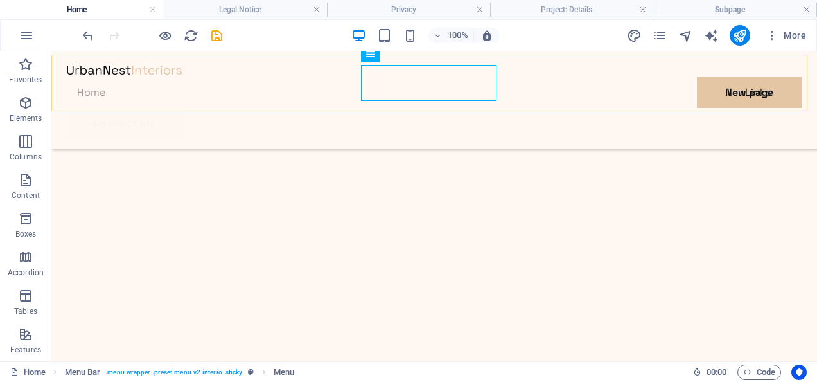
scroll to position [243, 0]
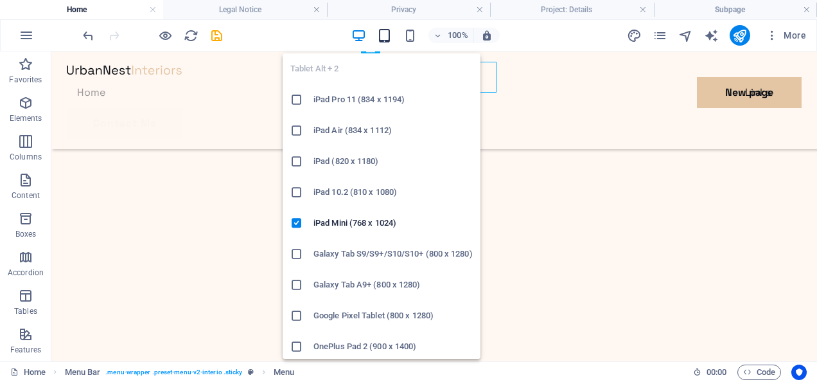
click at [388, 31] on icon "button" at bounding box center [384, 35] width 15 height 15
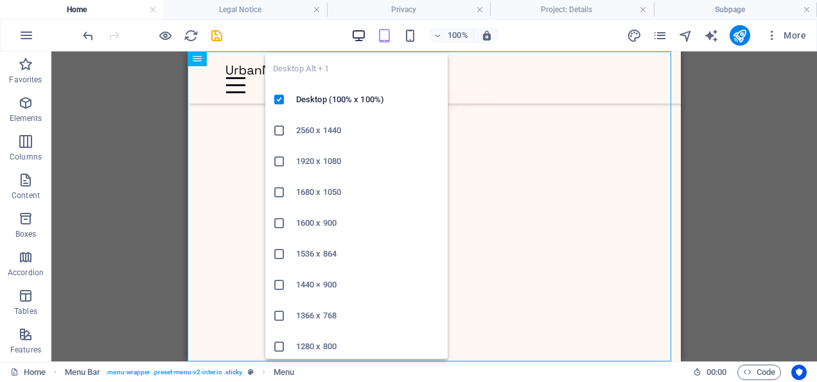
click at [364, 34] on icon "button" at bounding box center [359, 35] width 15 height 15
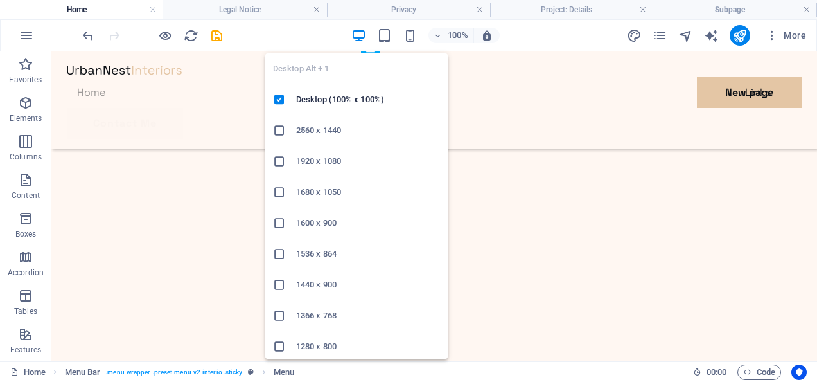
scroll to position [243, 0]
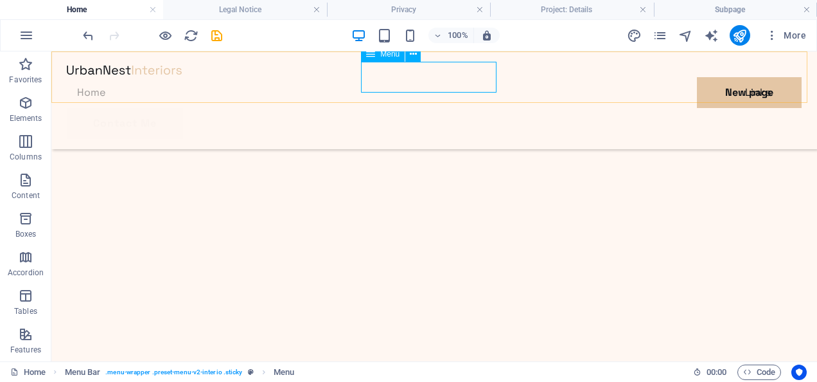
click at [371, 57] on icon at bounding box center [370, 53] width 9 height 15
click at [407, 57] on button at bounding box center [413, 53] width 15 height 15
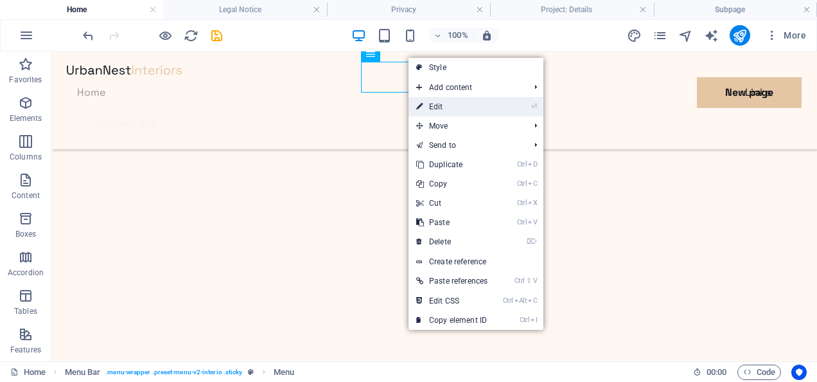
click at [432, 108] on link "⏎ Edit" at bounding box center [452, 106] width 87 height 19
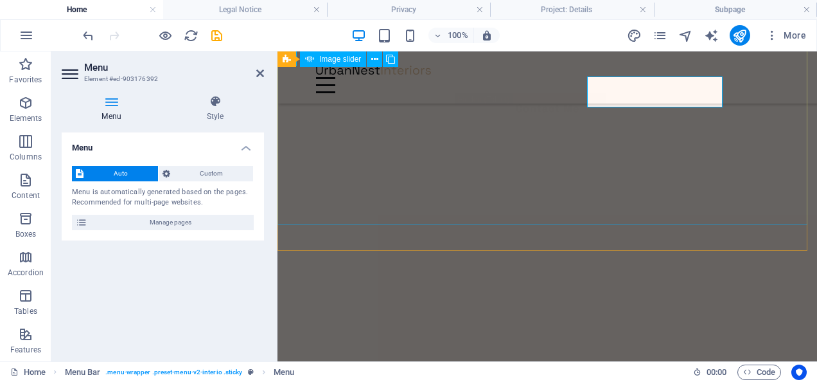
scroll to position [229, 0]
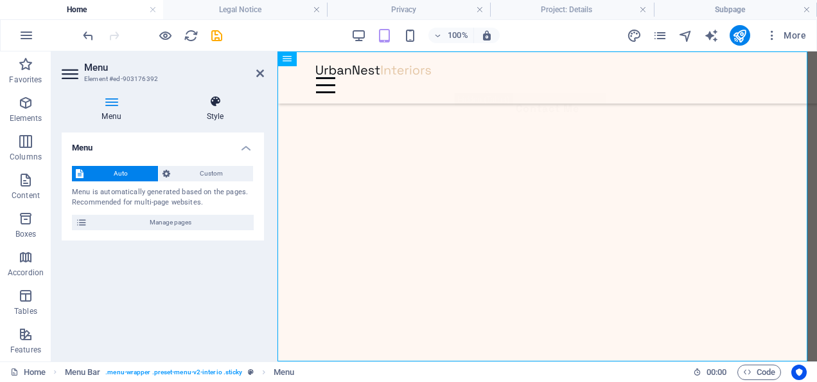
click at [211, 103] on icon at bounding box center [215, 101] width 98 height 13
